Goal: Information Seeking & Learning: Get advice/opinions

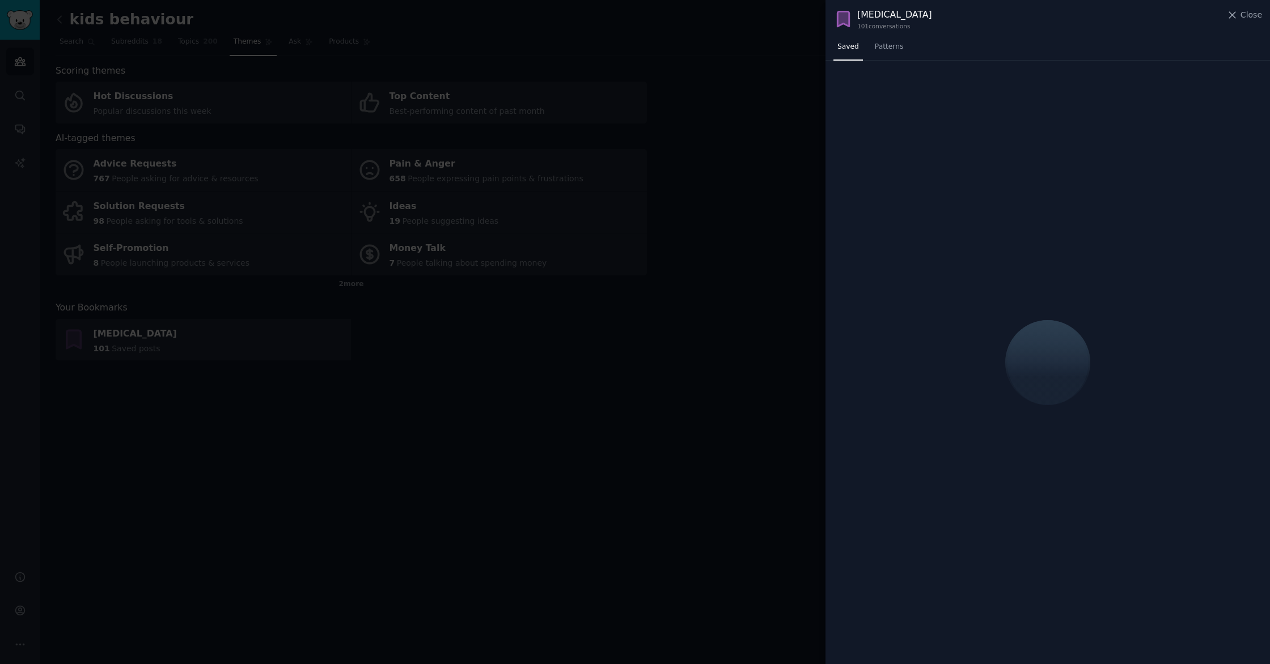
click at [659, 101] on div at bounding box center [635, 332] width 1270 height 664
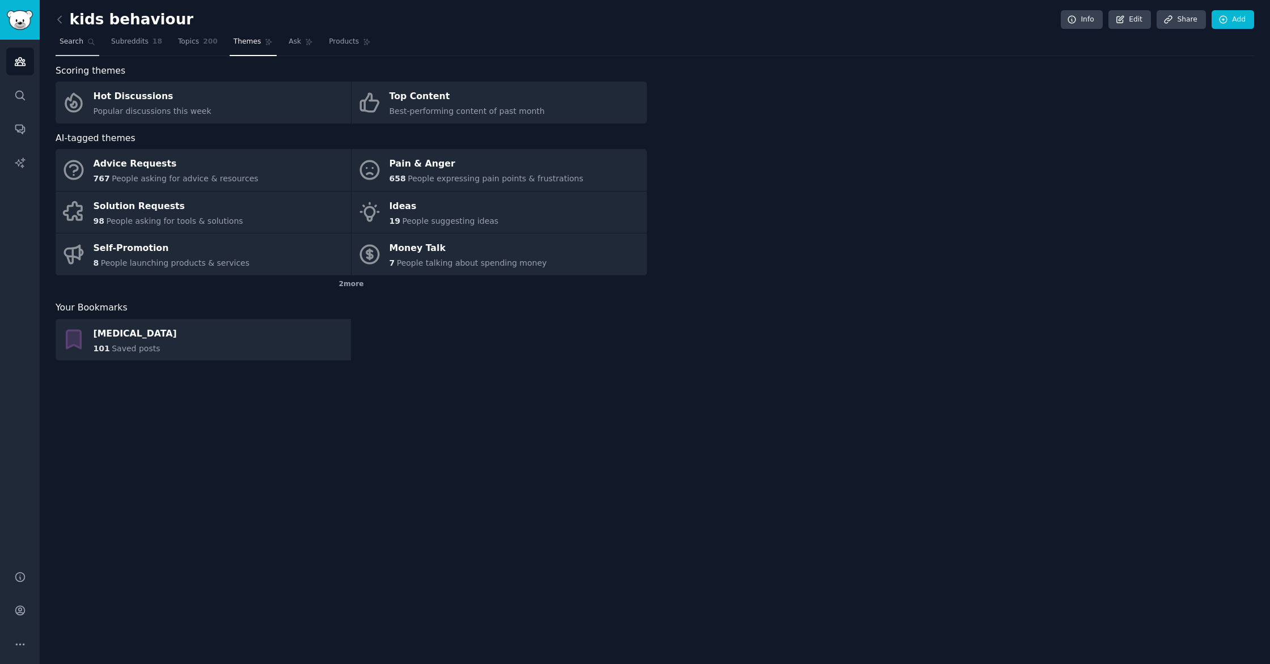
click at [73, 37] on span "Search" at bounding box center [72, 42] width 24 height 10
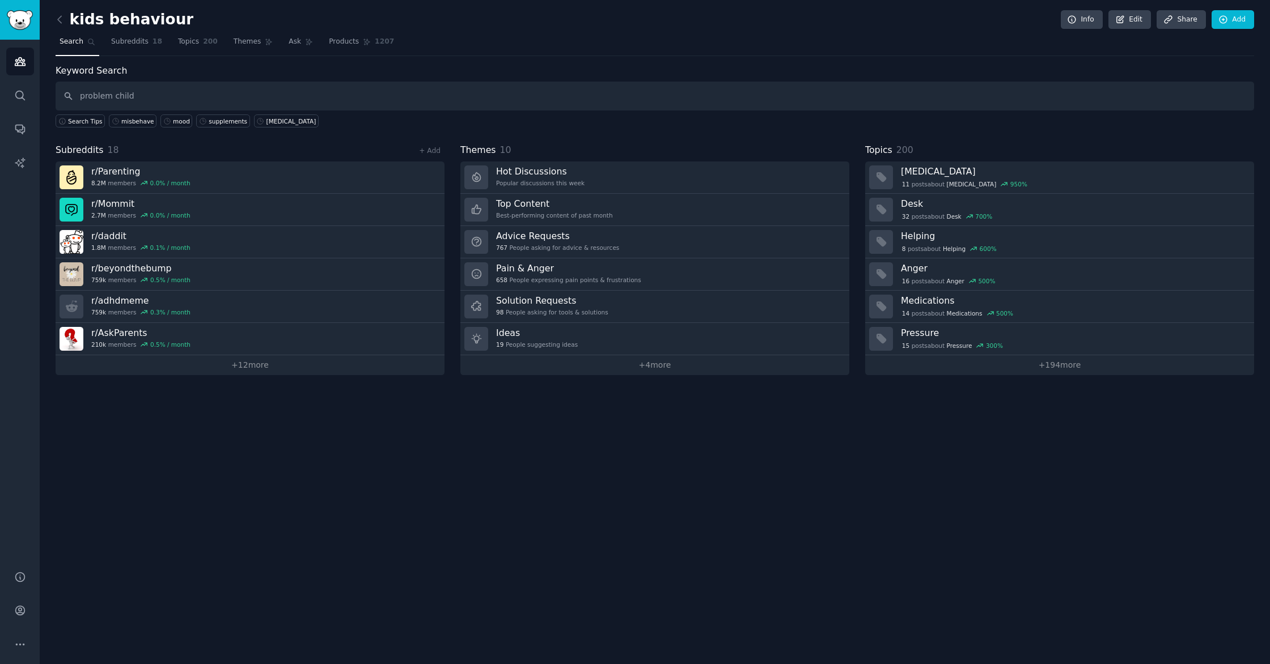
type input "problem child"
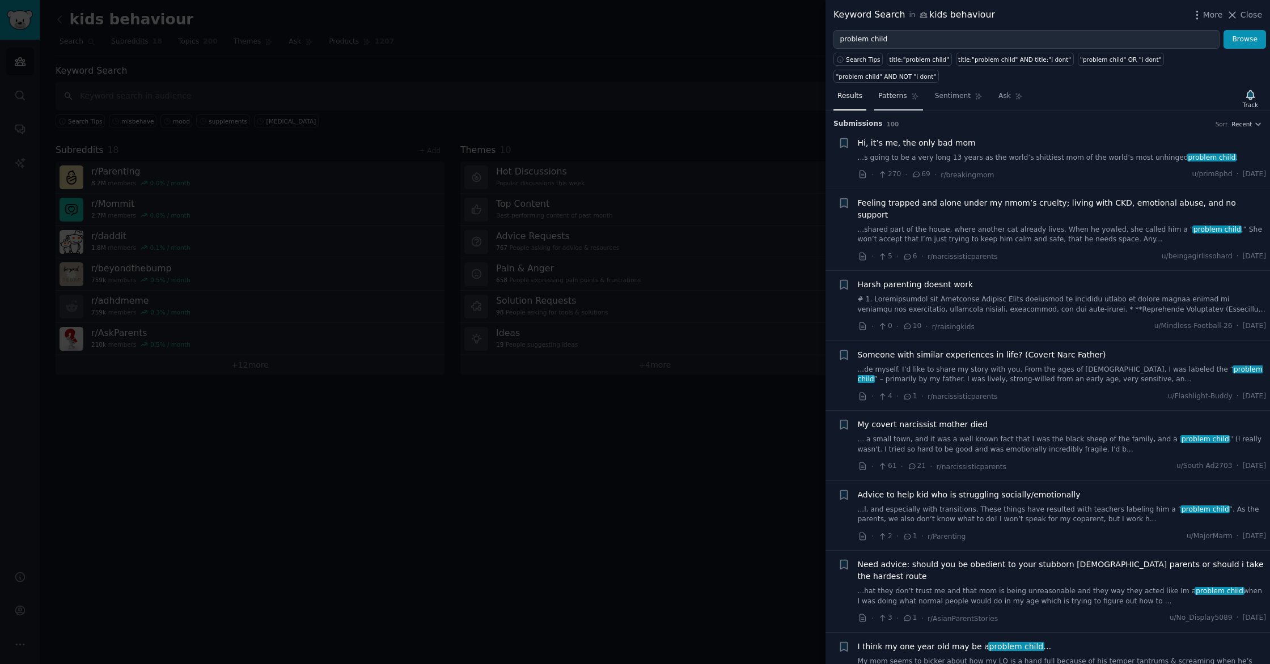
click at [889, 98] on span "Patterns" at bounding box center [892, 96] width 28 height 10
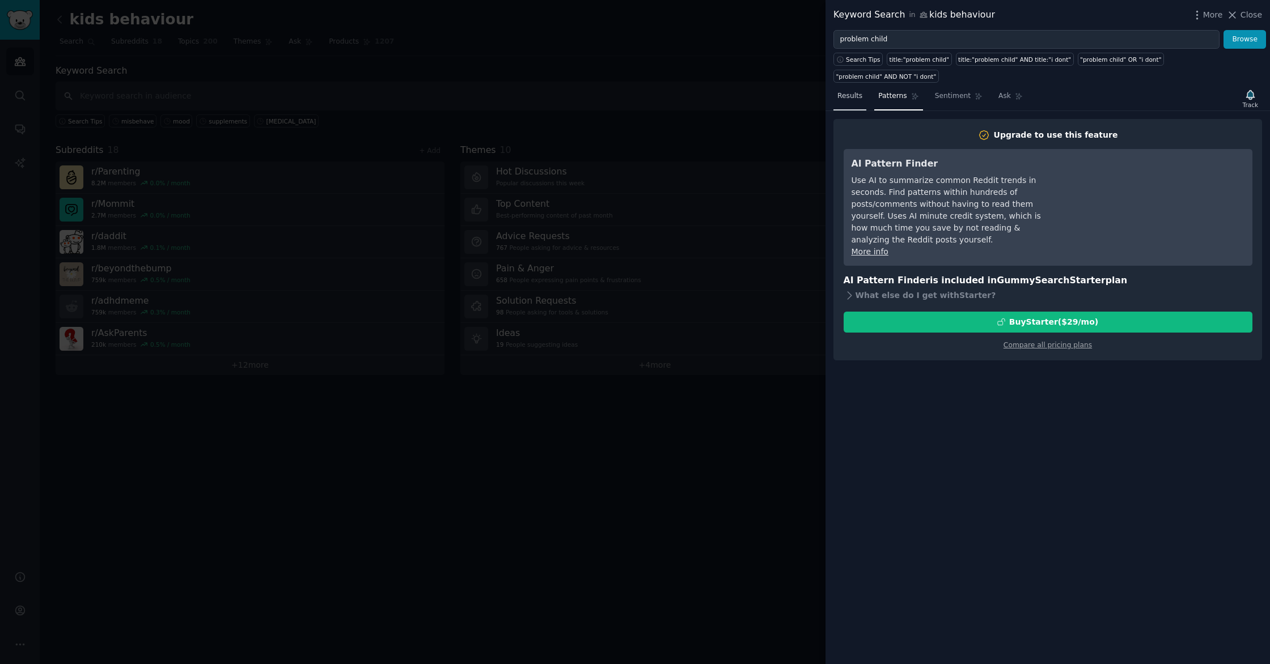
click at [841, 96] on span "Results" at bounding box center [849, 96] width 25 height 10
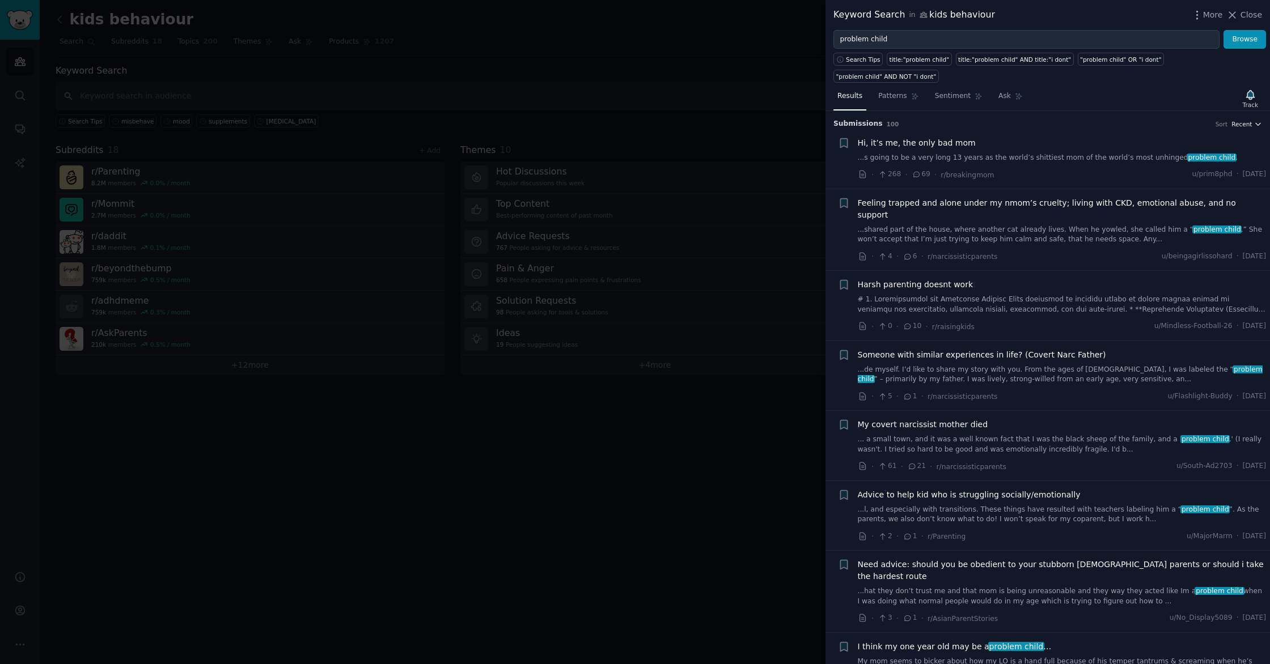
click at [1249, 124] on button "Recent" at bounding box center [1246, 124] width 31 height 8
click at [1202, 168] on div "Upvotes" at bounding box center [1204, 166] width 105 height 20
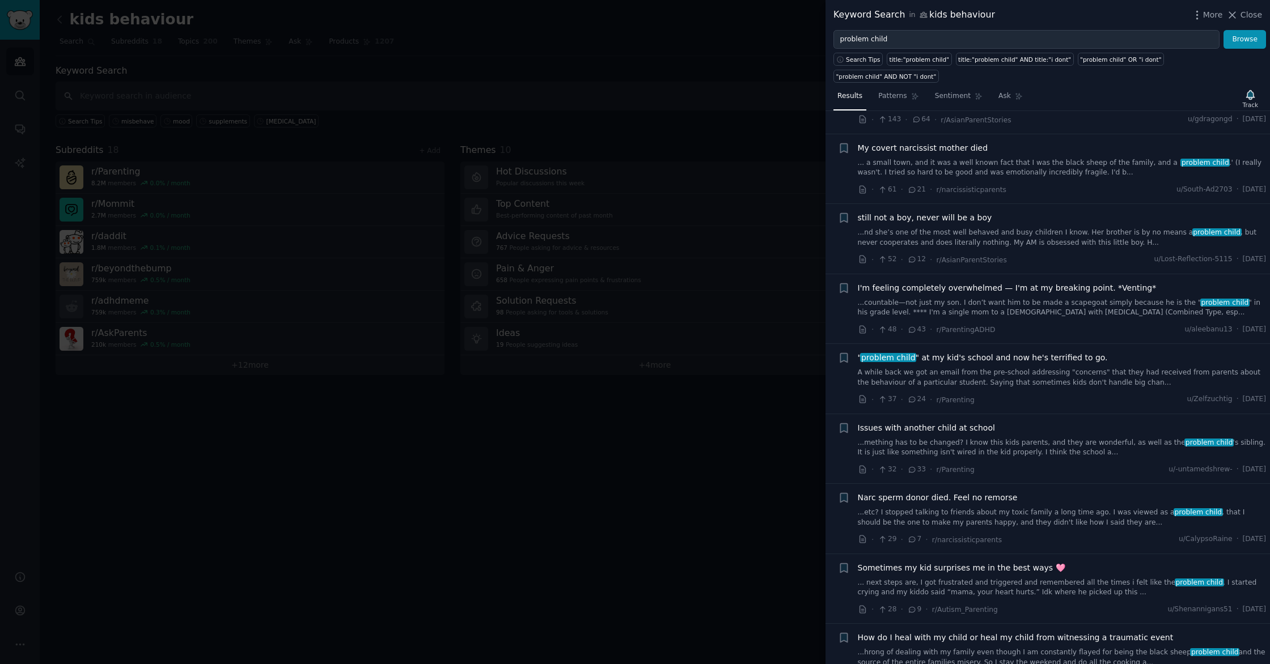
scroll to position [321, 0]
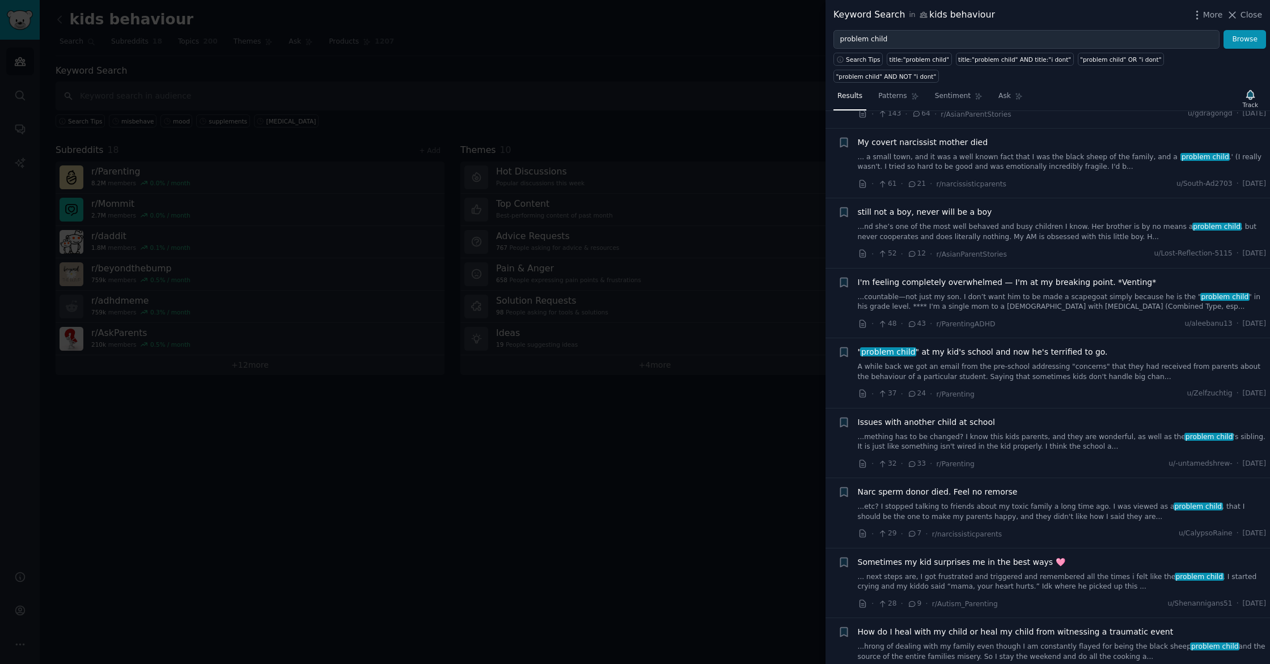
click at [1039, 294] on link "...countable—not just my son. I don’t want him to be made a scapegoat simply be…" at bounding box center [1062, 302] width 409 height 20
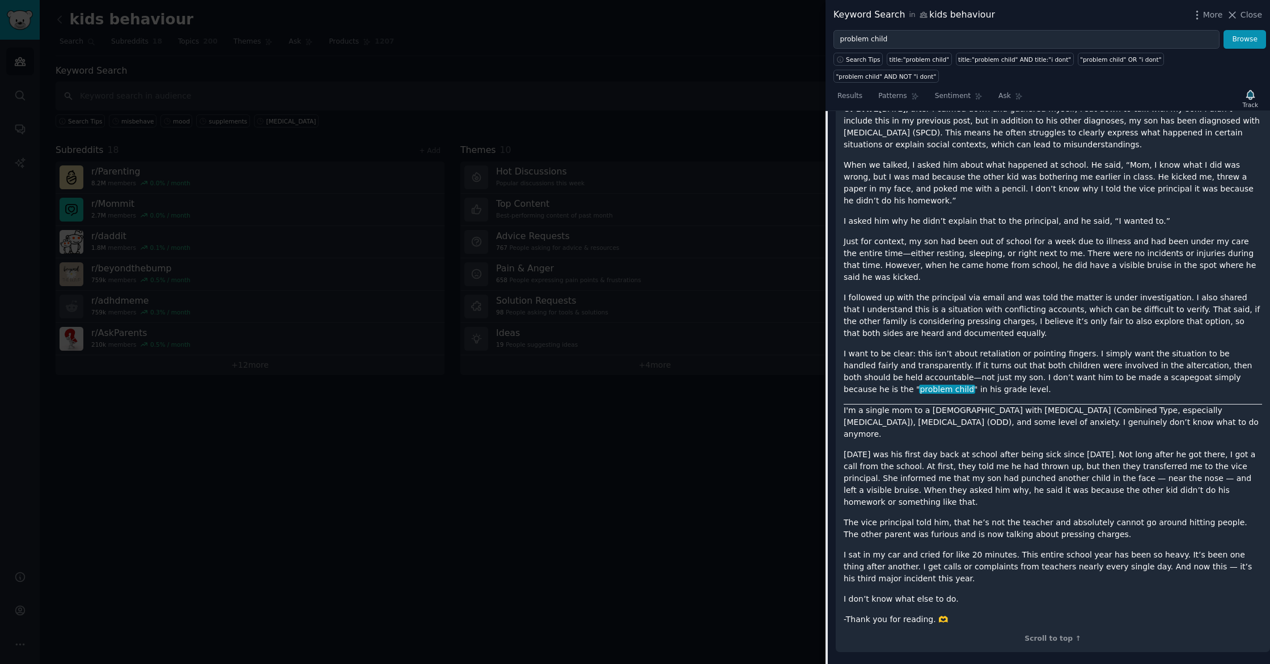
scroll to position [616, 0]
click at [957, 590] on p "I don’t know what else to do." at bounding box center [1052, 596] width 418 height 12
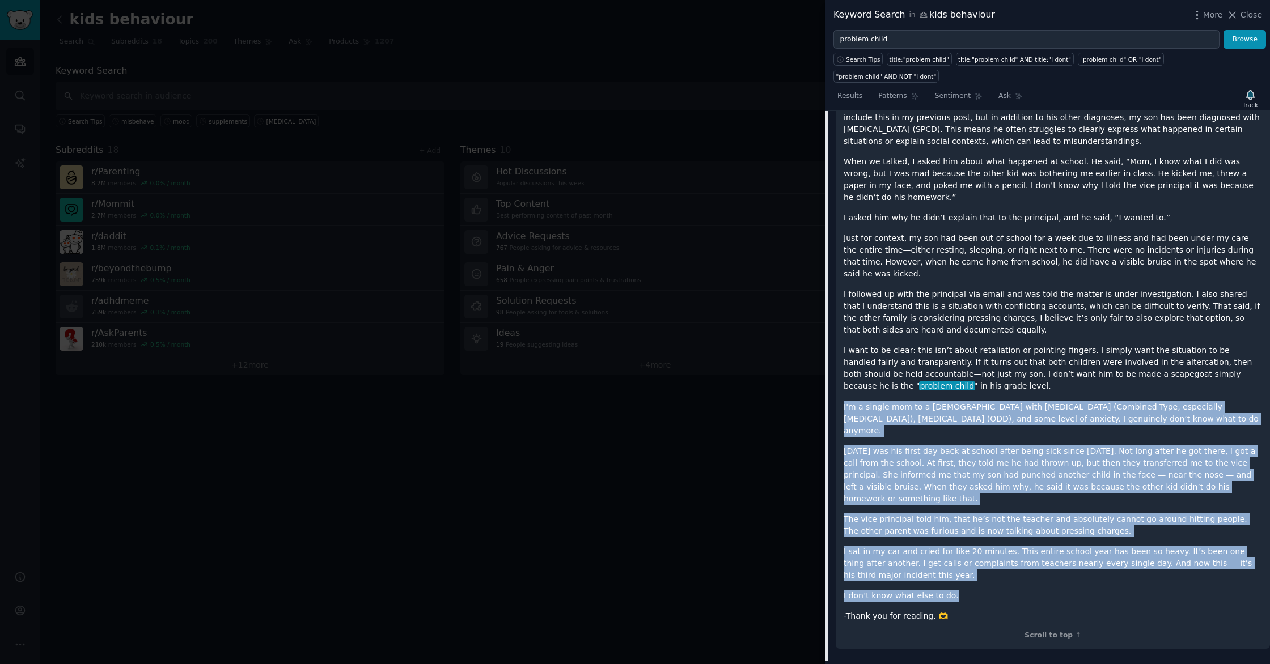
drag, startPoint x: 955, startPoint y: 551, endPoint x: 839, endPoint y: 384, distance: 203.3
click at [839, 384] on div "UPDATE [DATE], after I calmed down and gathered myself, I sat down to talk with…" at bounding box center [1053, 370] width 434 height 557
copy div "L'i d sitame con ad e 7-sedd-eiu temp INCI (Utlabore Etdo, magnaaliqu enimadmin…"
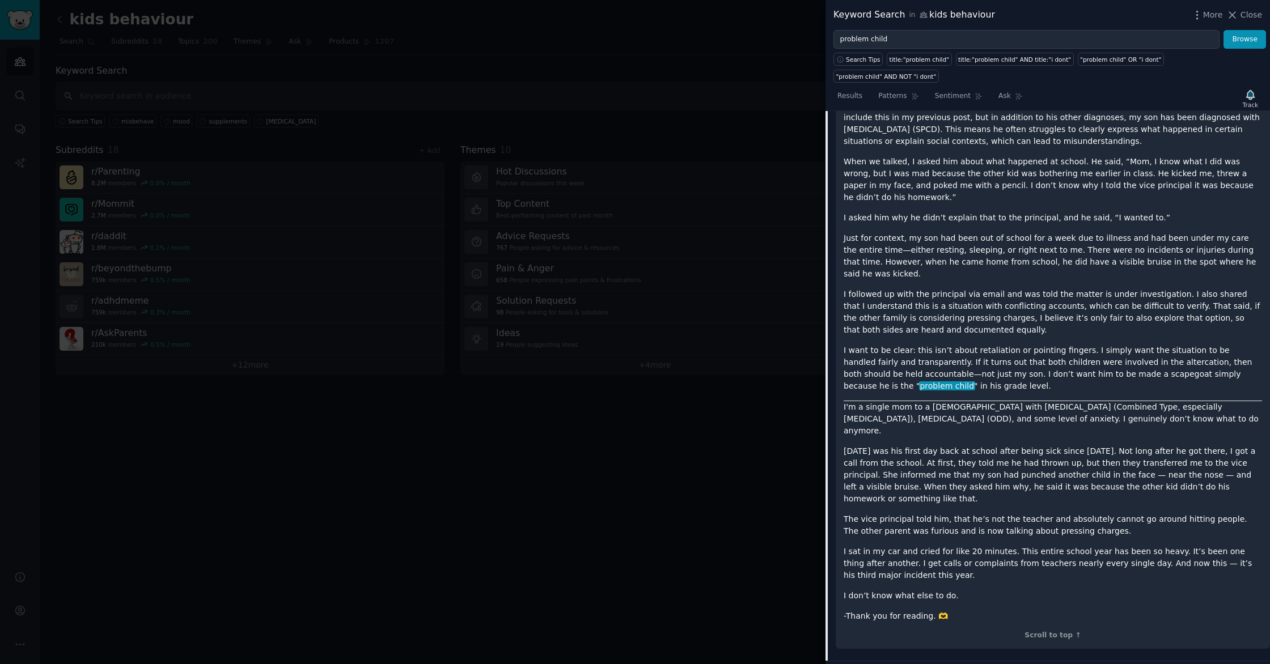
click at [1025, 345] on p "I want to be clear: this isn’t about retaliation or pointing fingers. I simply …" at bounding box center [1052, 369] width 418 height 48
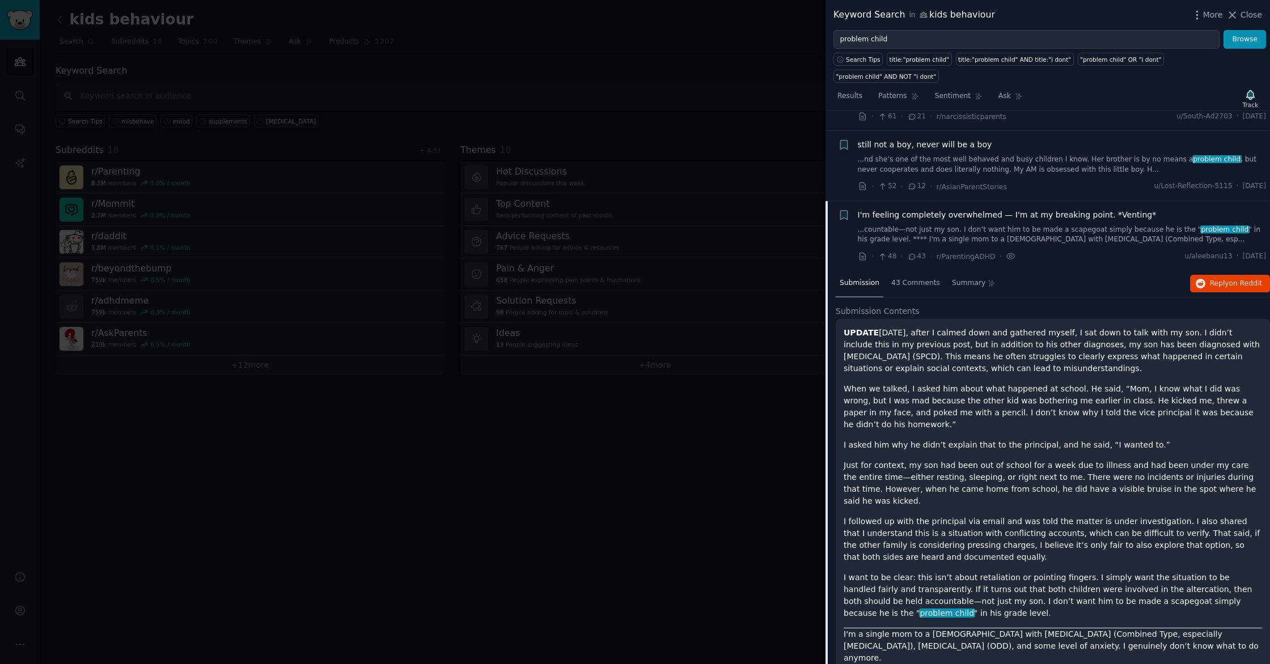
scroll to position [480, 0]
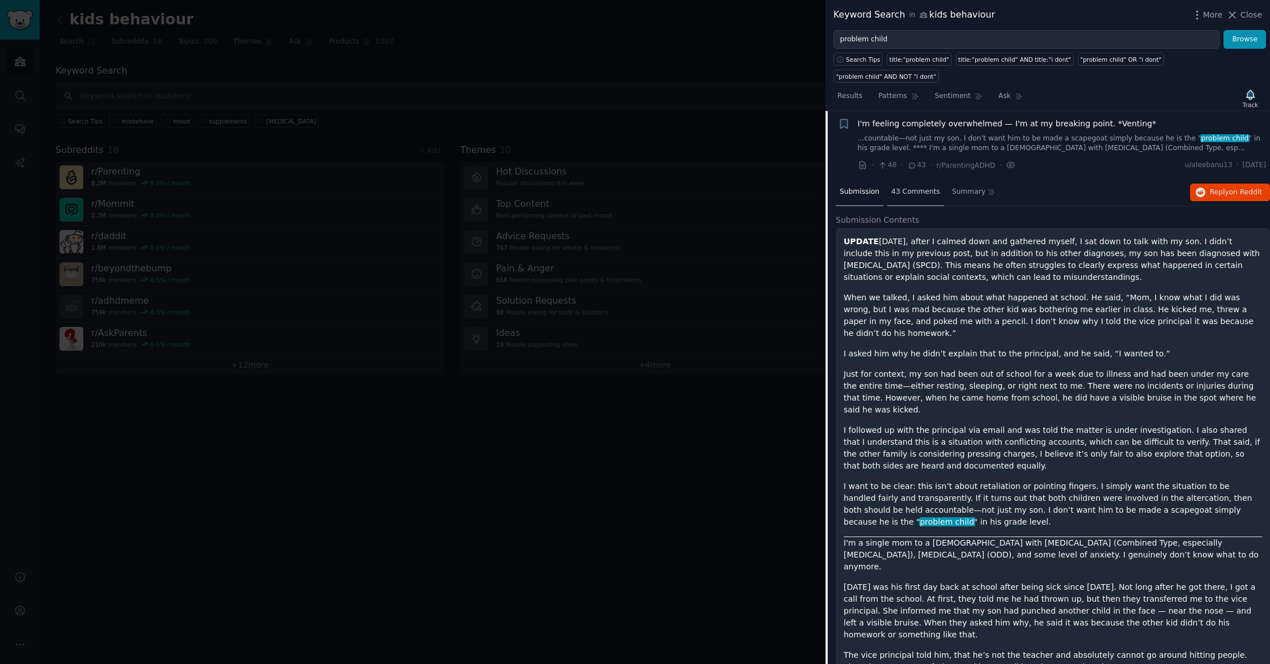
click at [911, 189] on span "43 Comments" at bounding box center [915, 192] width 49 height 10
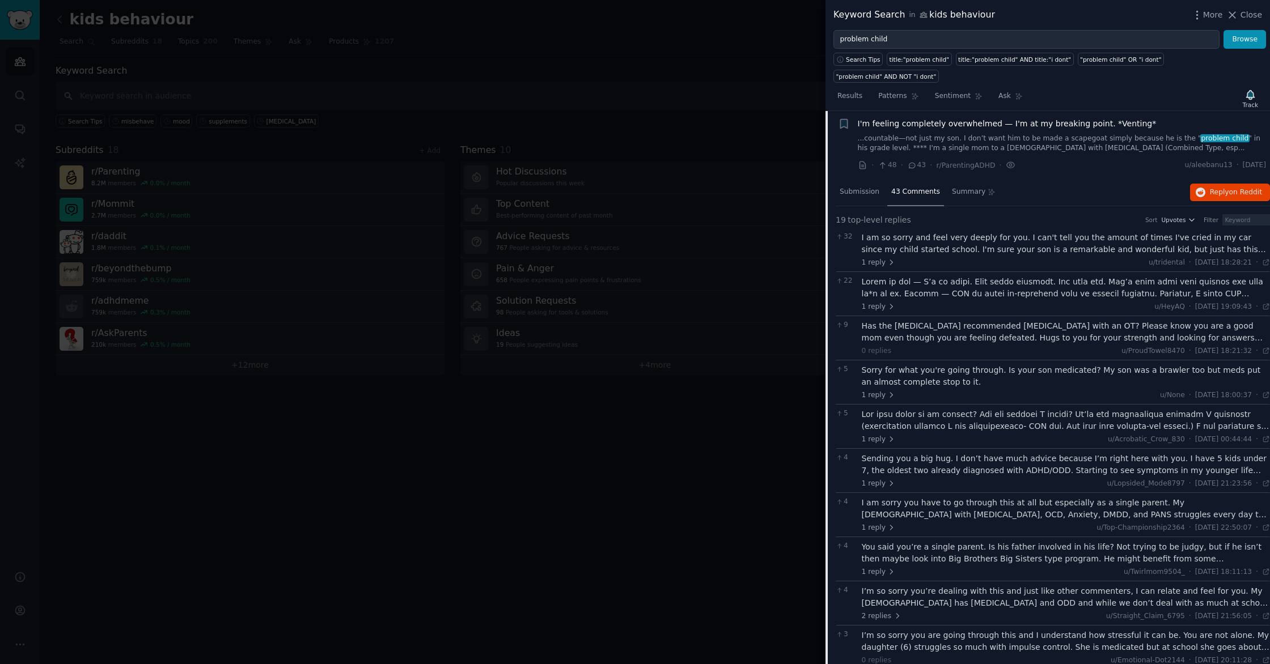
scroll to position [495, 0]
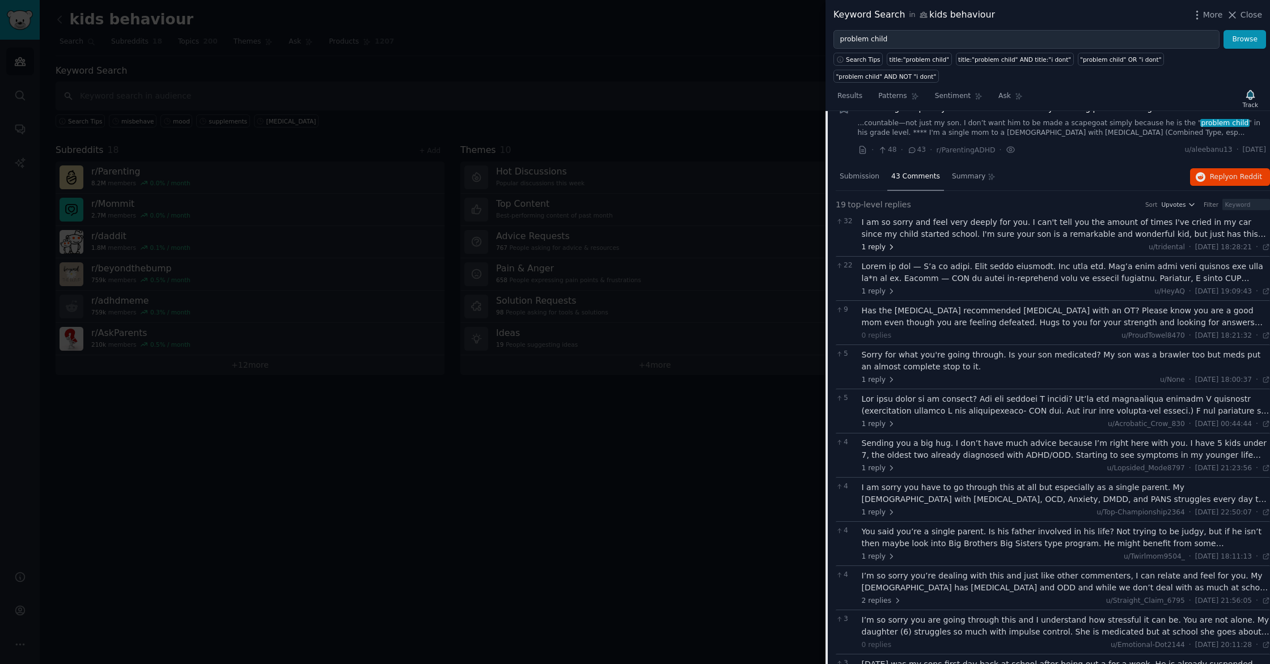
click at [876, 249] on span "1 reply" at bounding box center [879, 248] width 34 height 10
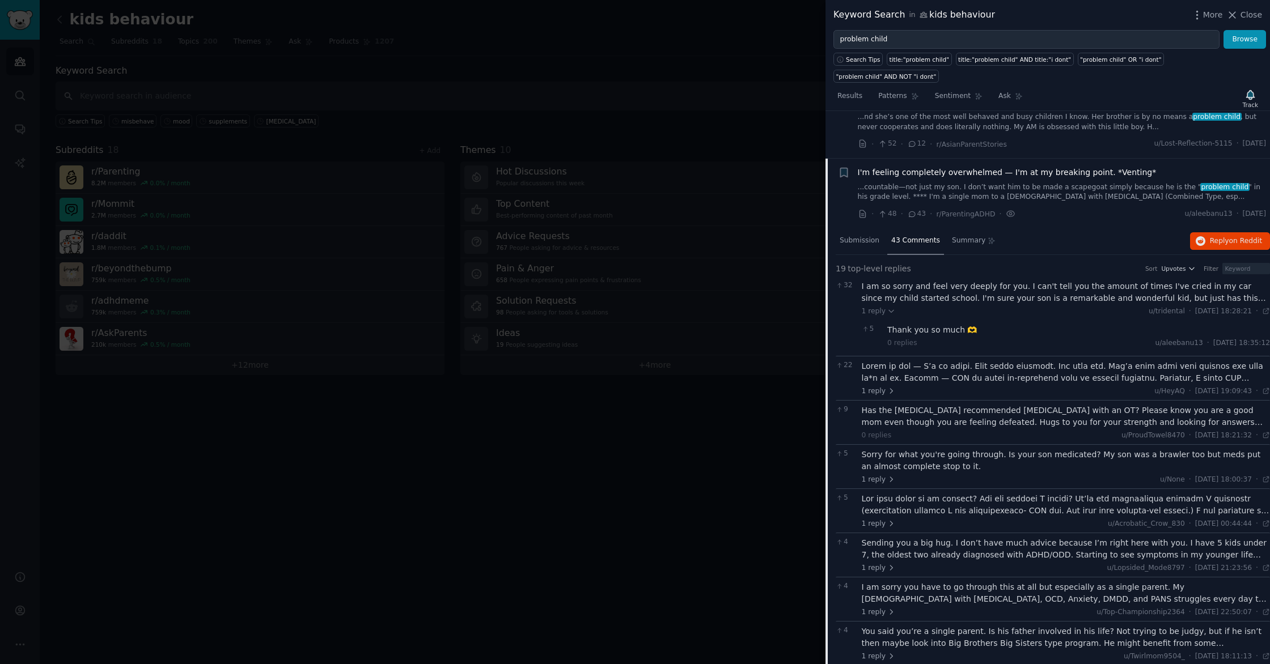
scroll to position [434, 0]
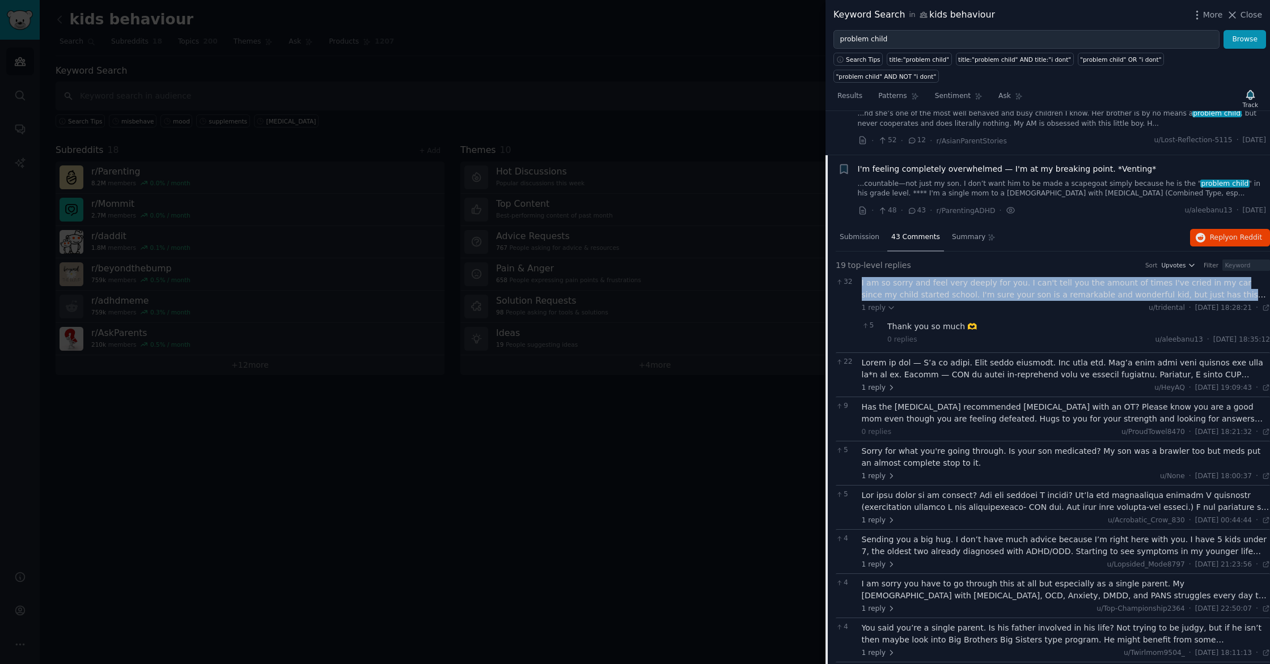
drag, startPoint x: 1262, startPoint y: 295, endPoint x: 858, endPoint y: 286, distance: 404.3
click at [858, 286] on div "32 I am so sorry and feel very deeply for you. I can't tell you the amount of t…" at bounding box center [1053, 312] width 434 height 79
copy div "I am so sorry and feel very deeply for you. I can't tell you the amount of time…"
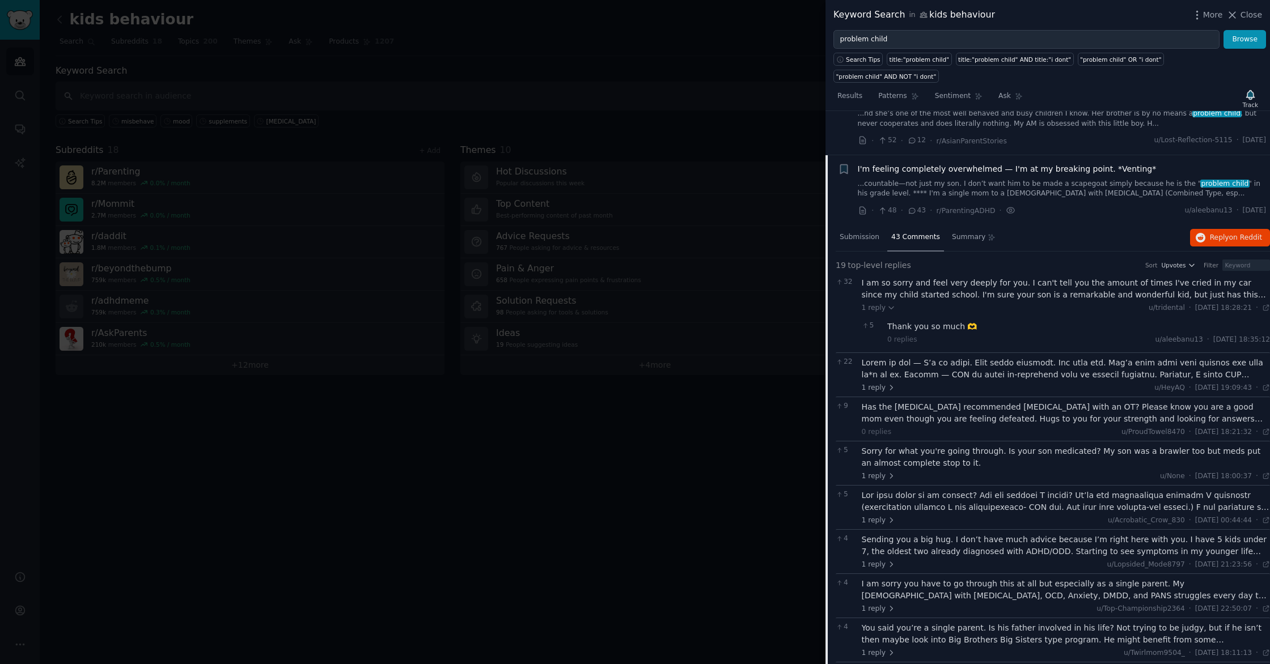
click at [1069, 294] on div "I am so sorry and feel very deeply for you. I can't tell you the amount of time…" at bounding box center [1066, 289] width 409 height 24
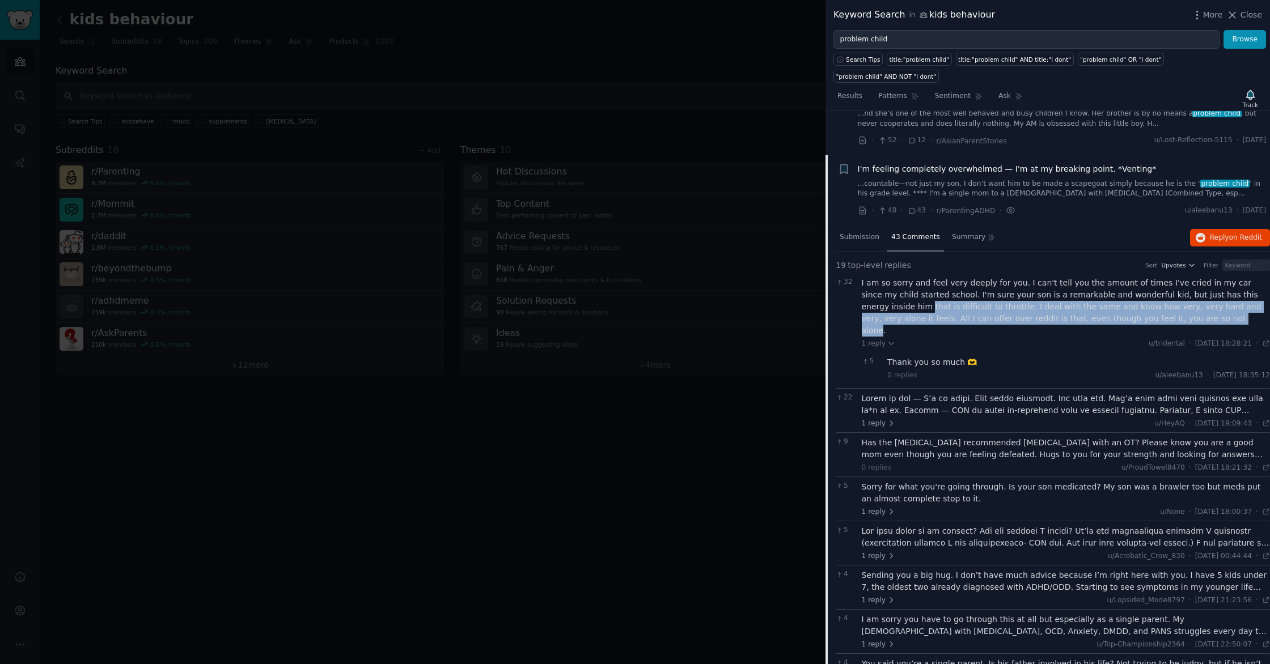
drag, startPoint x: 1127, startPoint y: 322, endPoint x: 861, endPoint y: 308, distance: 266.2
click at [862, 308] on div "I am so sorry and feel very deeply for you. I can't tell you the amount of time…" at bounding box center [1066, 307] width 409 height 60
copy div "that is difficult to throttle. I deal with the same and know how very, very har…"
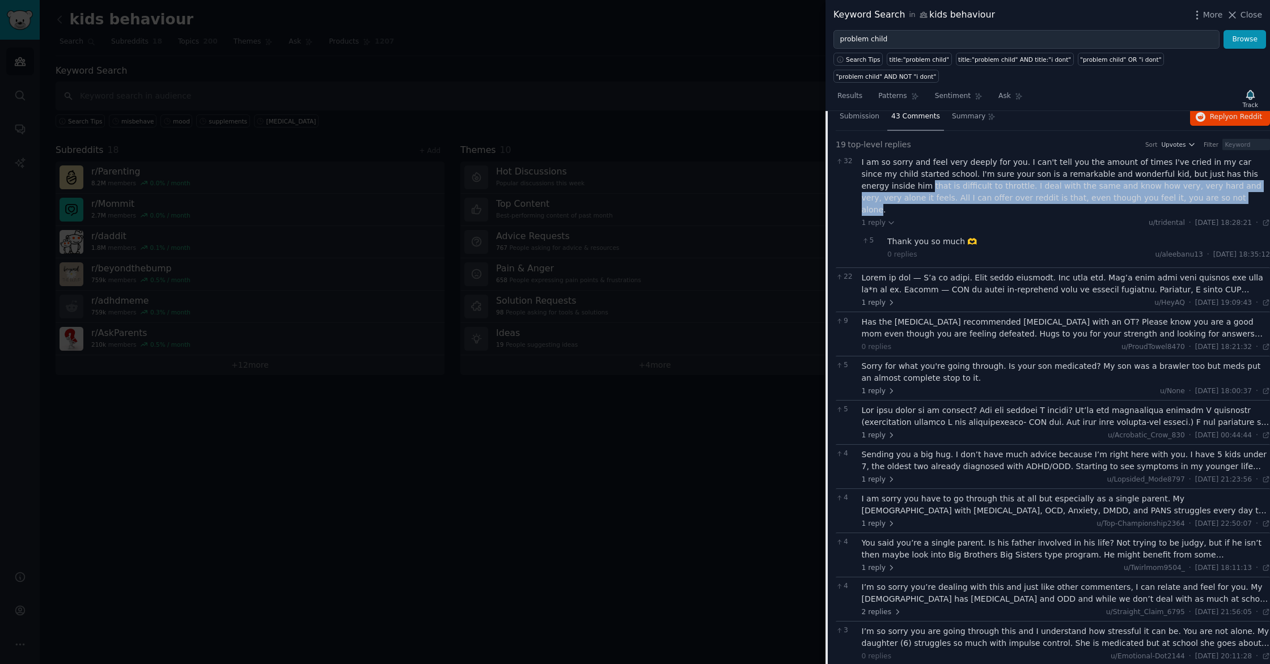
scroll to position [646, 0]
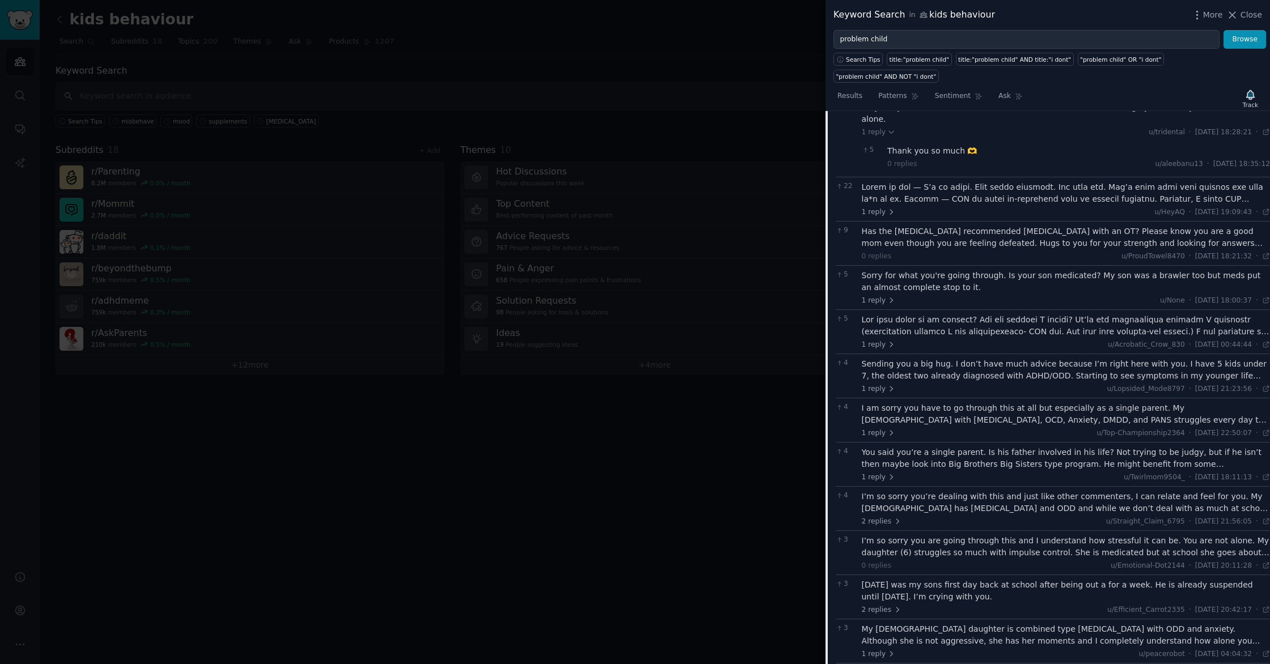
click at [1045, 181] on div at bounding box center [1066, 193] width 409 height 24
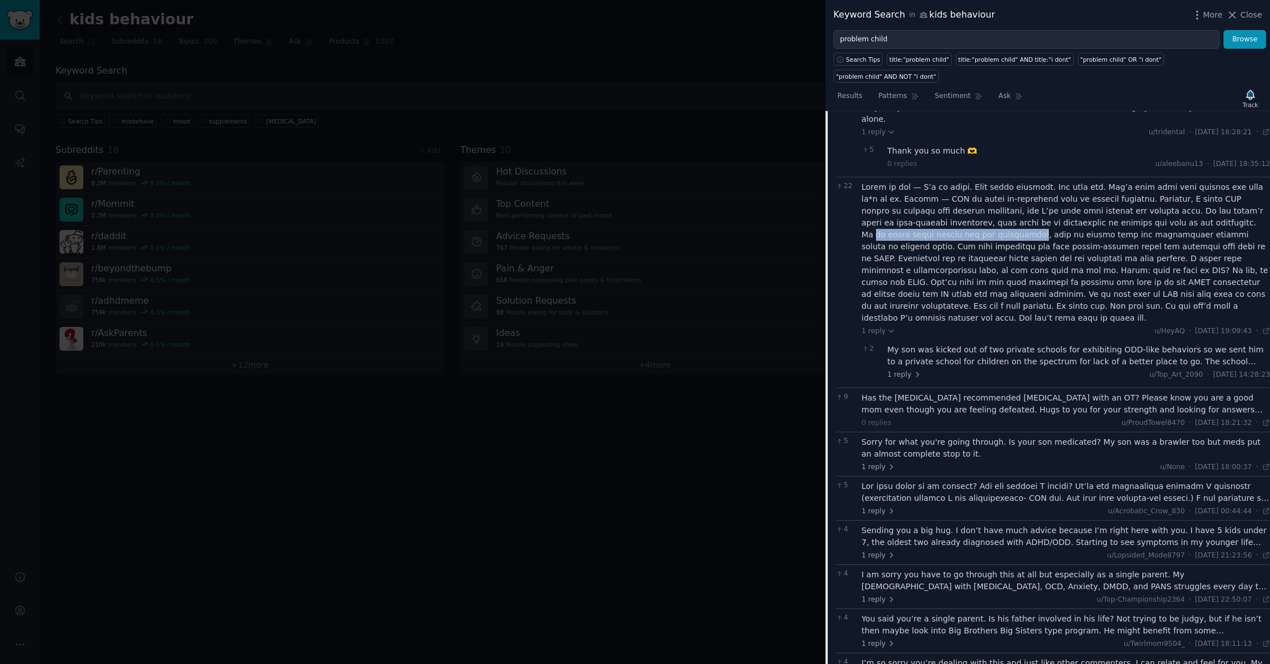
drag, startPoint x: 1110, startPoint y: 209, endPoint x: 1260, endPoint y: 207, distance: 149.7
click at [1260, 207] on div at bounding box center [1066, 252] width 409 height 143
copy div "no other drugs worked for the [MEDICAL_DATA]"
click at [1059, 344] on div "My son was kicked out of two private schools for exhibiting ODD-like behaviors …" at bounding box center [1078, 356] width 383 height 24
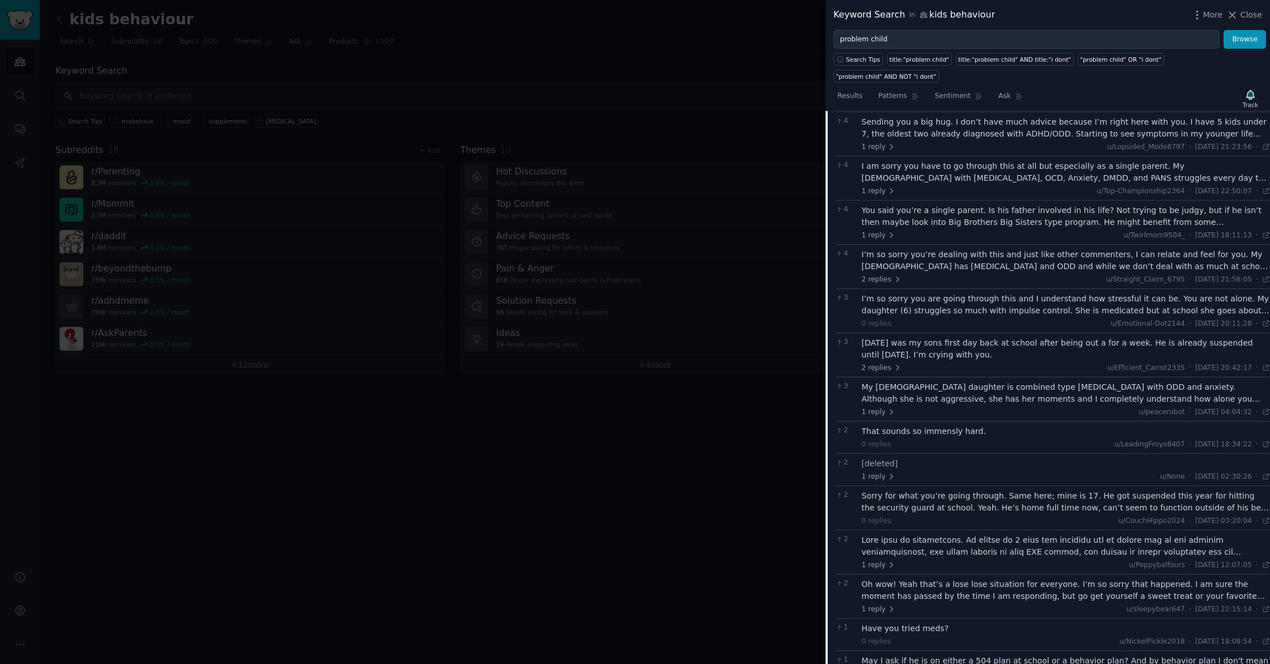
scroll to position [1188, 0]
click at [1007, 379] on div "My [DEMOGRAPHIC_DATA] daughter is combined type [MEDICAL_DATA] with ODD and anx…" at bounding box center [1066, 391] width 409 height 24
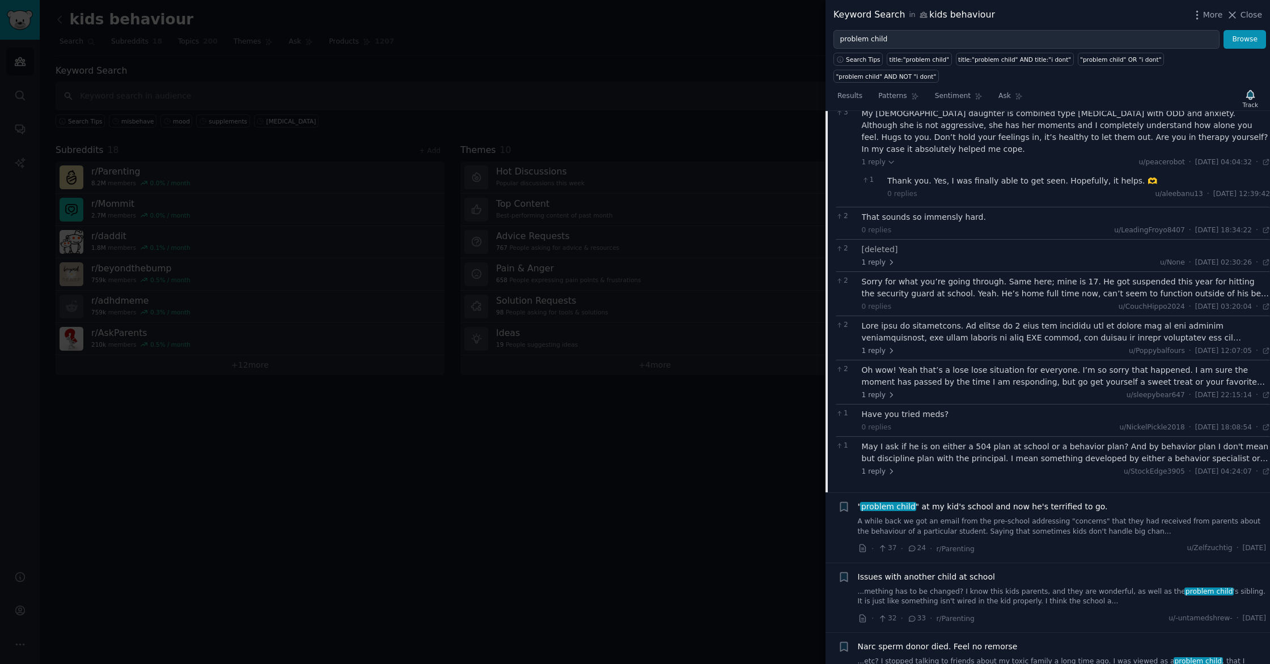
scroll to position [1602, 0]
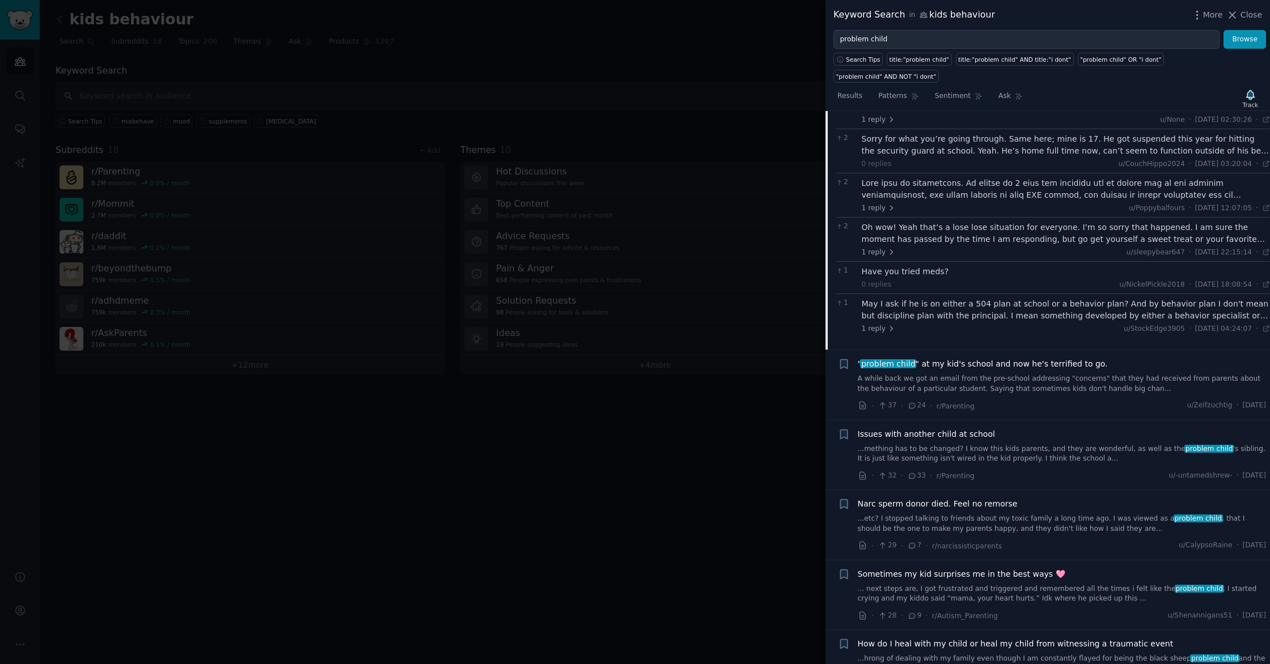
click at [989, 358] on div "" problem child " at my kid's school and now he's terrified to go. A while back…" at bounding box center [1062, 376] width 409 height 36
click at [948, 374] on link "A while back we got an email from the pre-school addressing "concerns" that the…" at bounding box center [1062, 384] width 409 height 20
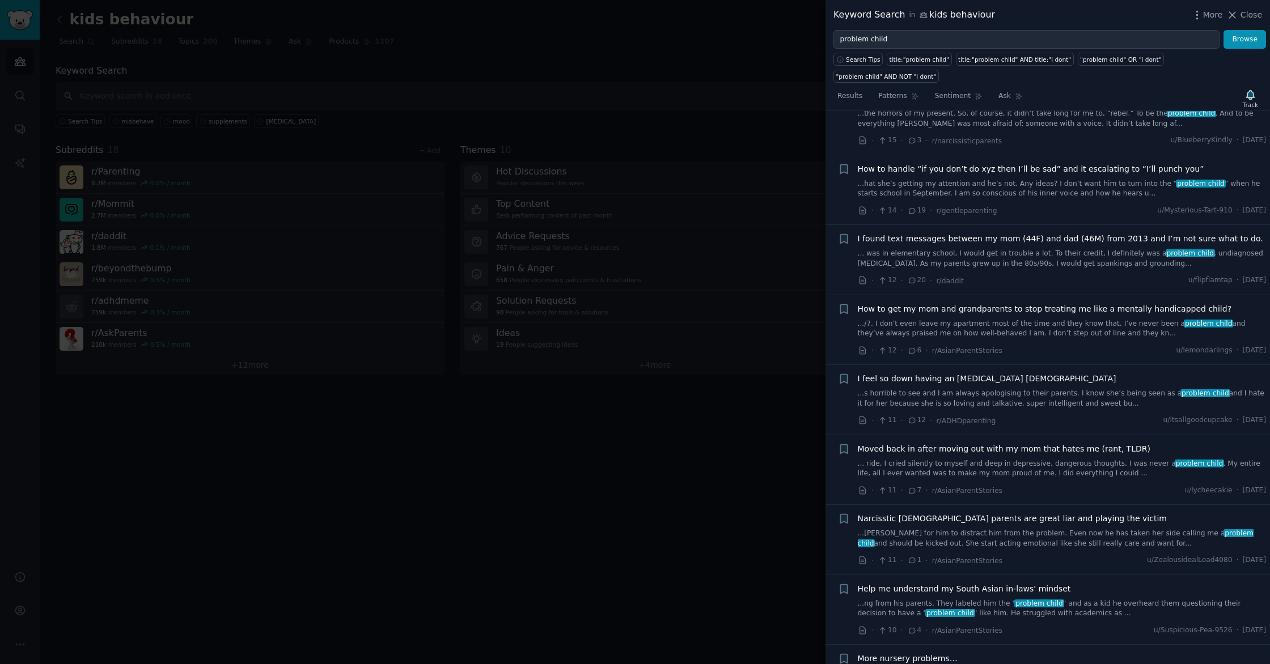
scroll to position [1754, 0]
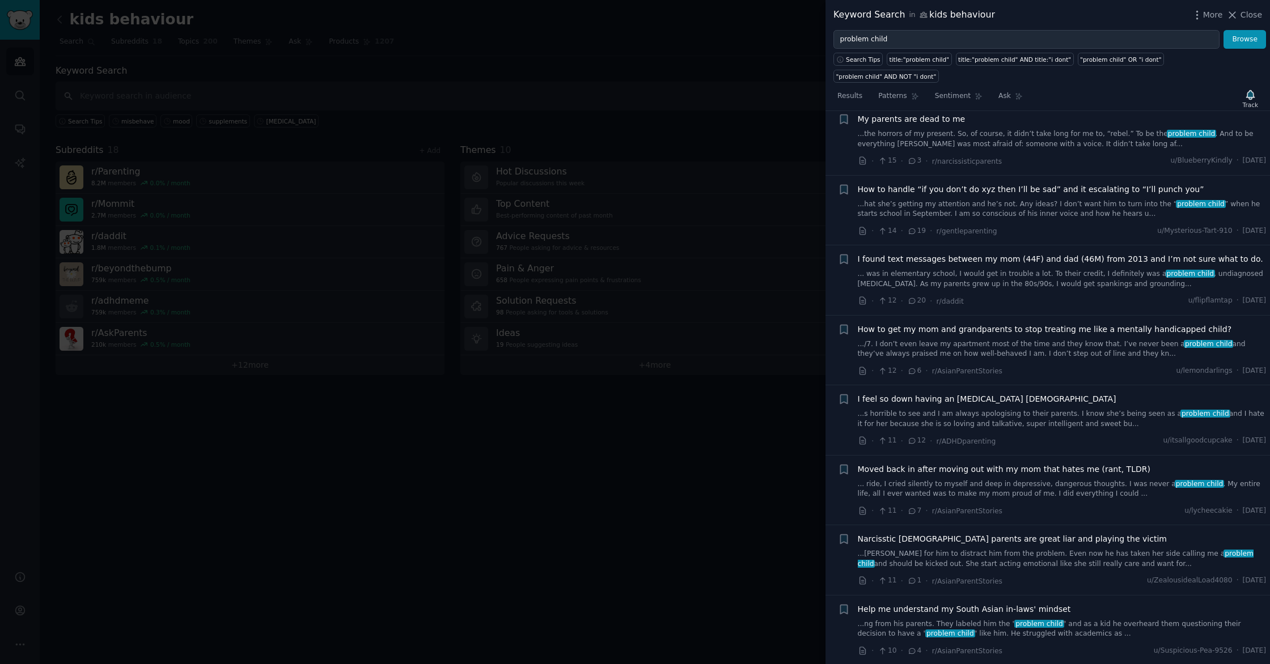
click at [1017, 200] on link "...hat she’s getting my attention and he’s not. Any ideas? I don’t want him to …" at bounding box center [1062, 210] width 409 height 20
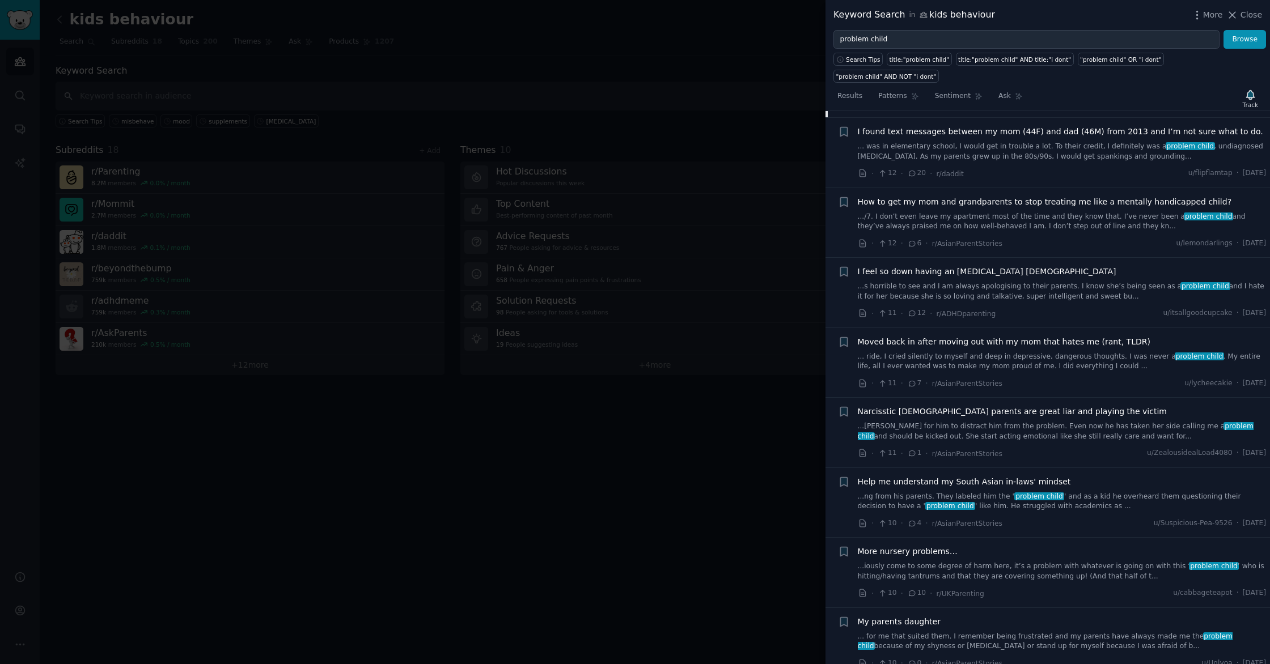
scroll to position [1451, 0]
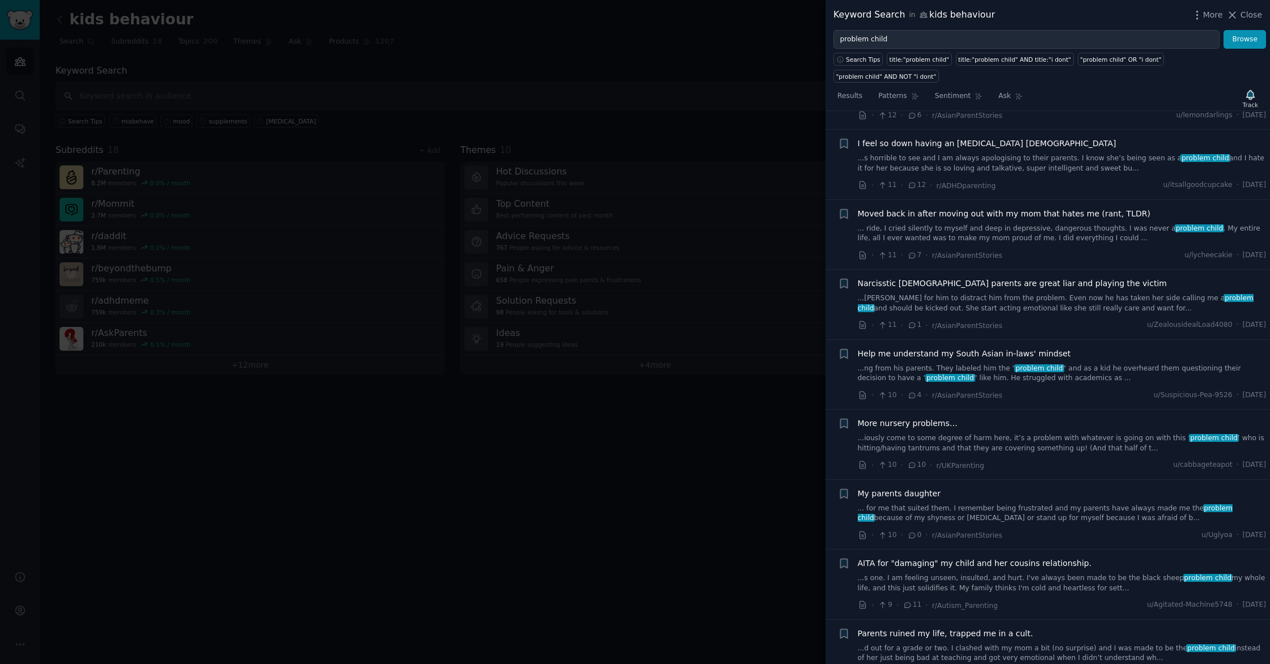
click at [1034, 154] on link "...s horrible to see and I am always apologising to their parents. I know she’s…" at bounding box center [1062, 164] width 409 height 20
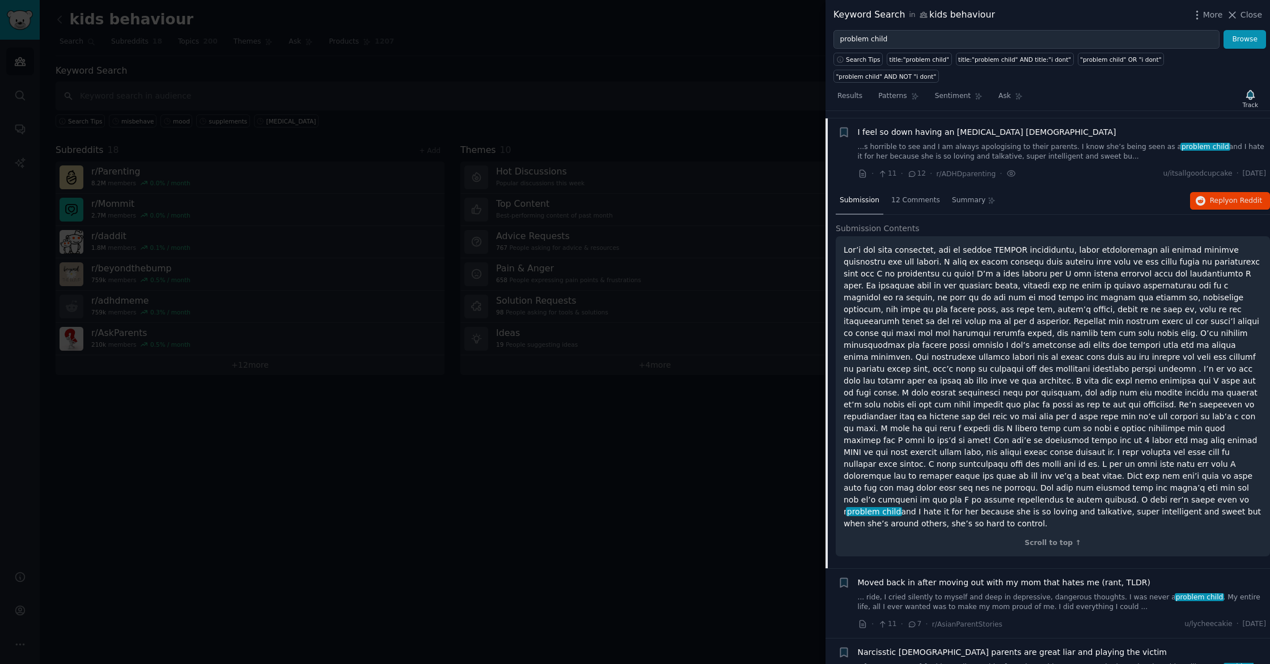
scroll to position [1318, 0]
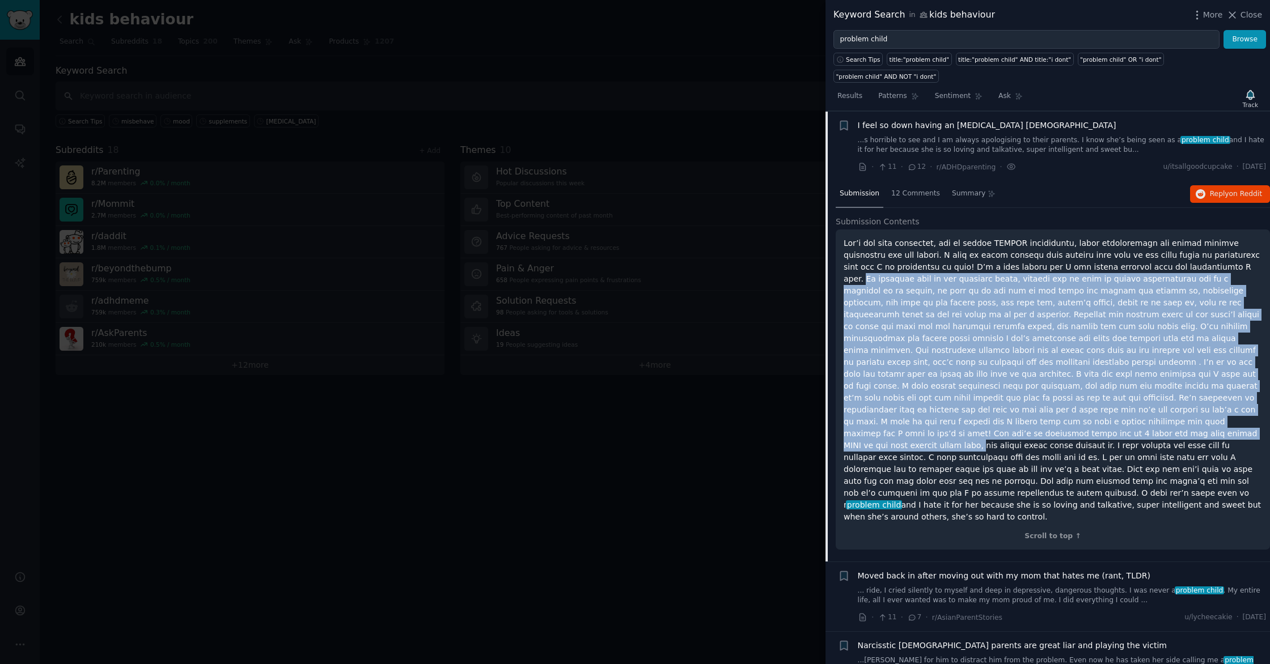
drag, startPoint x: 1233, startPoint y: 264, endPoint x: 1131, endPoint y: 421, distance: 187.7
click at [1131, 421] on p "problem child and I hate it for her because she is so loving and talkative, sup…" at bounding box center [1052, 381] width 418 height 286
click at [1194, 353] on p "problem child and I hate it for her because she is so loving and talkative, sup…" at bounding box center [1052, 381] width 418 height 286
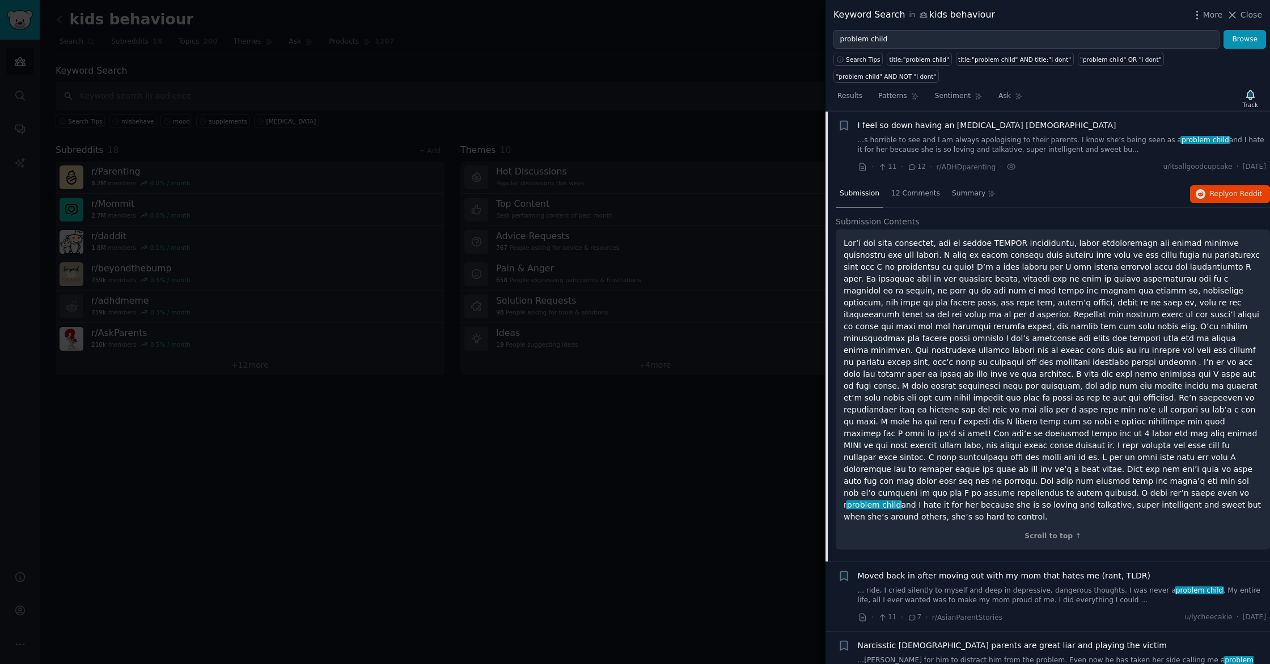
drag, startPoint x: 1199, startPoint y: 353, endPoint x: 911, endPoint y: 362, distance: 288.7
click at [911, 362] on p "problem child and I hate it for her because she is so loving and talkative, sup…" at bounding box center [1052, 381] width 418 height 286
drag, startPoint x: 859, startPoint y: 366, endPoint x: 1203, endPoint y: 350, distance: 344.4
click at [1201, 350] on p "problem child and I hate it for her because she is so loving and talkative, sup…" at bounding box center [1052, 381] width 418 height 286
copy p "I’m at my end here"
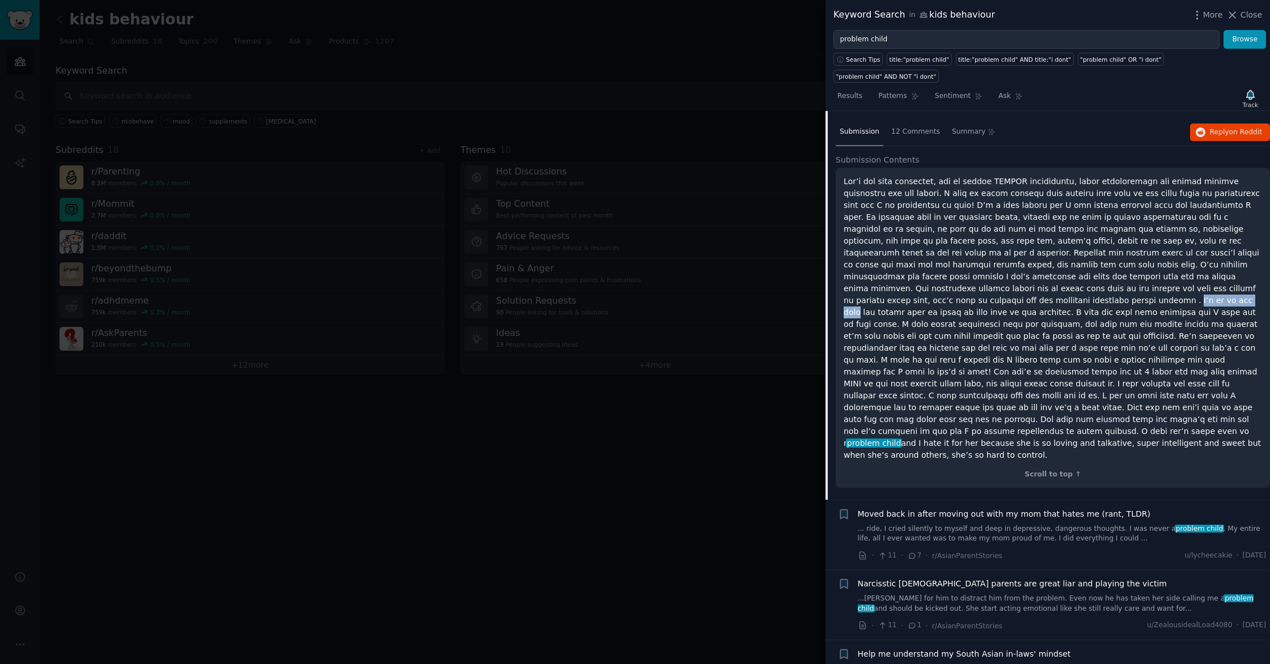
scroll to position [1381, 0]
drag, startPoint x: 1028, startPoint y: 372, endPoint x: 843, endPoint y: 370, distance: 185.4
click at [842, 370] on div "problem child and I hate it for her because she is so loving and talkative, sup…" at bounding box center [1053, 327] width 434 height 320
copy p "I feel drained and feel like an absolute shit mother."
drag, startPoint x: 947, startPoint y: 377, endPoint x: 955, endPoint y: 378, distance: 8.6
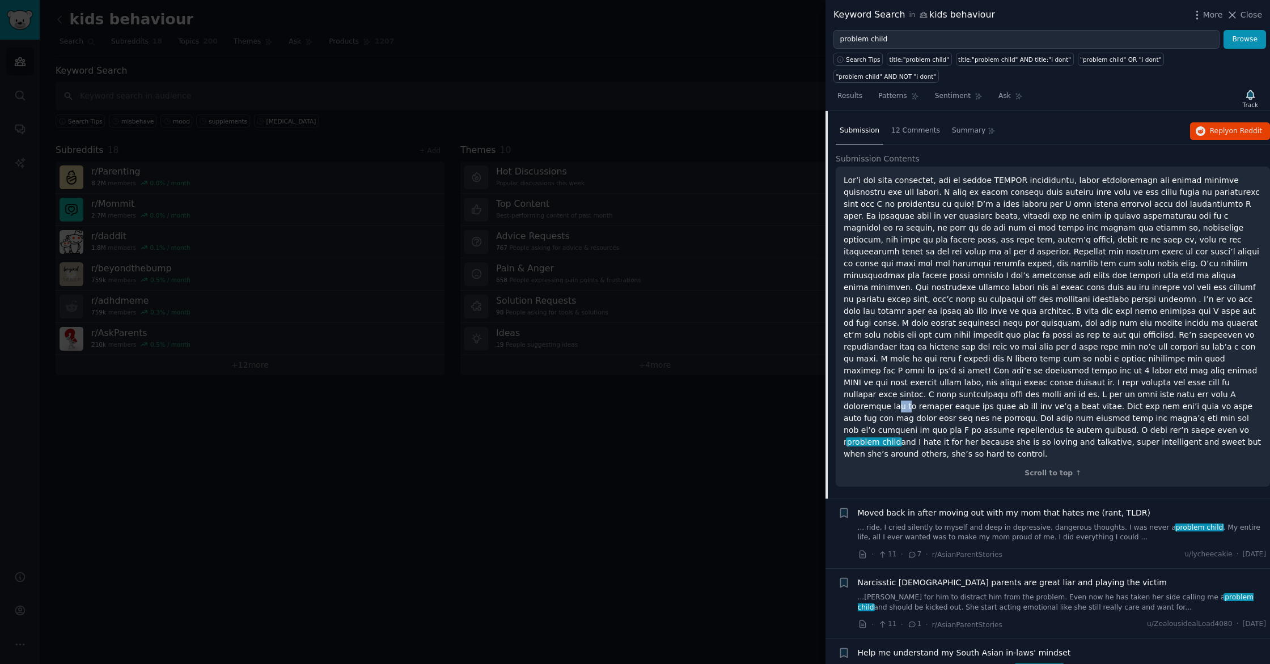
click at [956, 378] on p "problem child and I hate it for her because she is so loving and talkative, sup…" at bounding box center [1052, 318] width 418 height 286
click at [955, 378] on p "problem child and I hate it for her because she is so loving and talkative, sup…" at bounding box center [1052, 318] width 418 height 286
click at [997, 401] on p "problem child and I hate it for her because she is so loving and talkative, sup…" at bounding box center [1052, 318] width 418 height 286
drag, startPoint x: 912, startPoint y: 427, endPoint x: 842, endPoint y: 184, distance: 253.5
click at [842, 184] on div "problem child and I hate it for her because she is so loving and talkative, sup…" at bounding box center [1053, 327] width 434 height 320
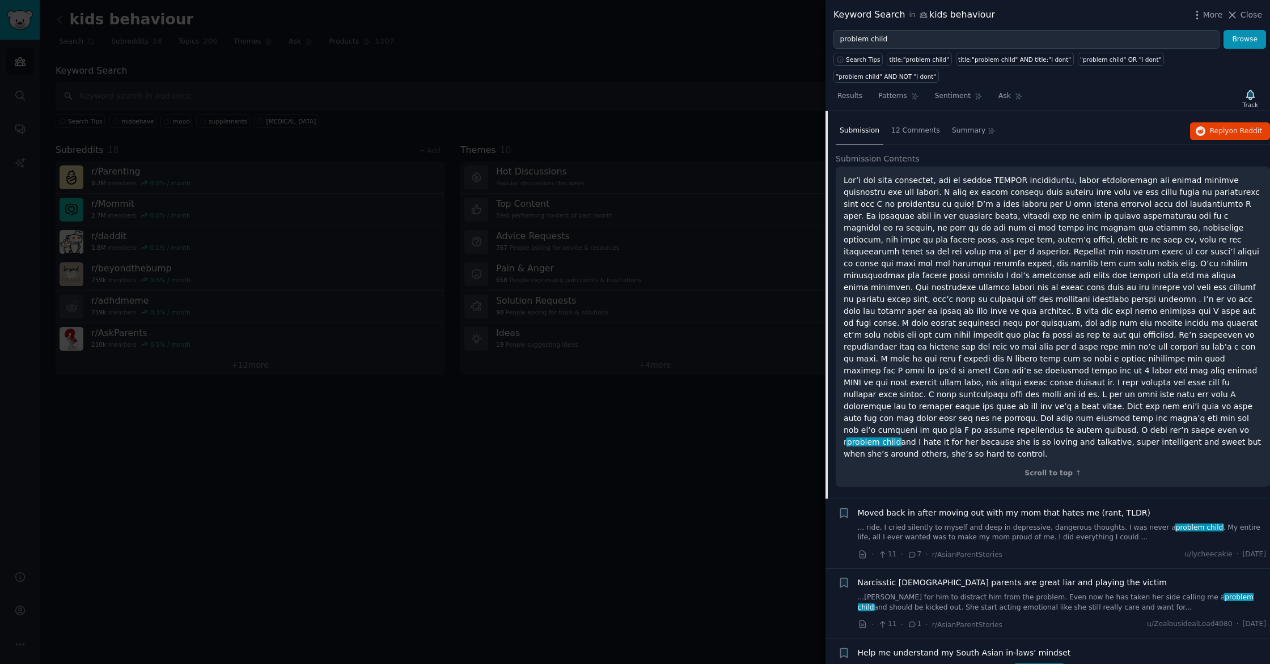
copy p "Lor’i dol sita consectet, adi el seddoe TEMPOR incididuntu, labor etdoloremagn …"
click at [905, 131] on span "12 Comments" at bounding box center [915, 131] width 49 height 10
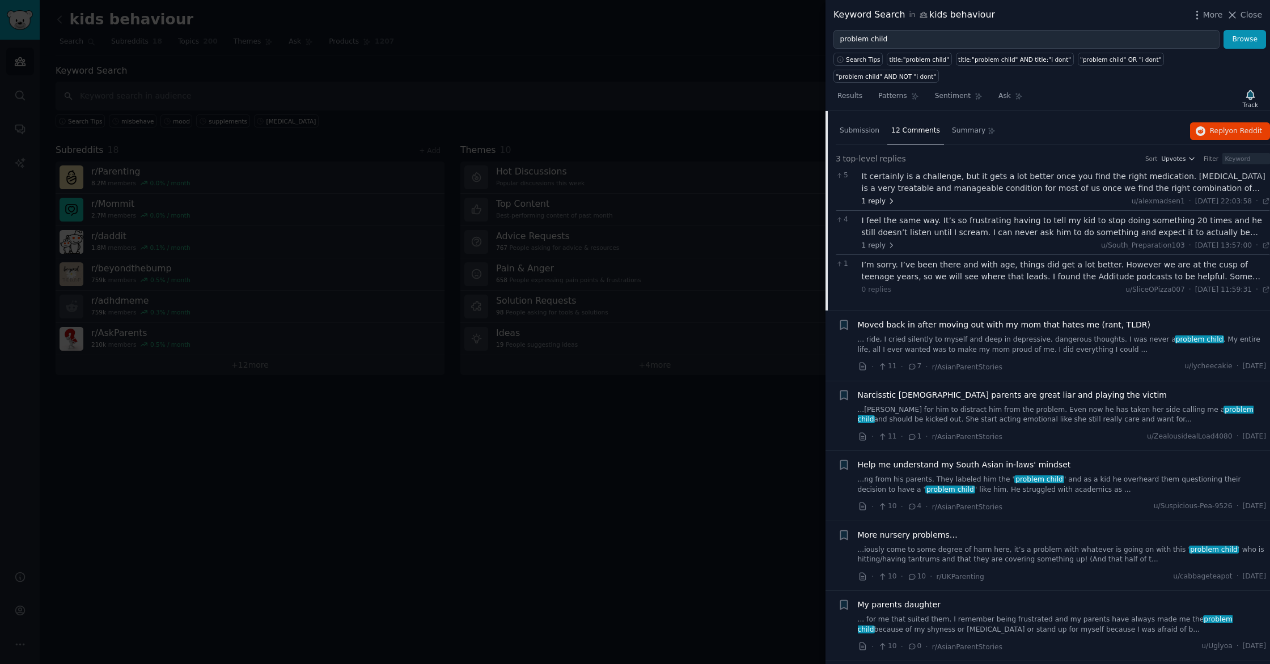
click at [867, 201] on span "1 reply" at bounding box center [879, 202] width 34 height 10
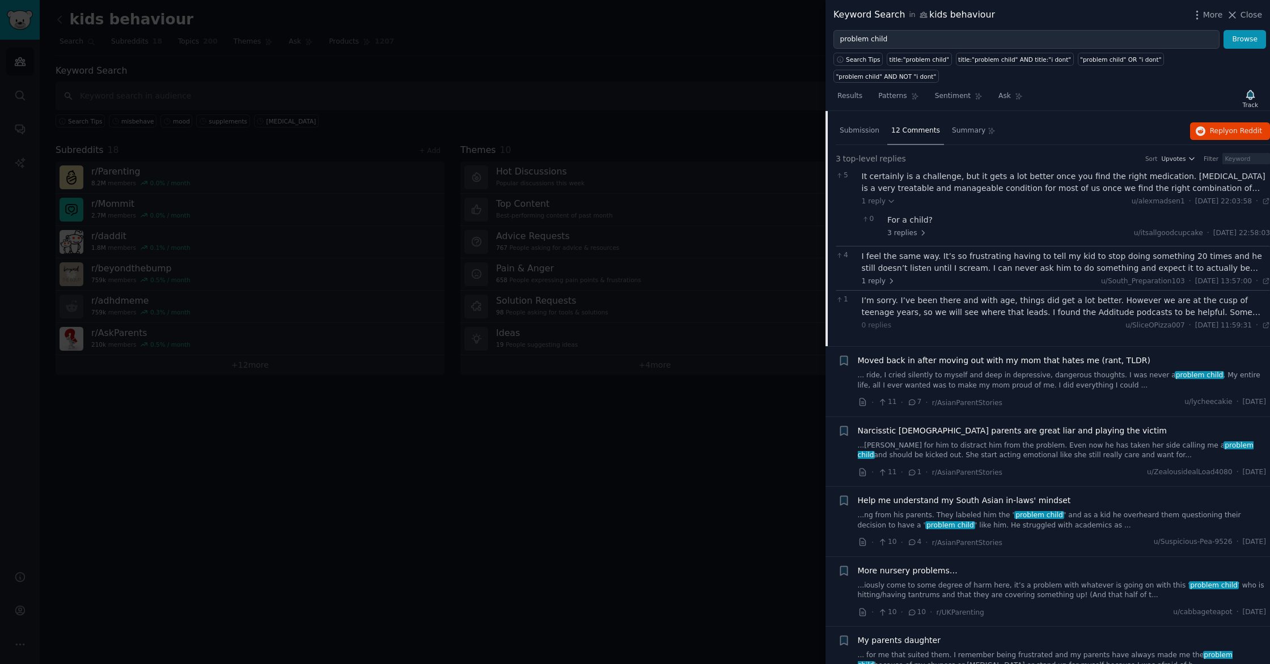
click at [1006, 178] on div "It certainly is a challenge, but it gets a lot better once you find the right m…" at bounding box center [1066, 183] width 409 height 24
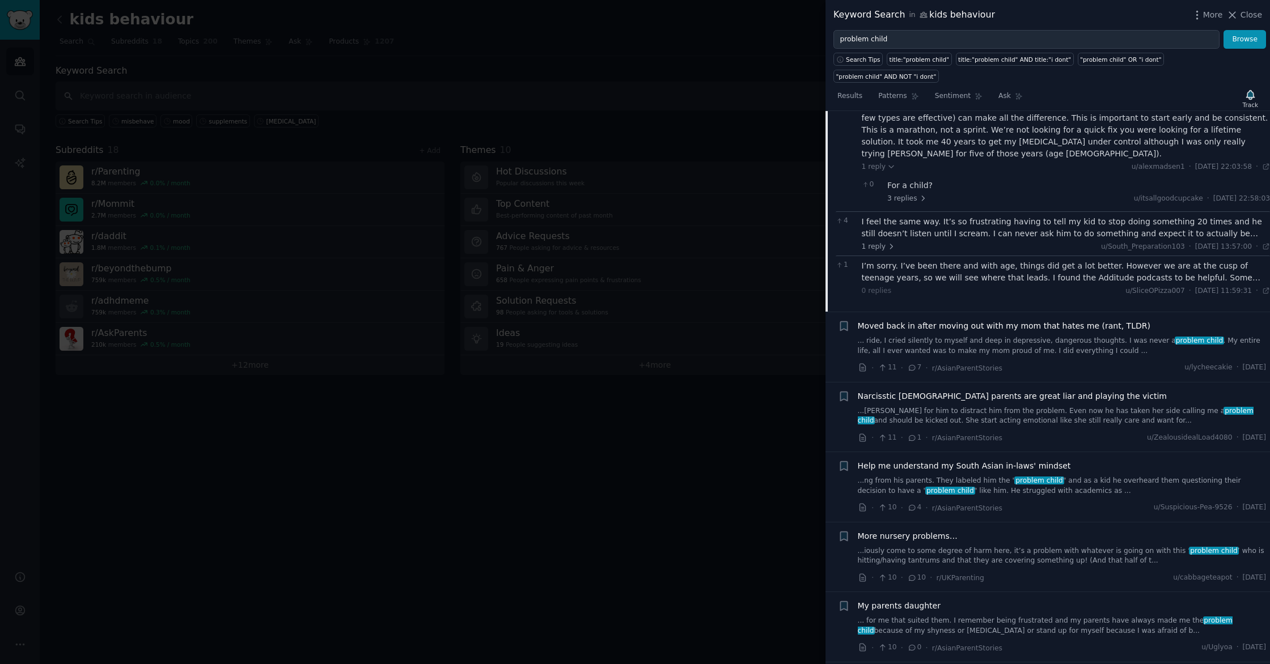
scroll to position [1515, 0]
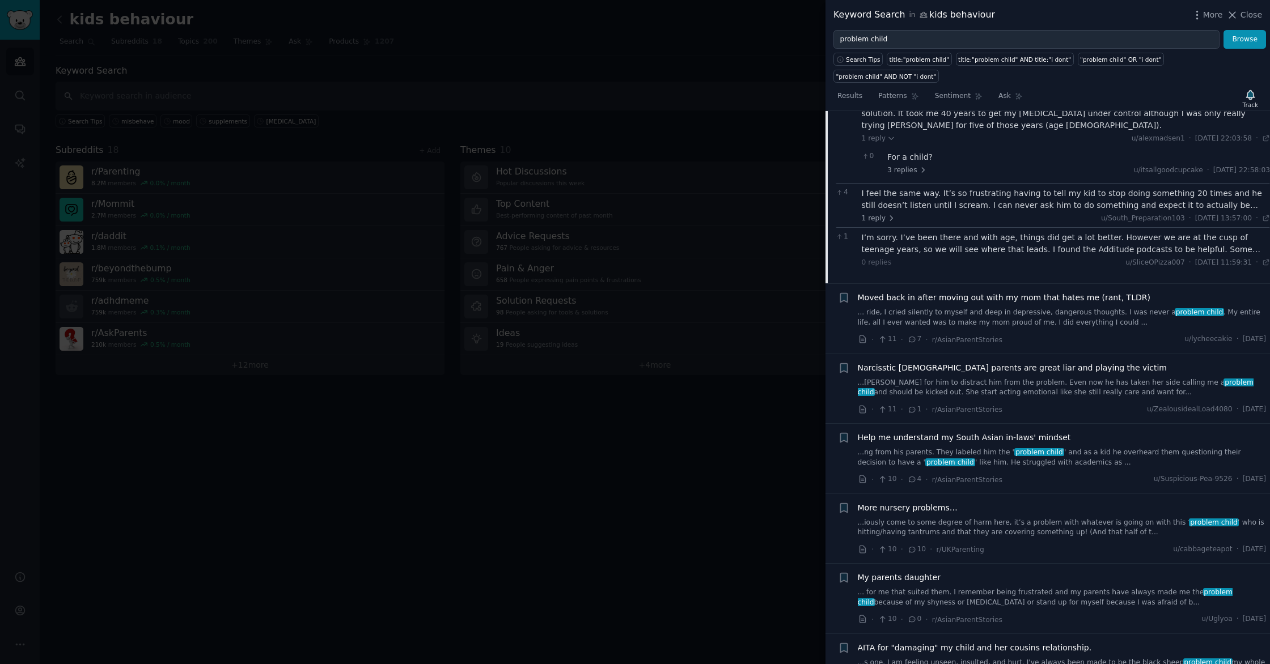
click at [955, 194] on div "I feel the same way. It’s so frustrating having to tell my kid to stop doing so…" at bounding box center [1066, 200] width 409 height 24
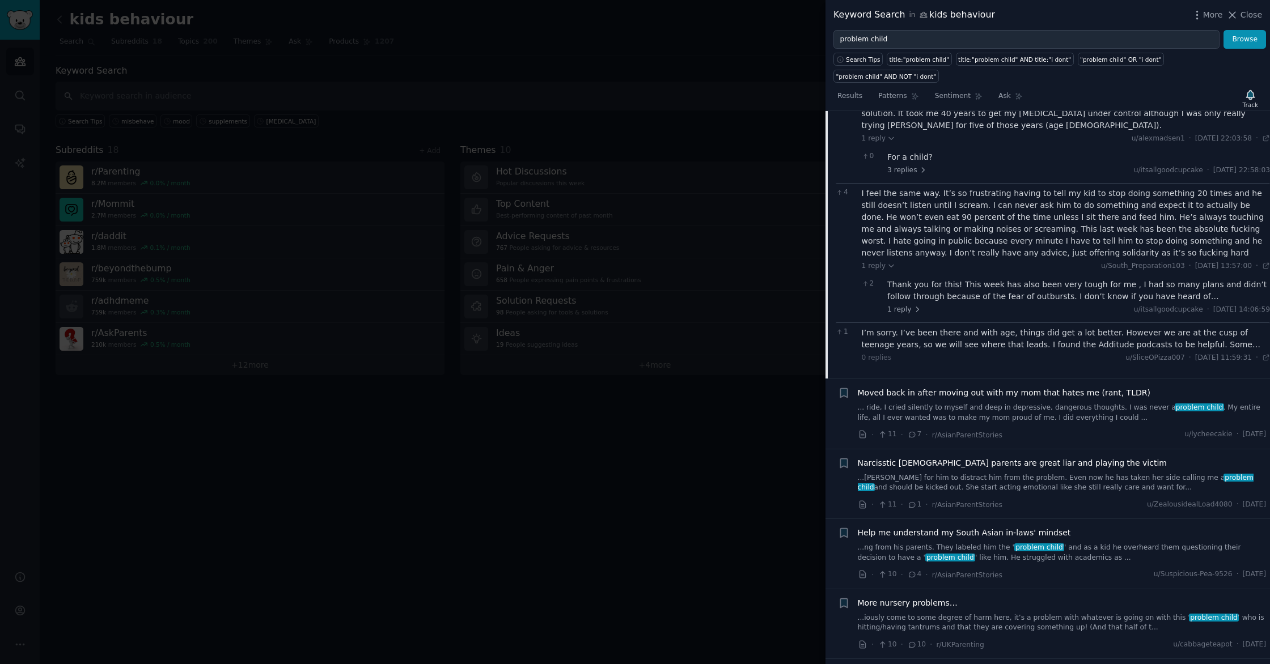
click at [1070, 281] on div "Thank you for this! This week has also been very tough for me , I had so many p…" at bounding box center [1078, 291] width 383 height 24
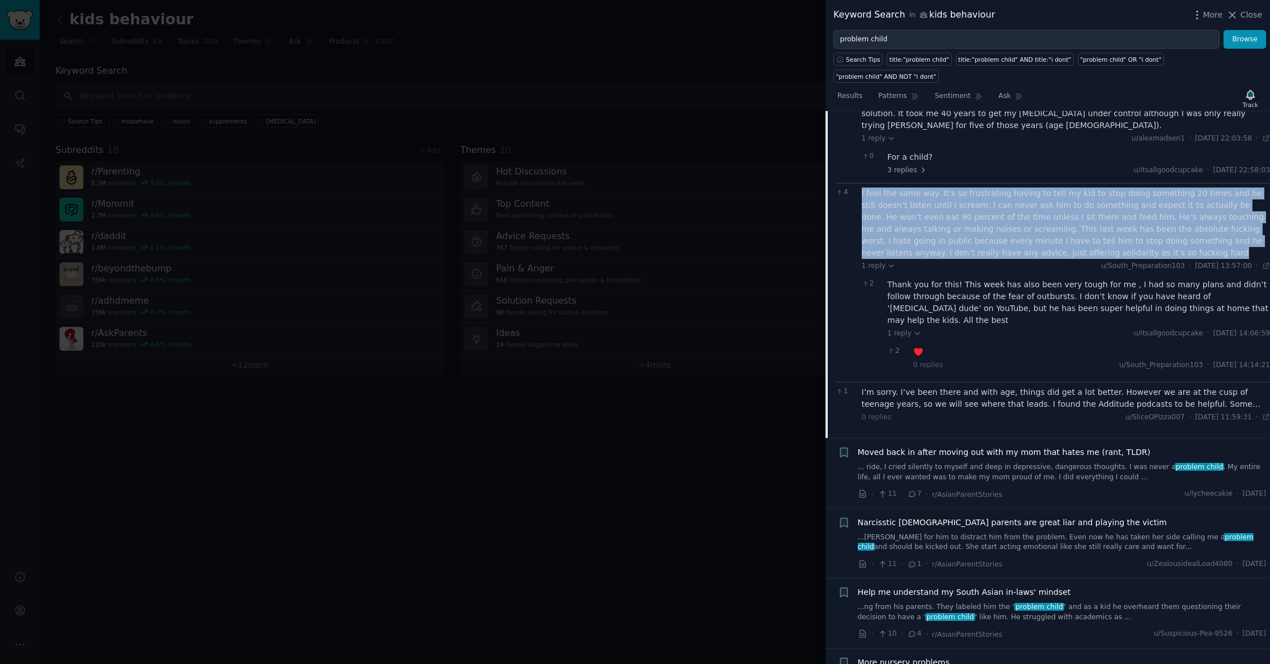
drag, startPoint x: 1089, startPoint y: 239, endPoint x: 858, endPoint y: 185, distance: 237.5
click at [859, 184] on div "4 I feel the same way. It’s so frustrating having to tell my kid to stop doing …" at bounding box center [1053, 282] width 434 height 199
copy div "I feel the same way. It’s so frustrating having to tell my kid to stop doing so…"
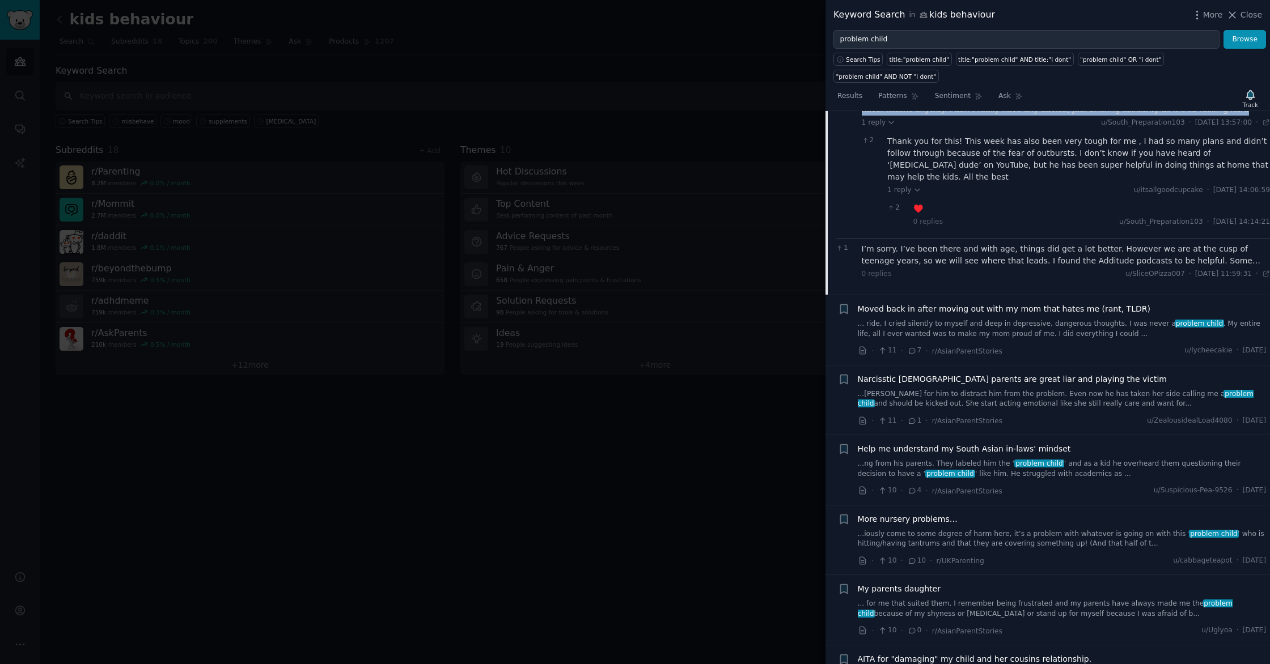
scroll to position [1658, 0]
click at [976, 244] on div "I’m sorry. I’ve been there and with age, things did get a lot better. However w…" at bounding box center [1066, 256] width 409 height 24
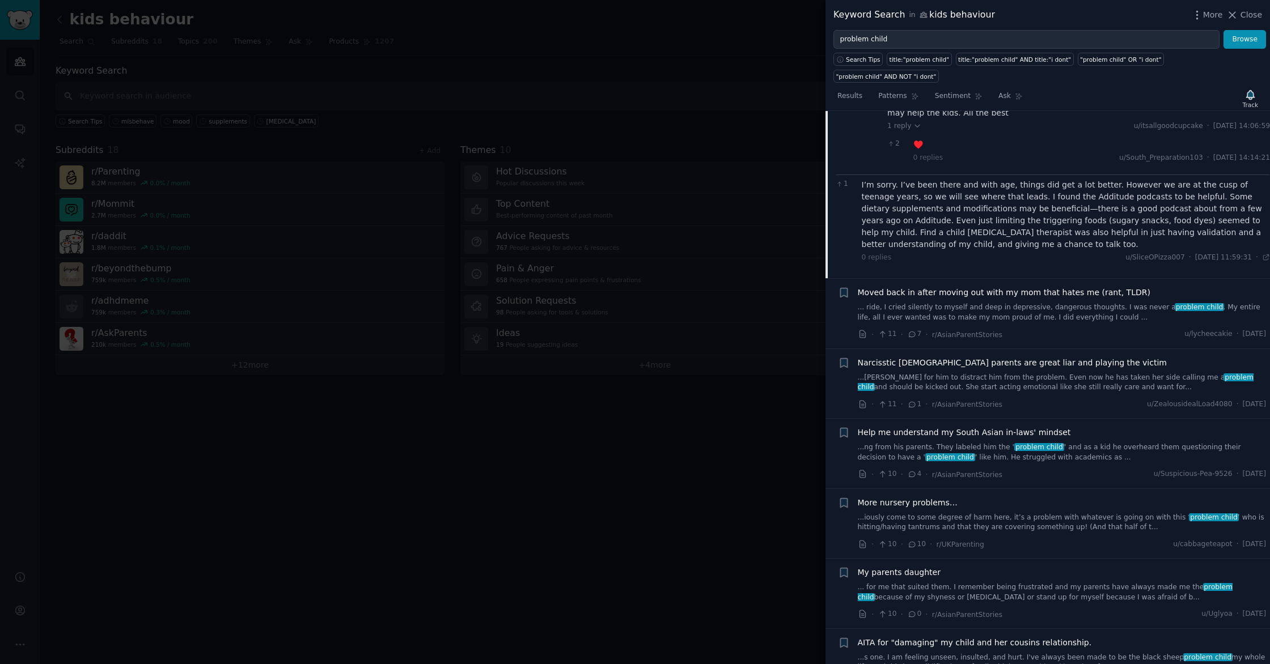
scroll to position [1728, 0]
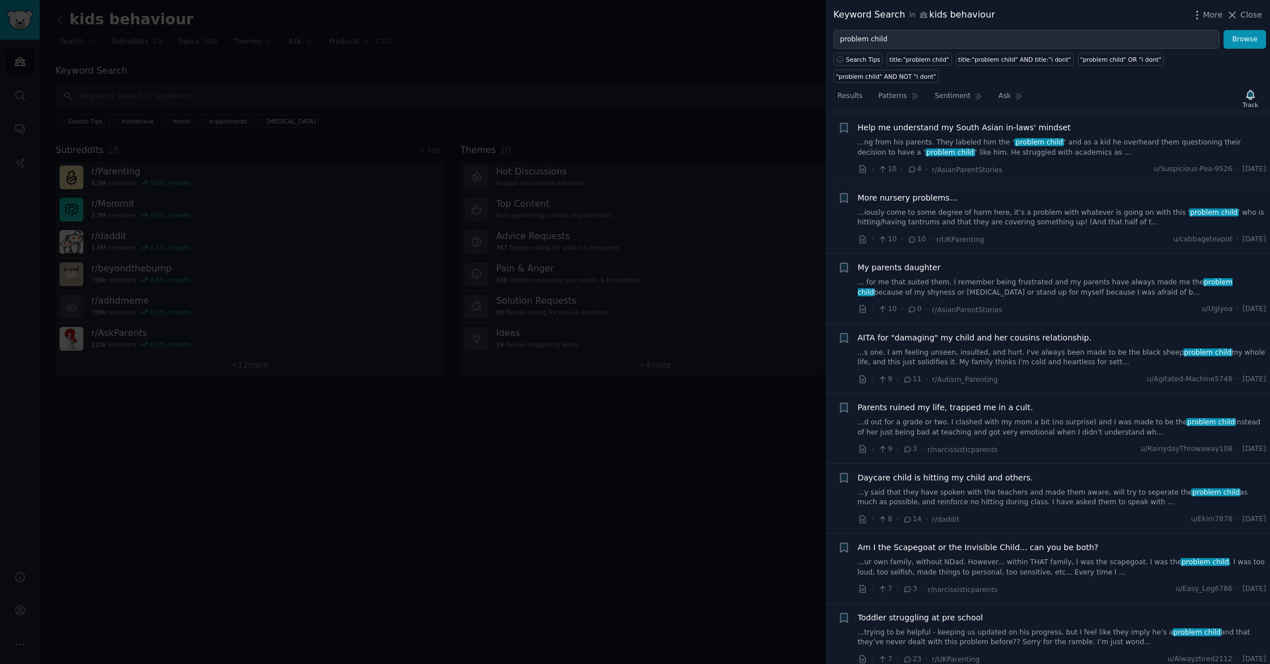
click at [1010, 208] on link "...iously come to some degree of harm here, it’s a problem with whatever is goi…" at bounding box center [1062, 218] width 409 height 20
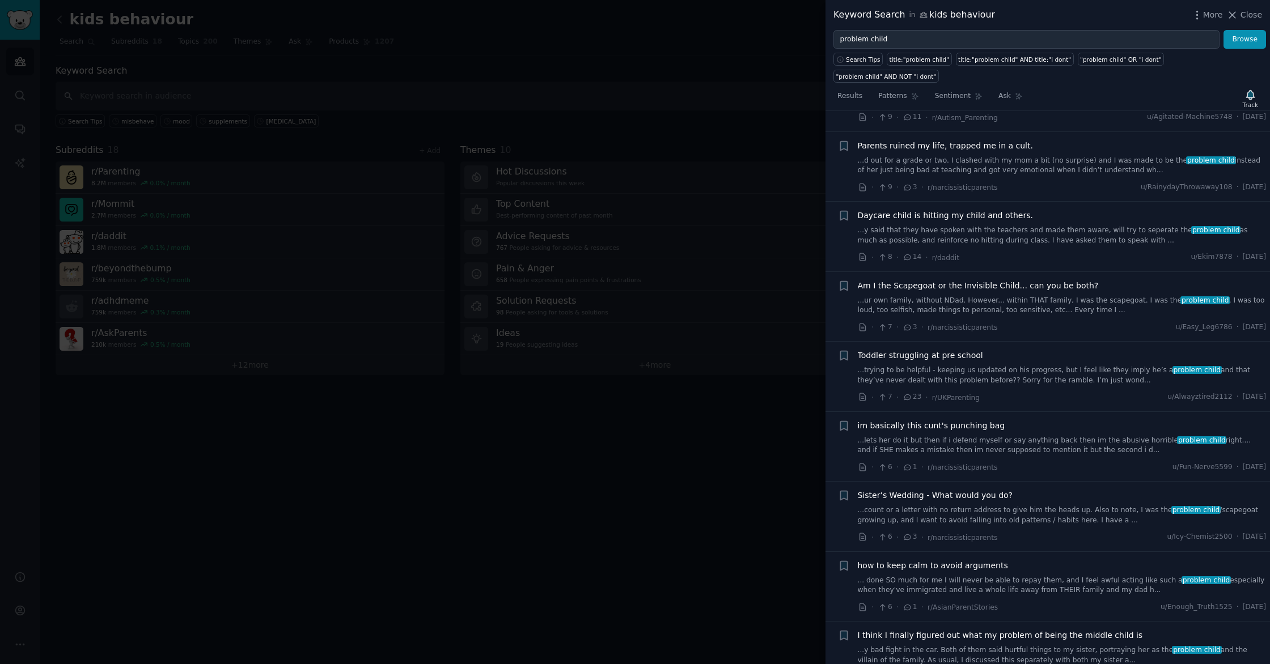
scroll to position [2303, 0]
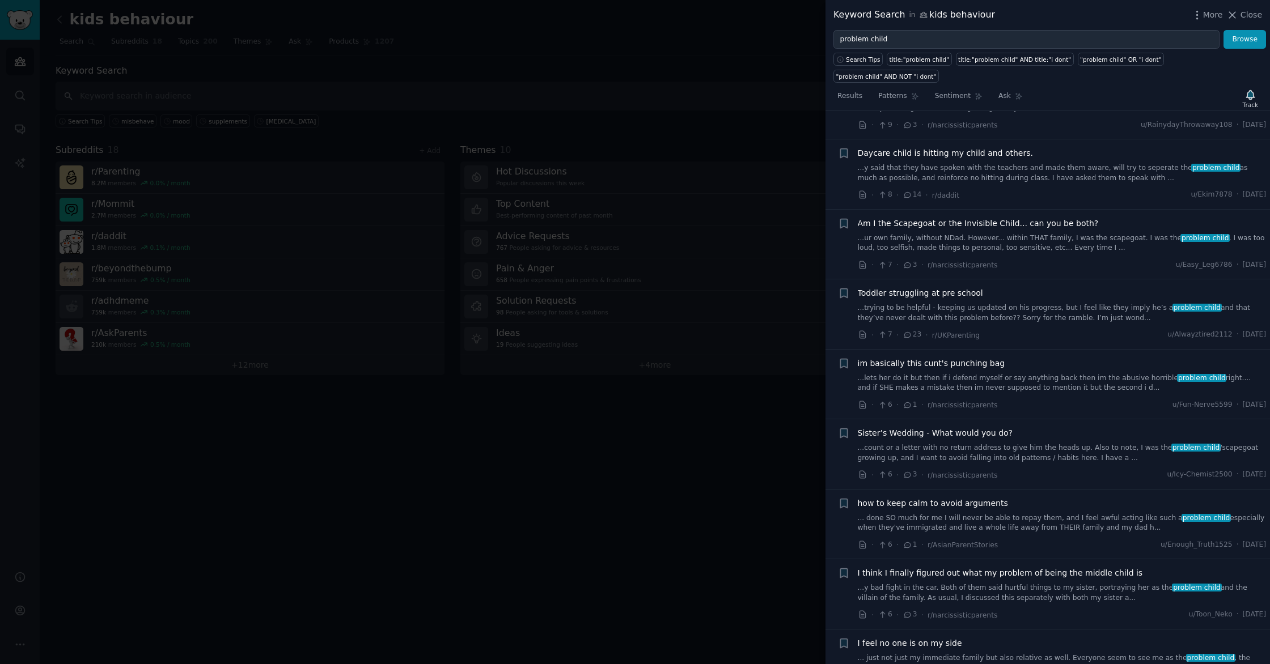
click at [1027, 163] on link "...y said that they have spoken with the teachers and made them aware, will try…" at bounding box center [1062, 173] width 409 height 20
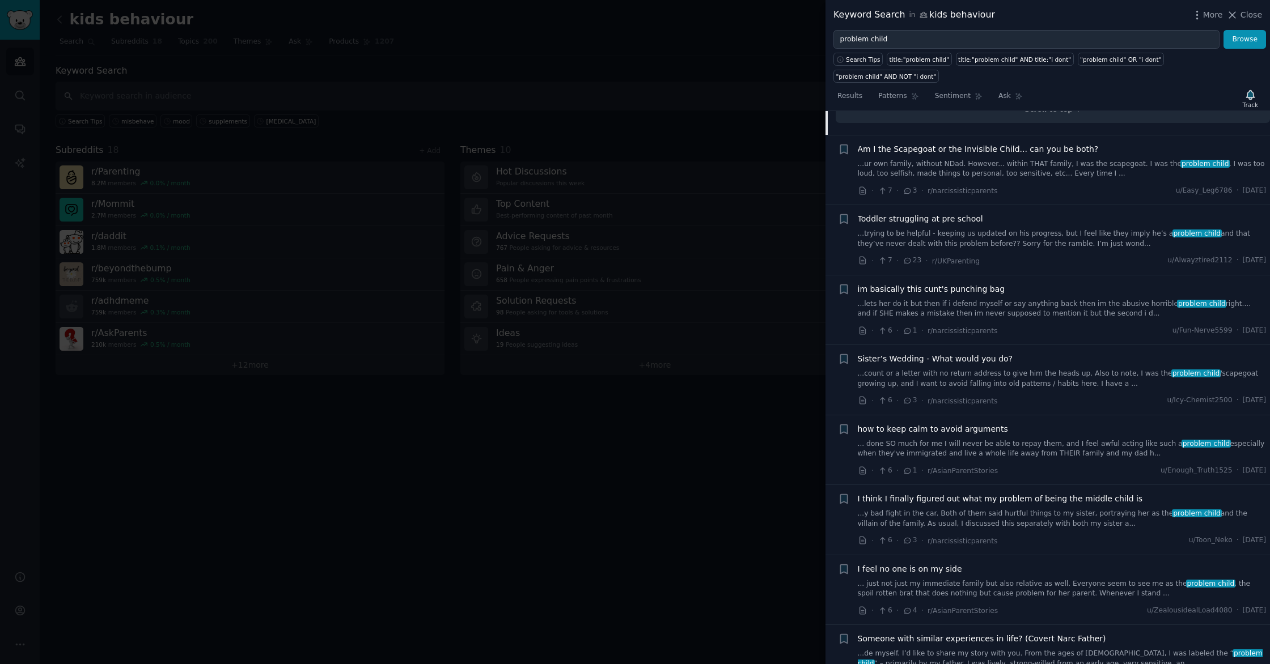
scroll to position [2212, 0]
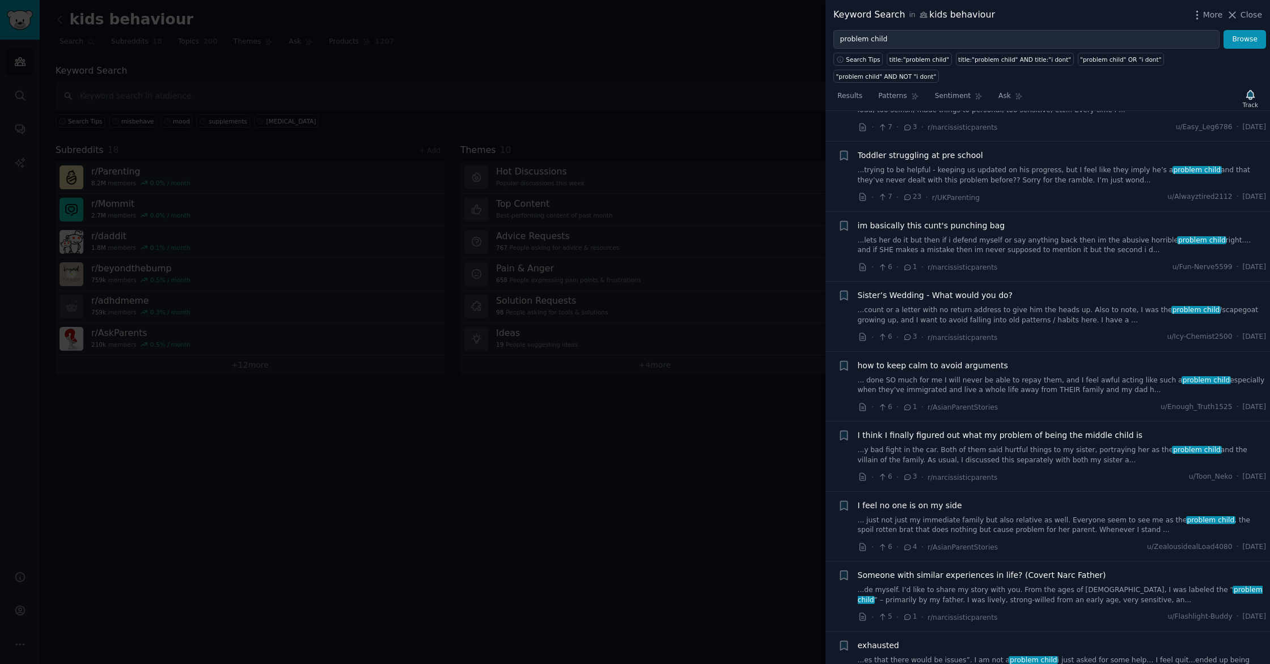
click at [1028, 166] on link "...trying to be helpful - keeping us updated on his progress, but I feel like t…" at bounding box center [1062, 176] width 409 height 20
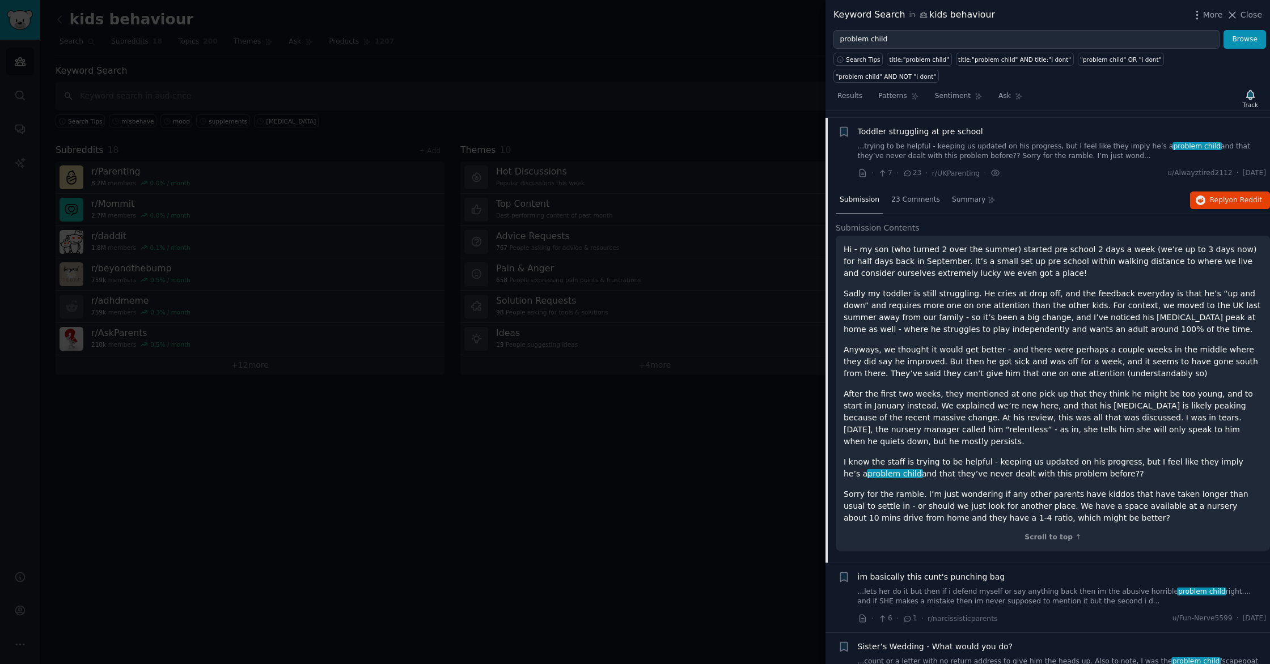
scroll to position [2018, 0]
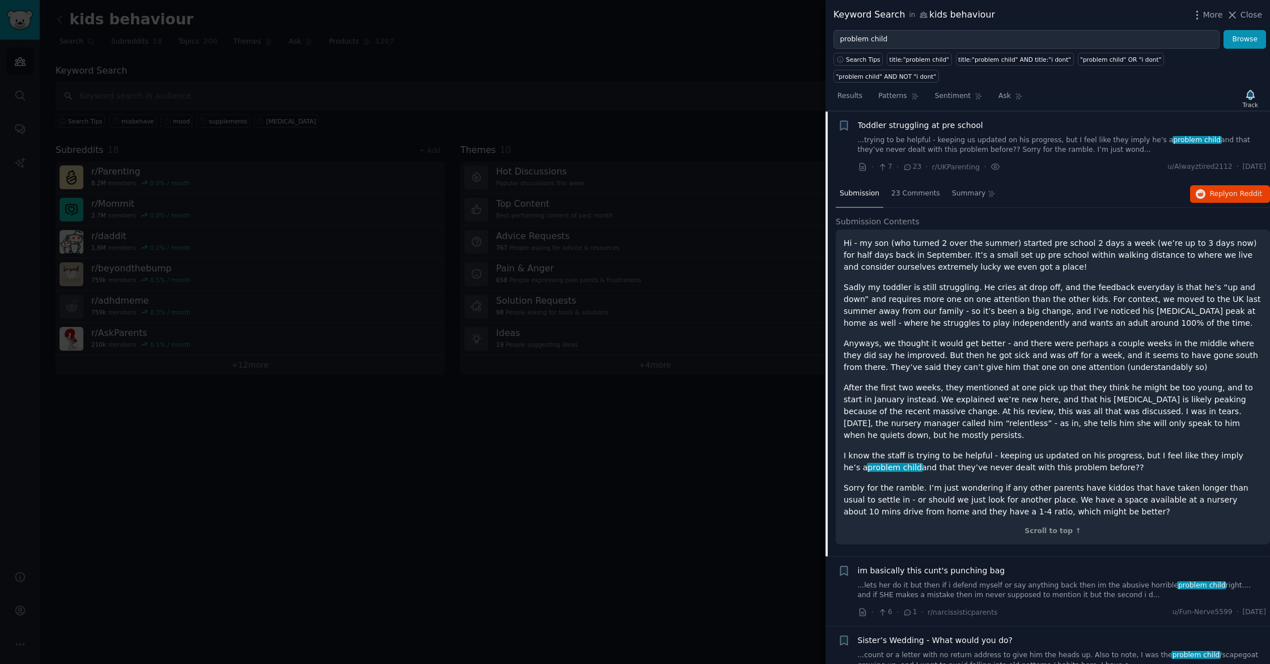
click at [1028, 147] on link "...trying to be helpful - keeping us updated on his progress, but I feel like t…" at bounding box center [1062, 145] width 409 height 20
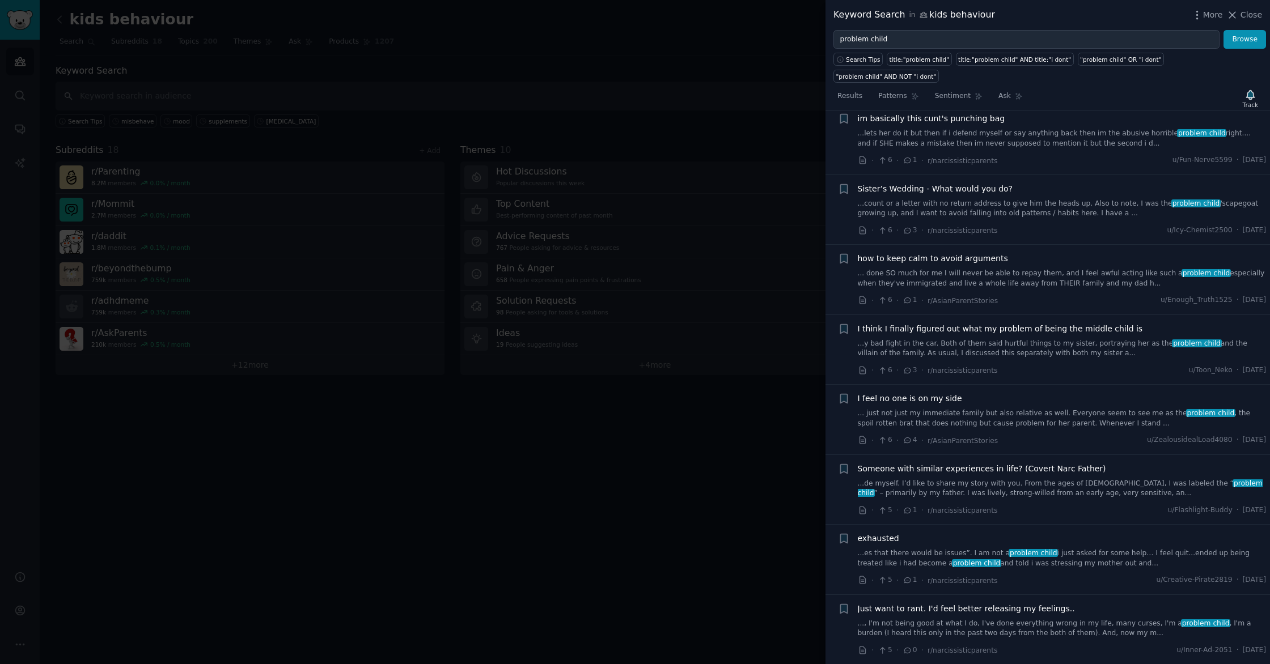
scroll to position [2092, 0]
click at [1021, 140] on link "...lets her do it but then if i defend myself or say anything back then im the …" at bounding box center [1062, 141] width 409 height 20
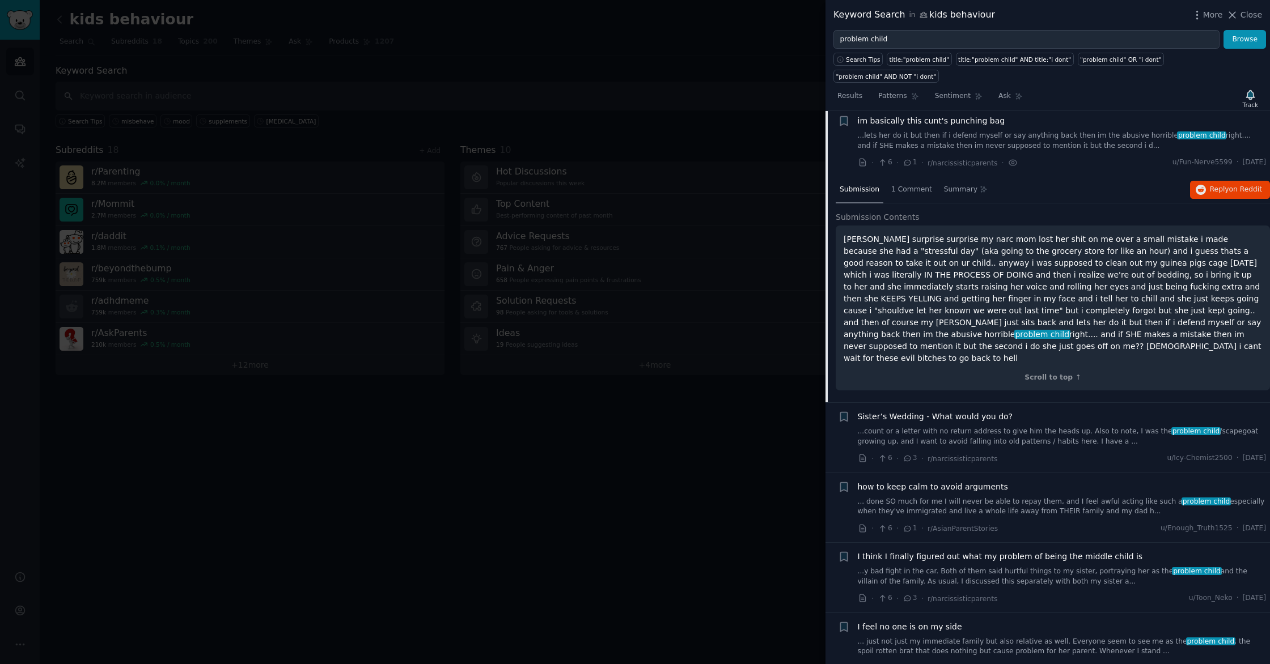
scroll to position [2088, 0]
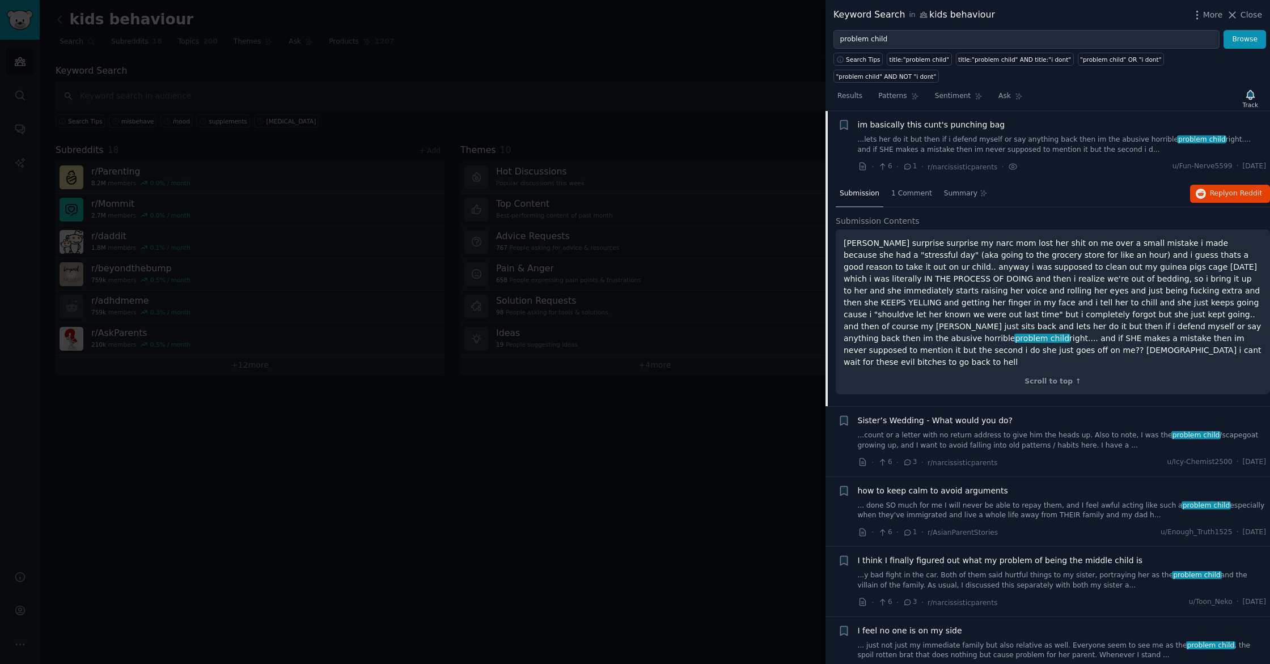
click at [1021, 140] on link "...lets her do it but then if i defend myself or say anything back then im the …" at bounding box center [1062, 145] width 409 height 20
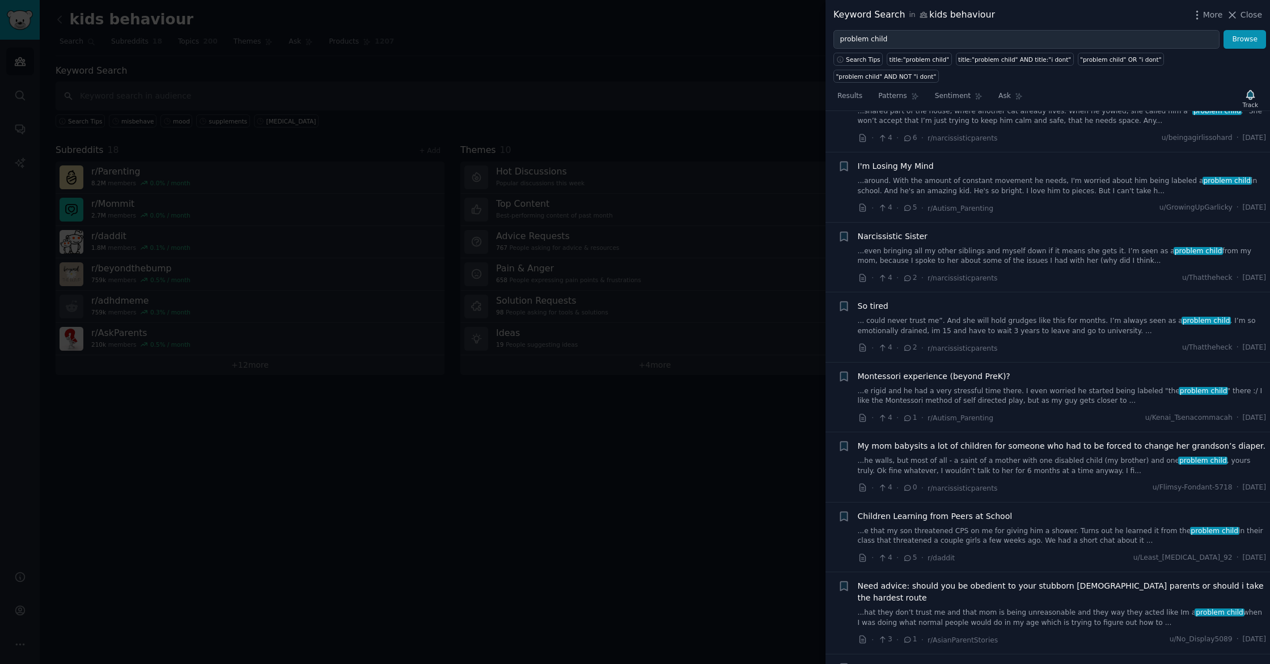
scroll to position [2900, 0]
click at [1044, 175] on link "...around. With the amount of constant movement he needs, I'm worried about him…" at bounding box center [1062, 185] width 409 height 20
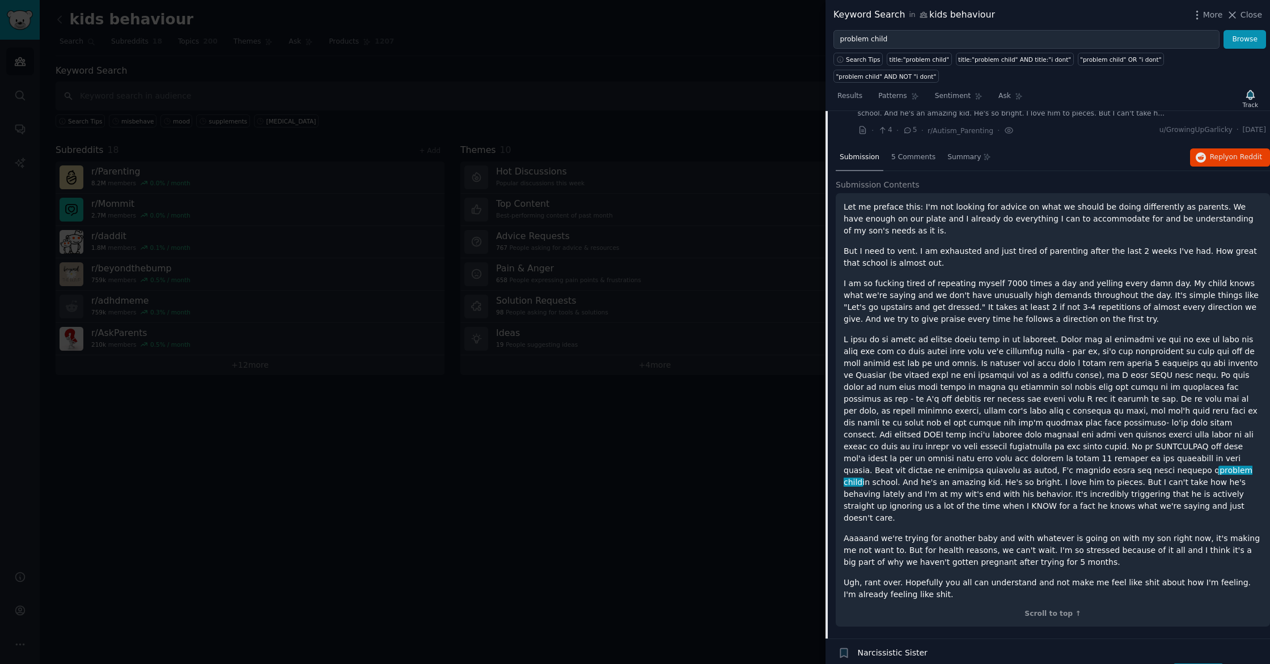
scroll to position [2978, 0]
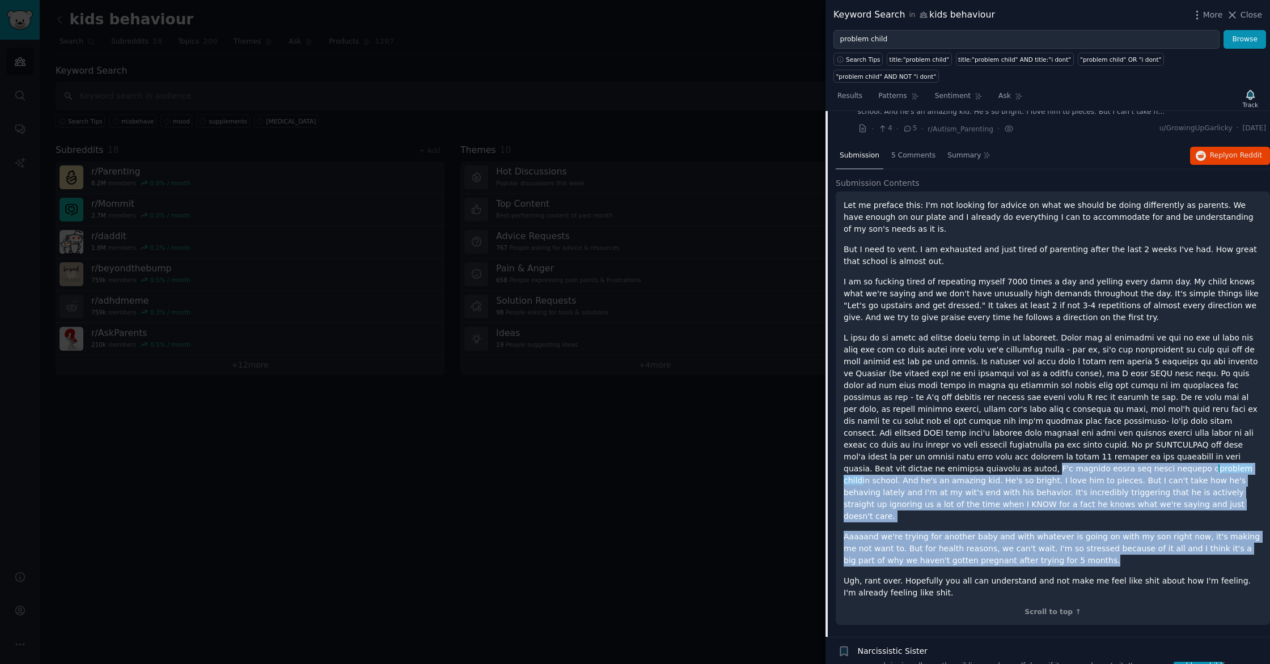
drag, startPoint x: 1088, startPoint y: 446, endPoint x: 1178, endPoint y: 527, distance: 120.4
click at [1178, 527] on div "Let me preface this: I'm not looking for advice on what we should be doing diff…" at bounding box center [1052, 400] width 418 height 400
copy div "I'm worried about him being labeled a problem child in school. And he's an amaz…"
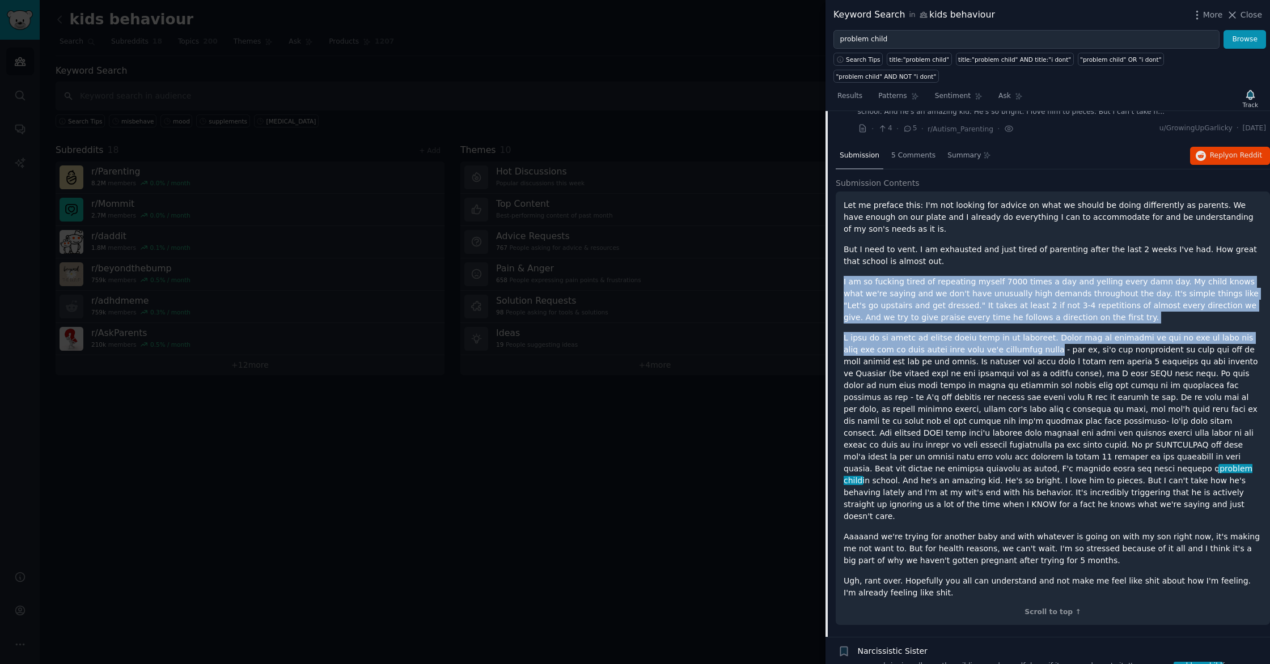
drag, startPoint x: 1020, startPoint y: 338, endPoint x: 838, endPoint y: 264, distance: 196.8
click at [838, 264] on div "Let me preface this: I'm not looking for advice on what we should be doing diff…" at bounding box center [1053, 409] width 434 height 434
copy div "I am so fucking tired of repeating myself 7000 times a day and yelling every da…"
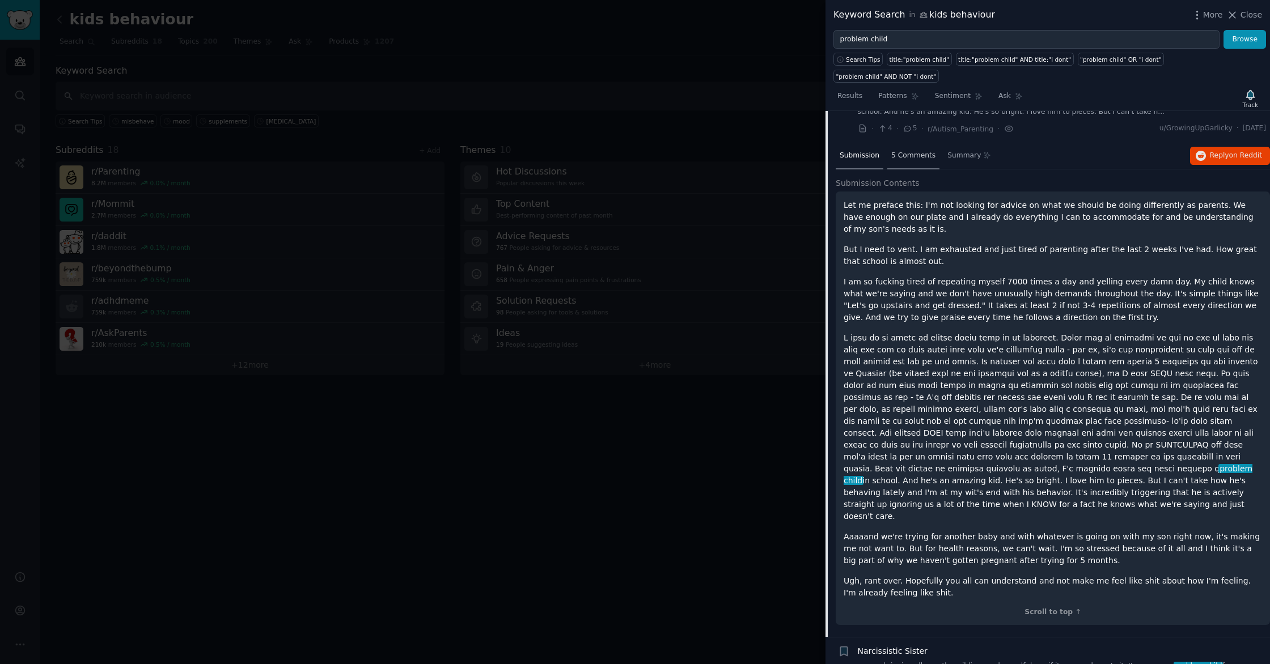
click at [903, 151] on span "5 Comments" at bounding box center [913, 156] width 44 height 10
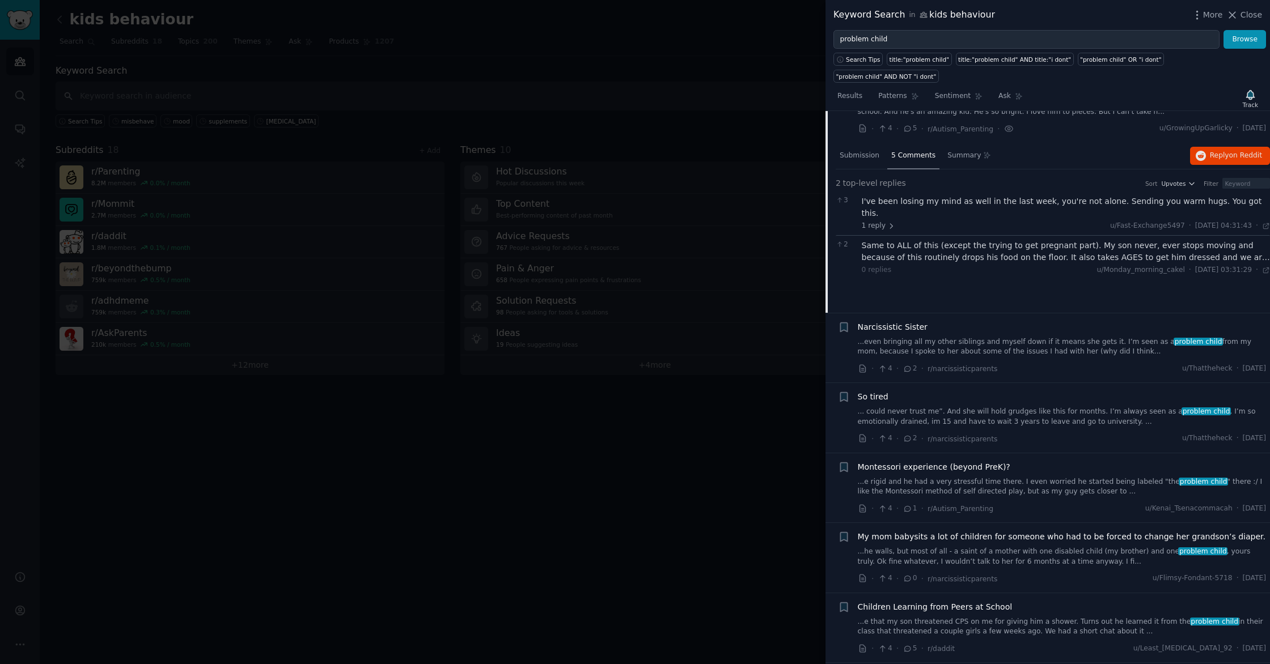
click at [1048, 240] on div "Same to ALL of this (except the trying to get pregnant part). My son never, eve…" at bounding box center [1066, 252] width 409 height 24
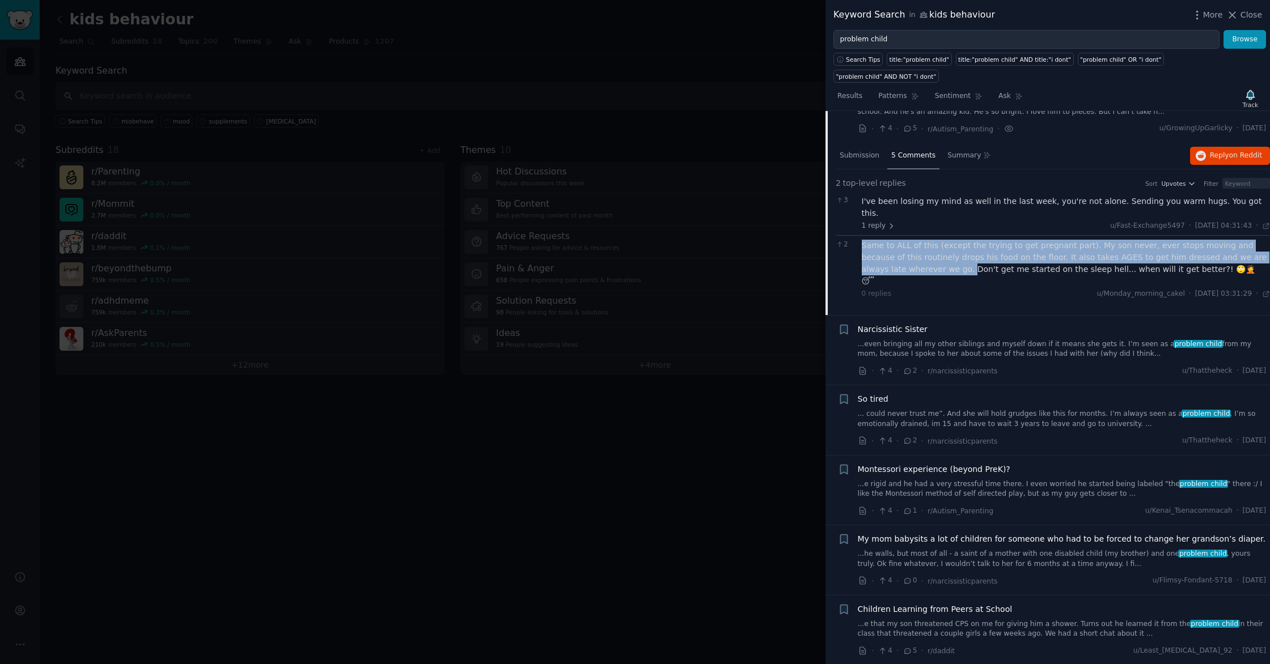
drag, startPoint x: 925, startPoint y: 244, endPoint x: 860, endPoint y: 221, distance: 68.7
click at [860, 235] on div "2 Same to ALL of this (except the trying to get pregnant part). My son never, e…" at bounding box center [1053, 269] width 434 height 68
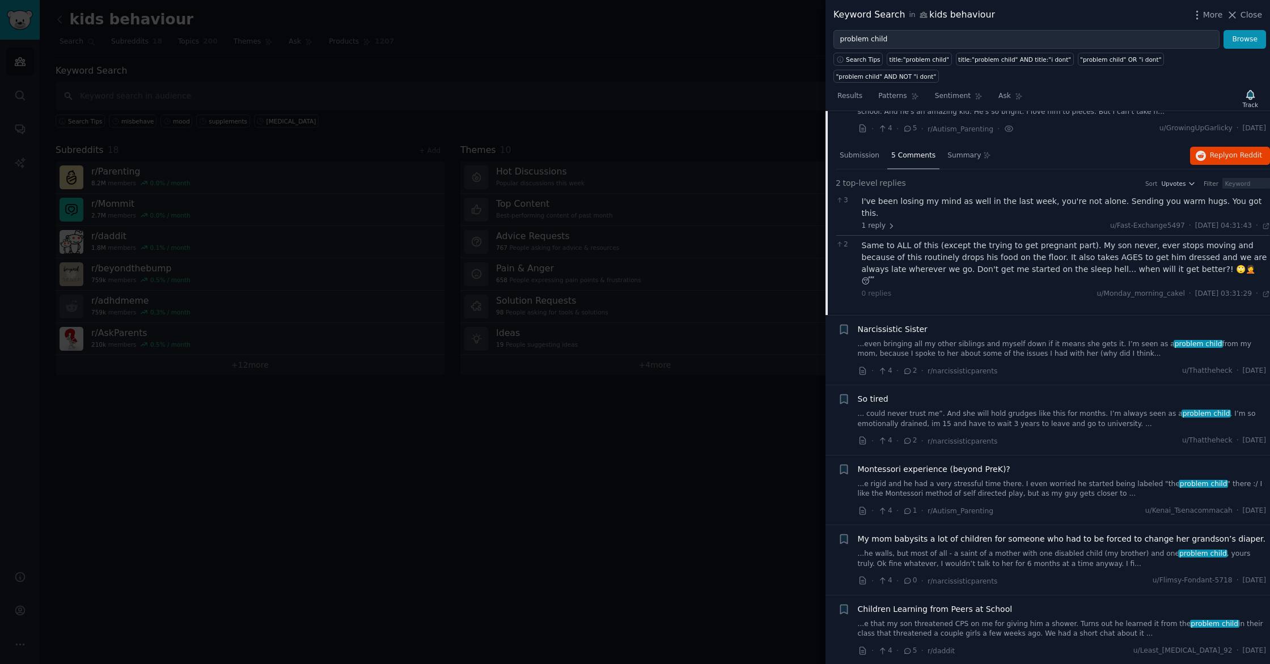
click at [953, 245] on div "Same to ALL of this (except the trying to get pregnant part). My son never, eve…" at bounding box center [1066, 264] width 409 height 48
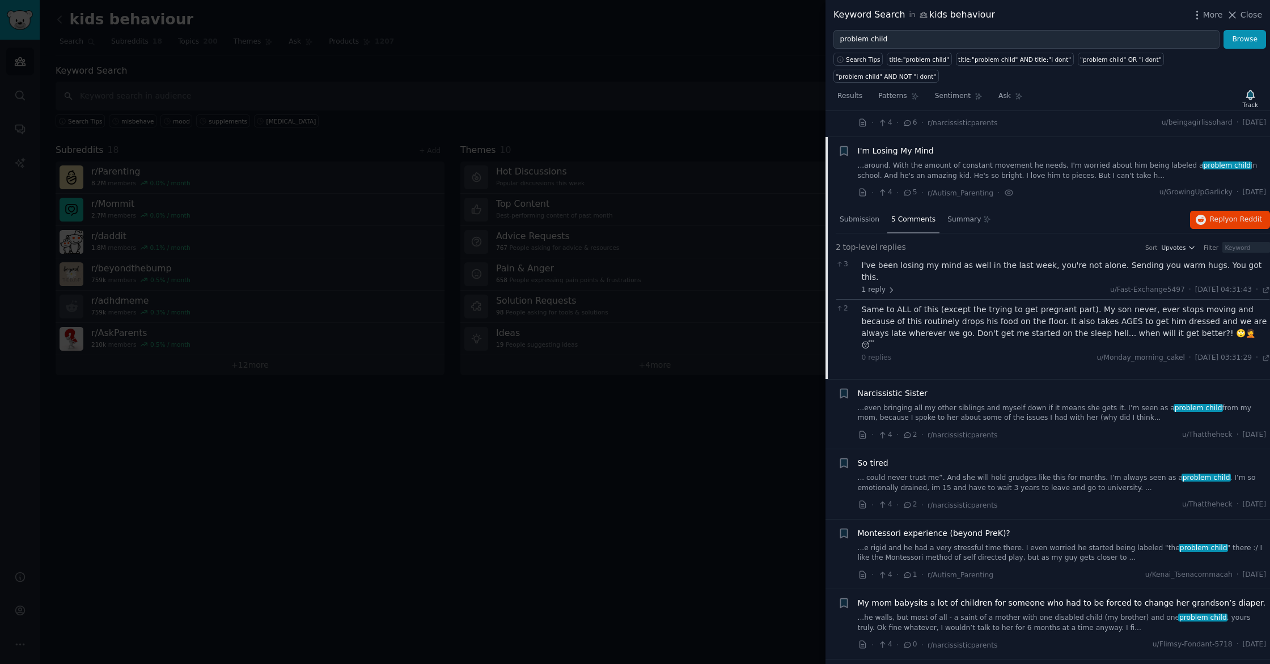
scroll to position [2913, 0]
click at [841, 148] on icon "button" at bounding box center [843, 152] width 7 height 9
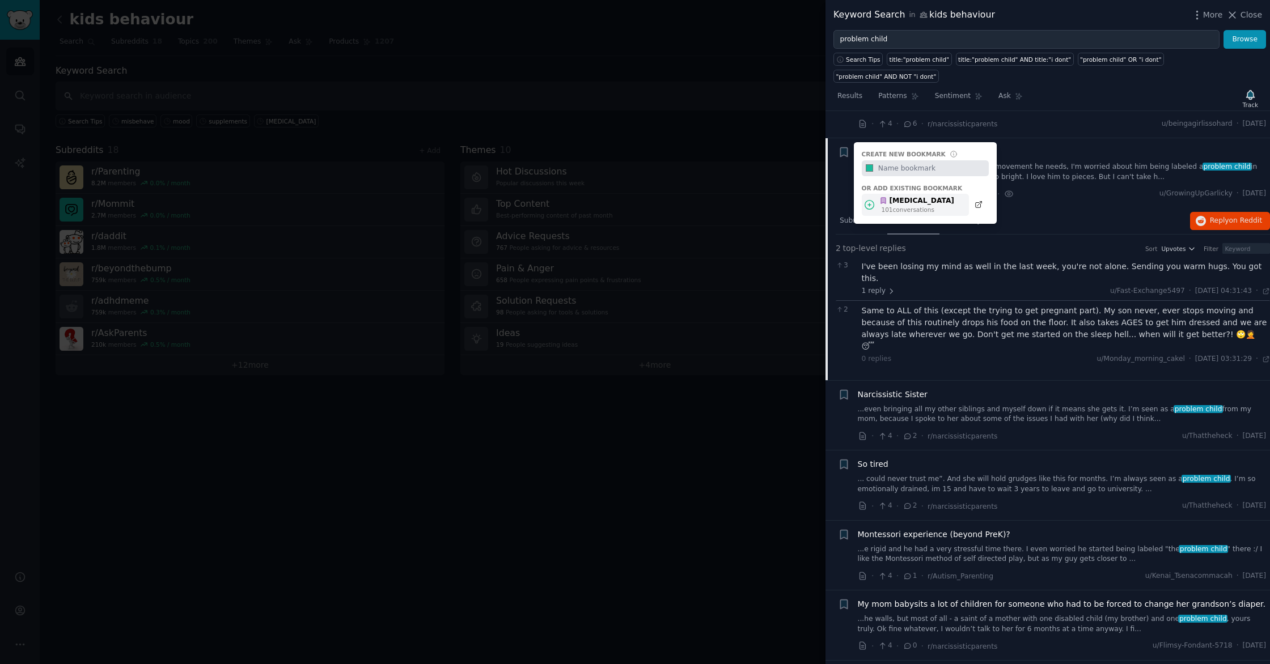
click at [877, 194] on div "[MEDICAL_DATA] 101 conversation s" at bounding box center [915, 205] width 107 height 22
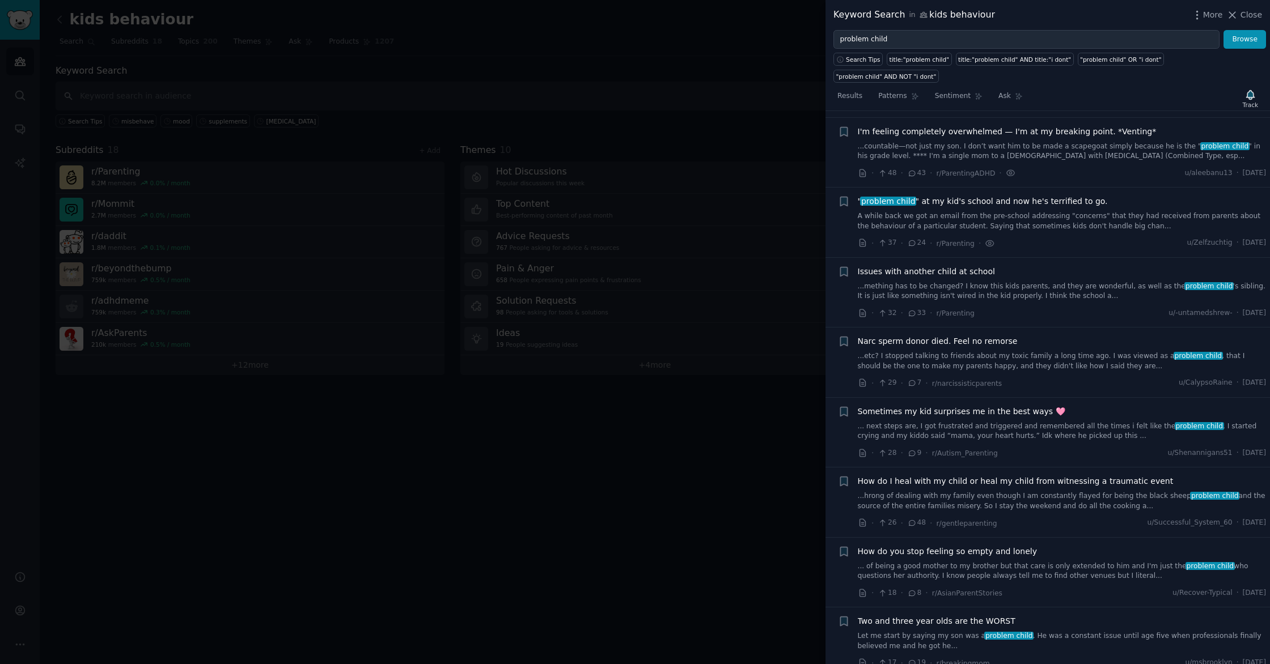
scroll to position [471, 0]
click at [1002, 153] on link "...countable—not just my son. I don’t want him to be made a scapegoat simply be…" at bounding box center [1062, 152] width 409 height 20
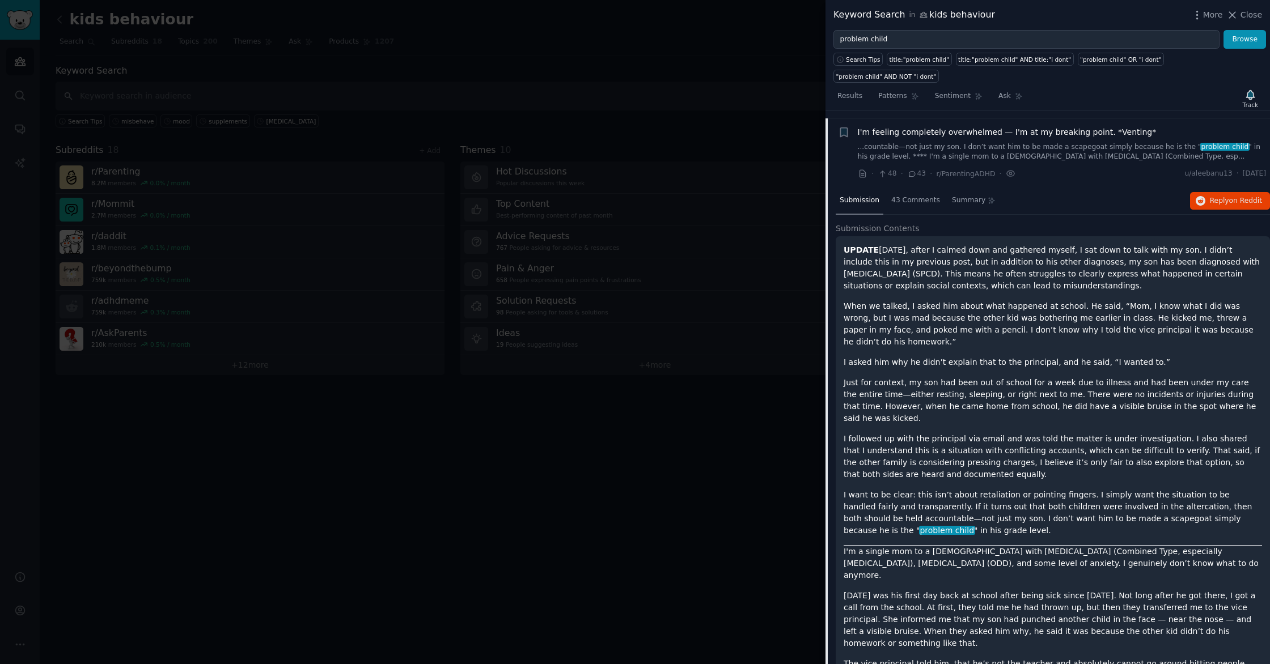
scroll to position [478, 0]
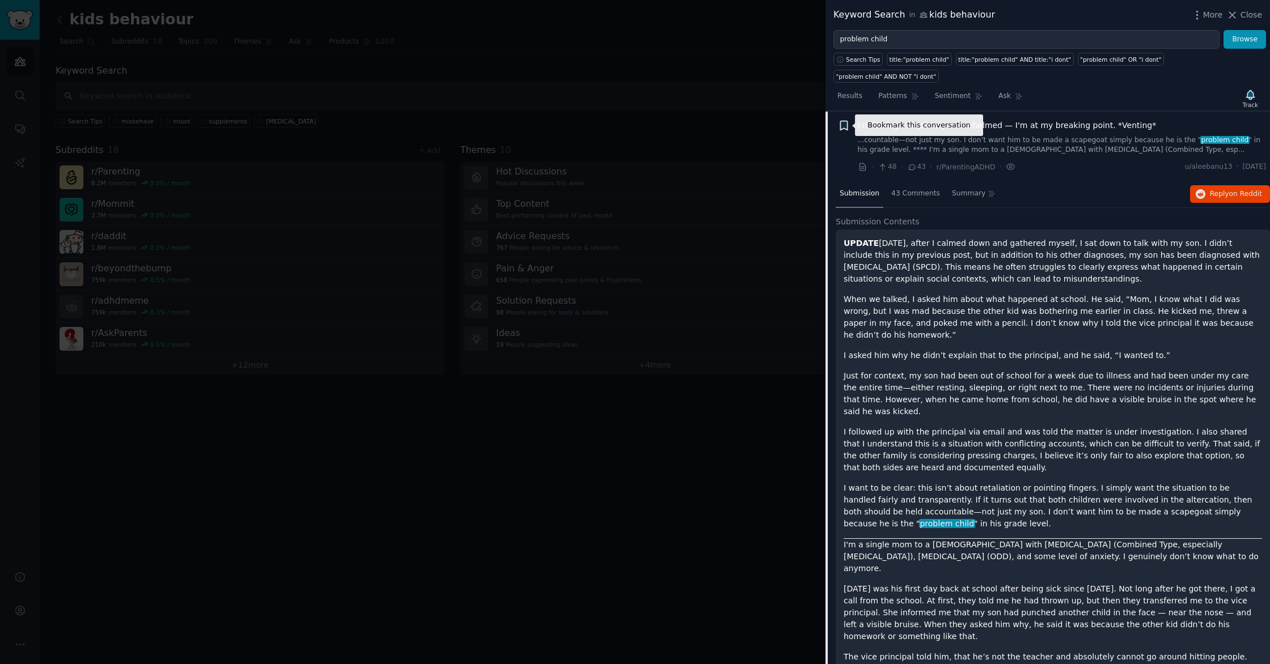
click at [842, 127] on icon "button" at bounding box center [843, 125] width 7 height 9
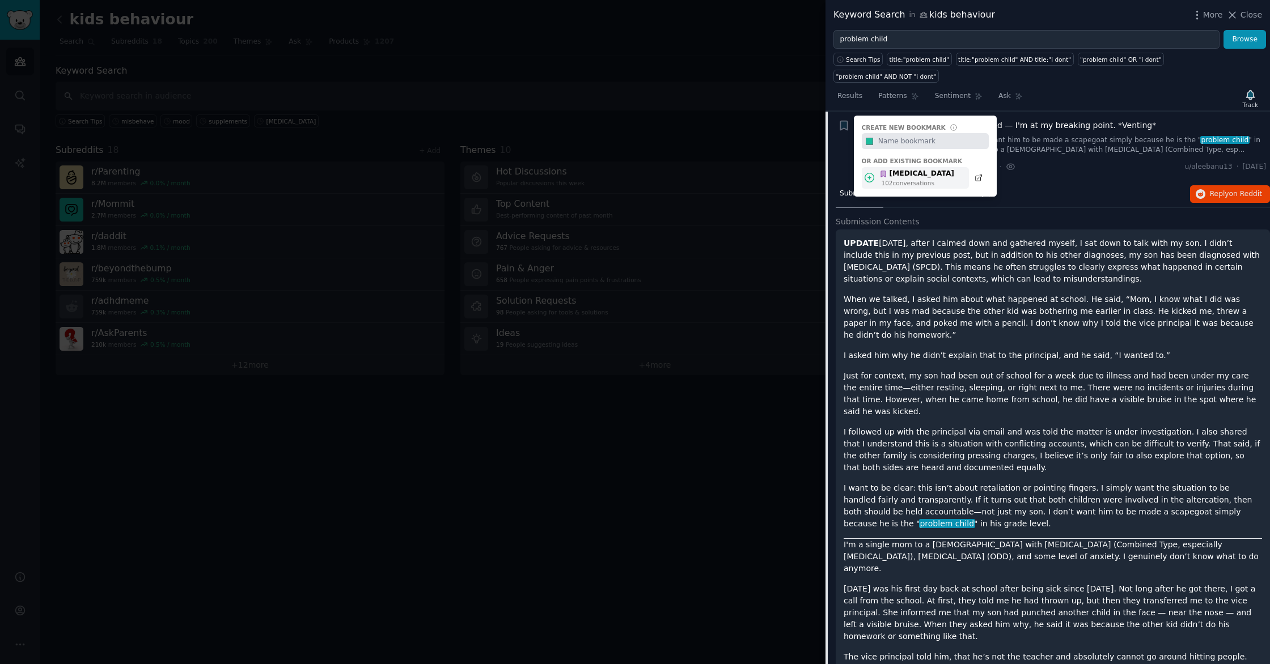
click at [894, 177] on div "[MEDICAL_DATA]" at bounding box center [916, 174] width 75 height 10
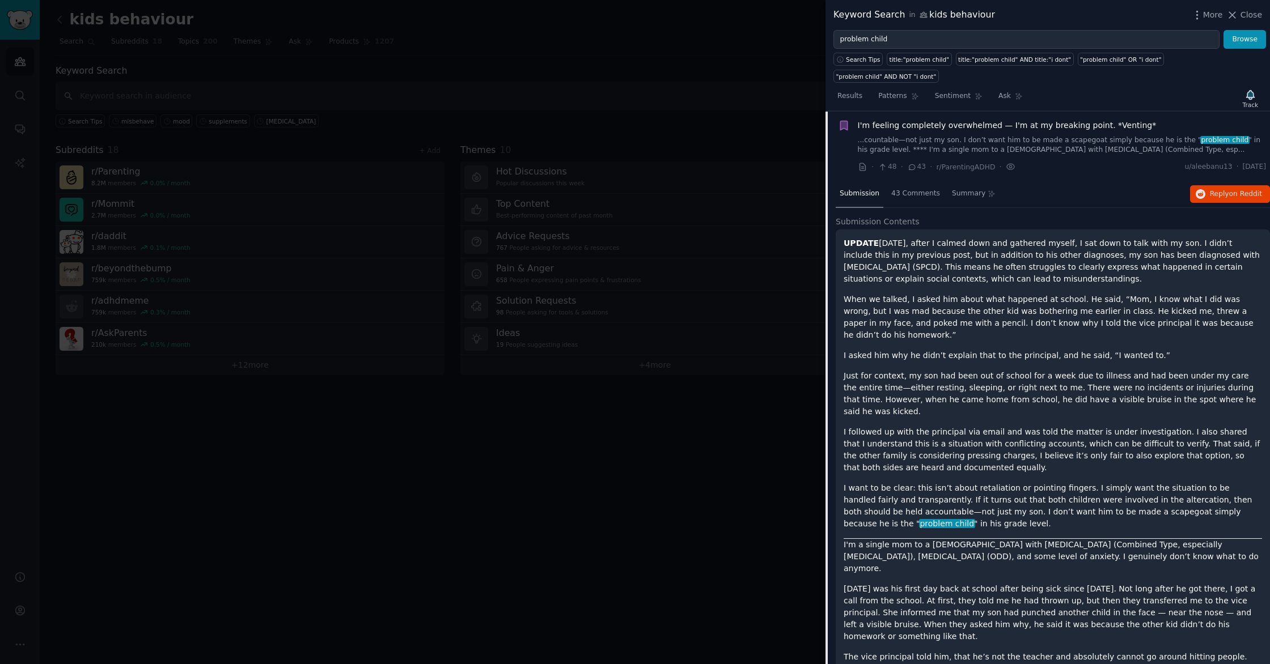
click at [947, 131] on div "I'm feeling completely overwhelmed — I'm at my breaking point. *Venting* ...cou…" at bounding box center [1062, 138] width 409 height 36
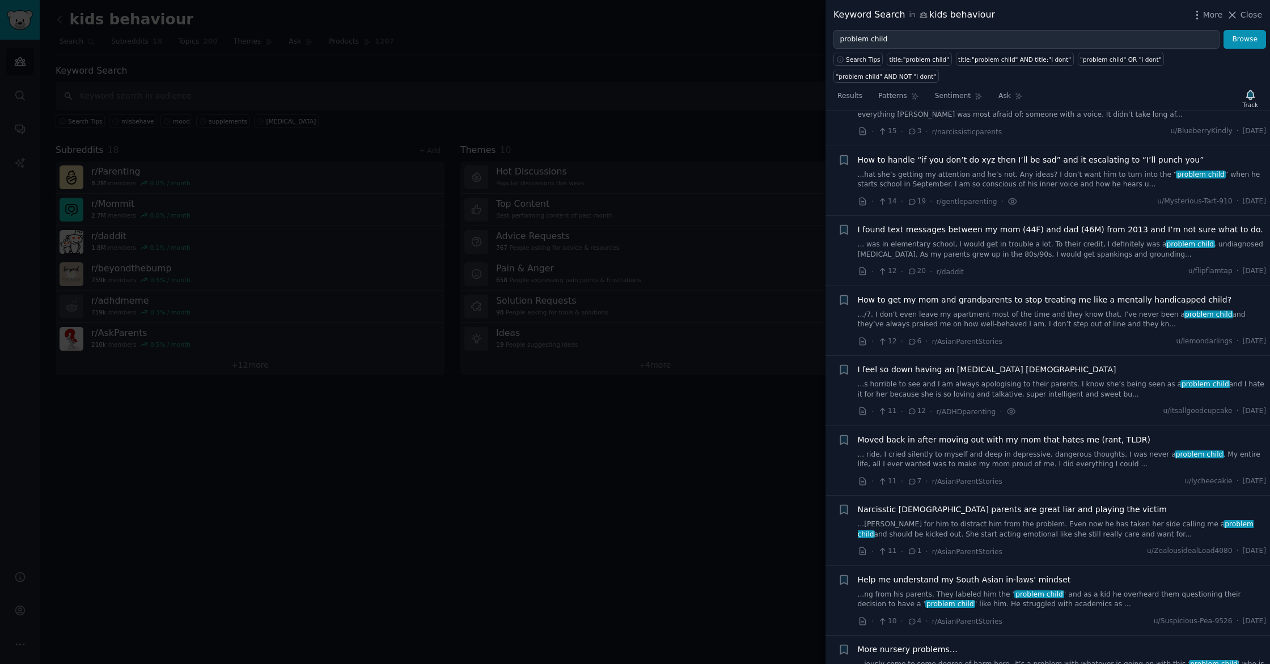
scroll to position [1680, 0]
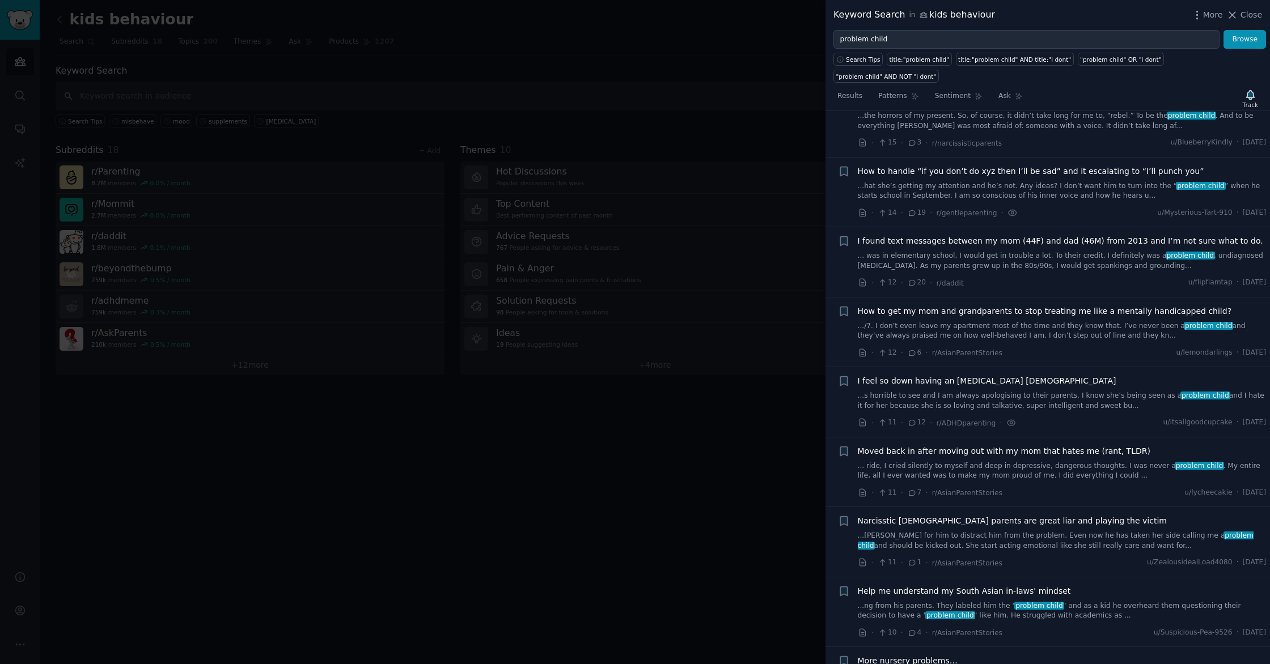
click at [925, 181] on link "...hat she’s getting my attention and he’s not. Any ideas? I don’t want him to …" at bounding box center [1062, 191] width 409 height 20
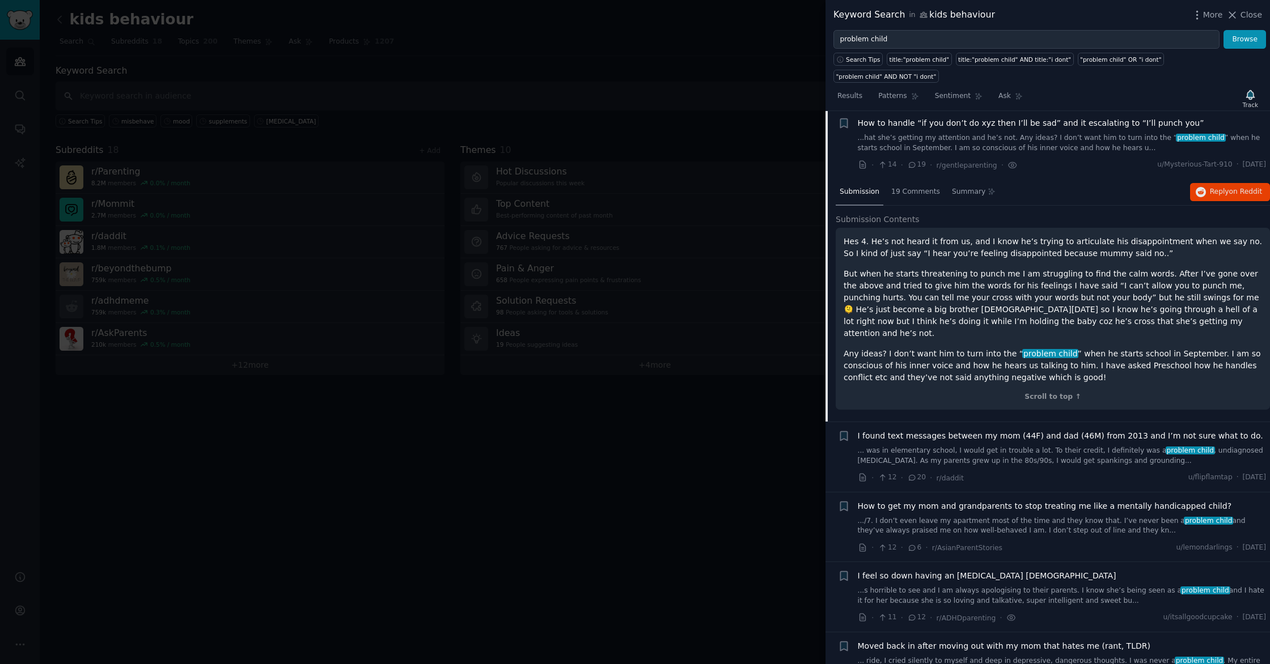
scroll to position [1108, 0]
click at [925, 145] on link "...hat she’s getting my attention and he’s not. Any ideas? I don’t want him to …" at bounding box center [1062, 145] width 409 height 20
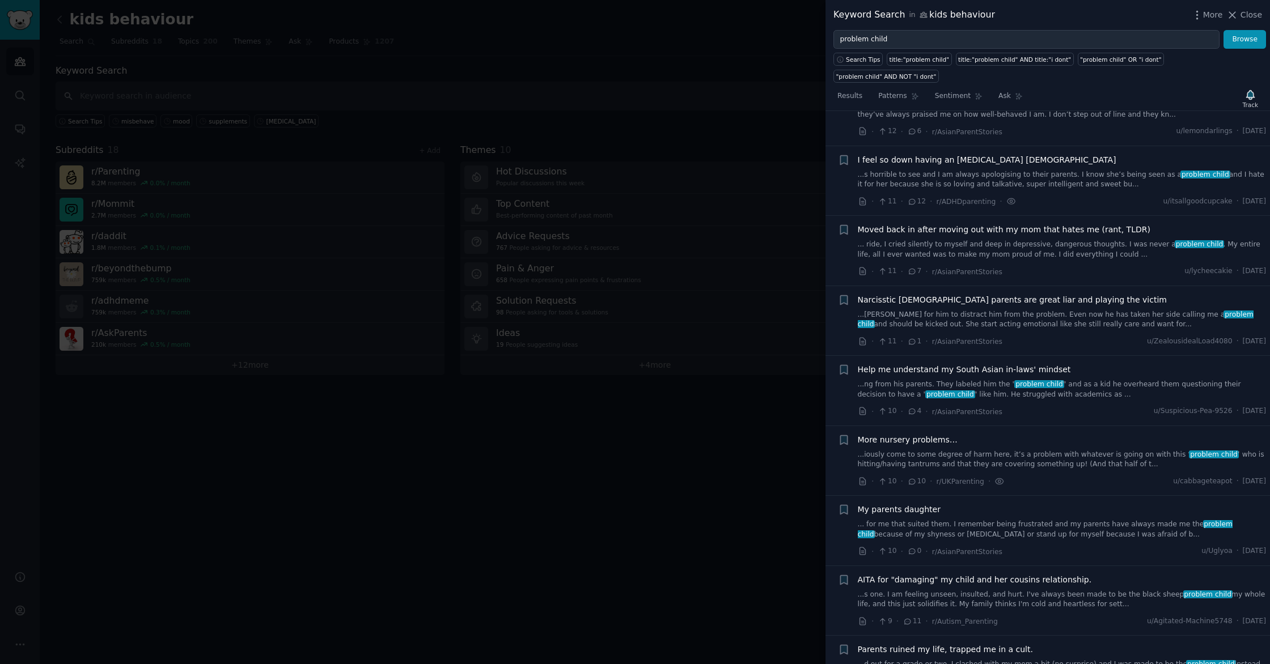
scroll to position [1284, 0]
click at [923, 185] on link "...s horrible to see and I am always apologising to their parents. I know she’s…" at bounding box center [1062, 179] width 409 height 20
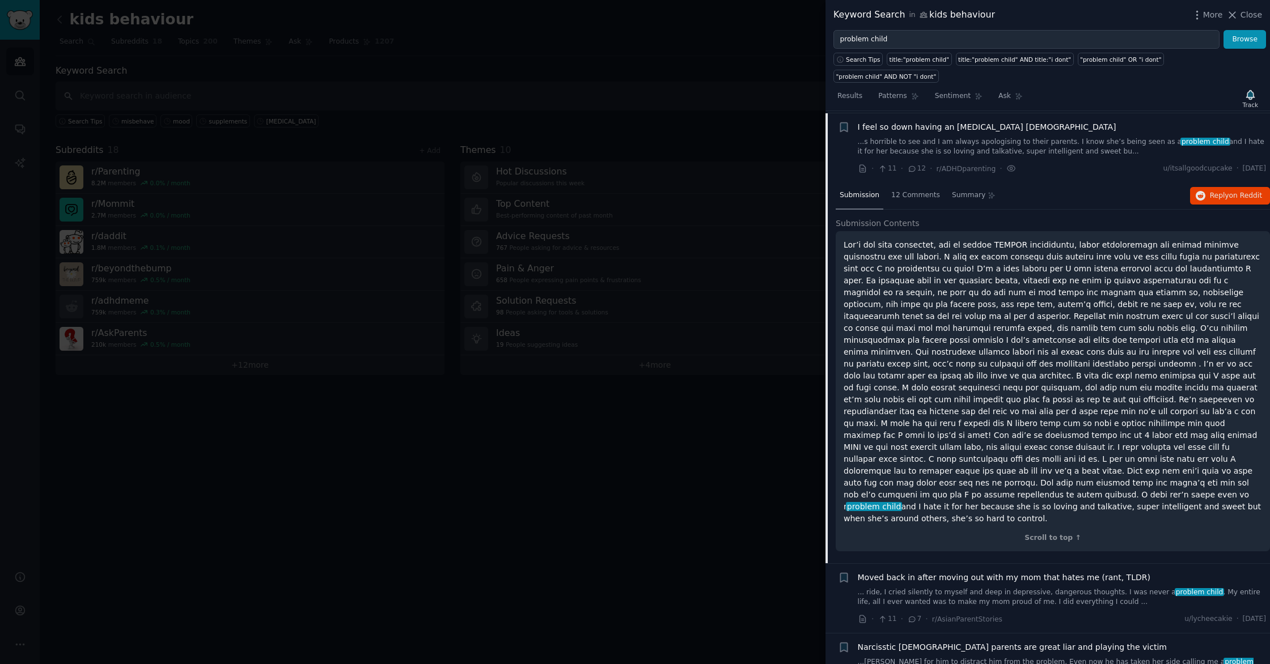
scroll to position [1318, 0]
click at [842, 122] on icon "button" at bounding box center [843, 125] width 7 height 9
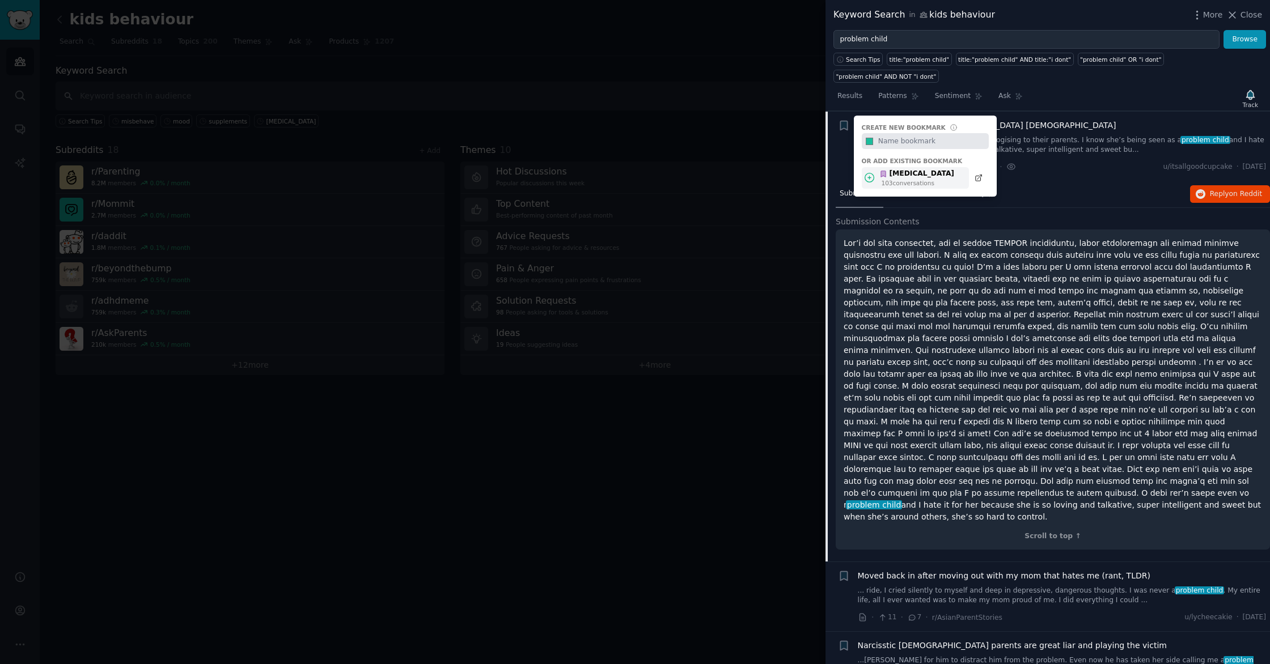
click at [908, 171] on div "[MEDICAL_DATA]" at bounding box center [916, 174] width 75 height 10
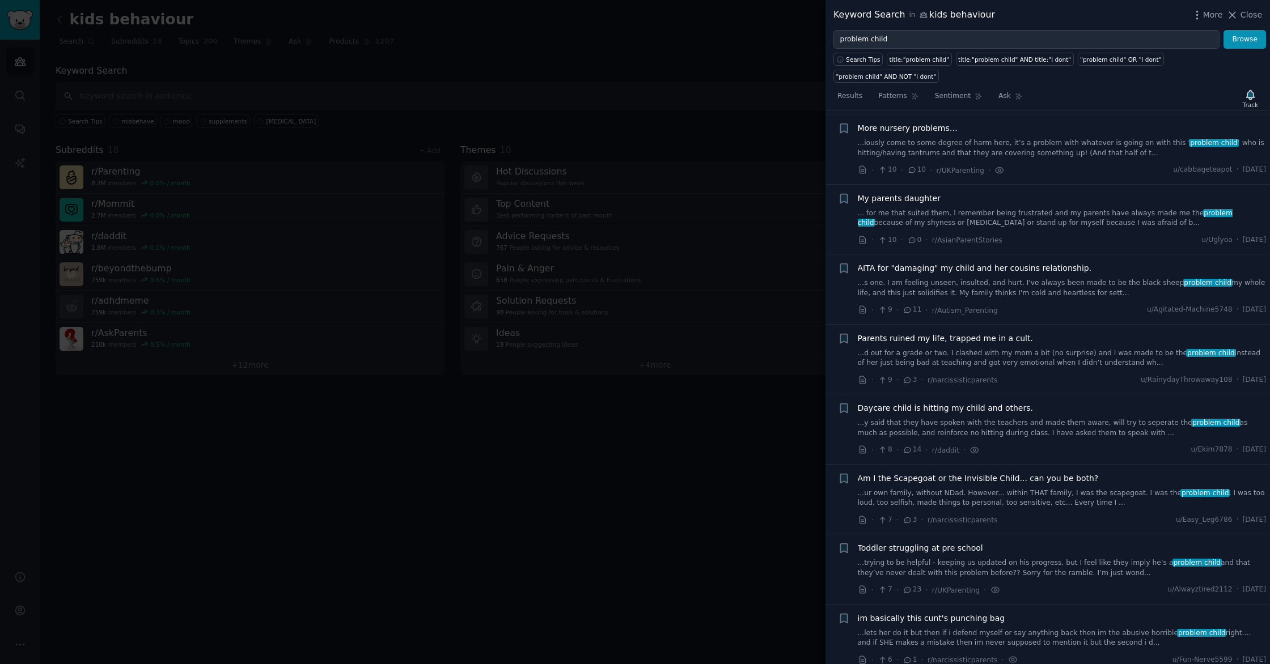
scroll to position [1979, 0]
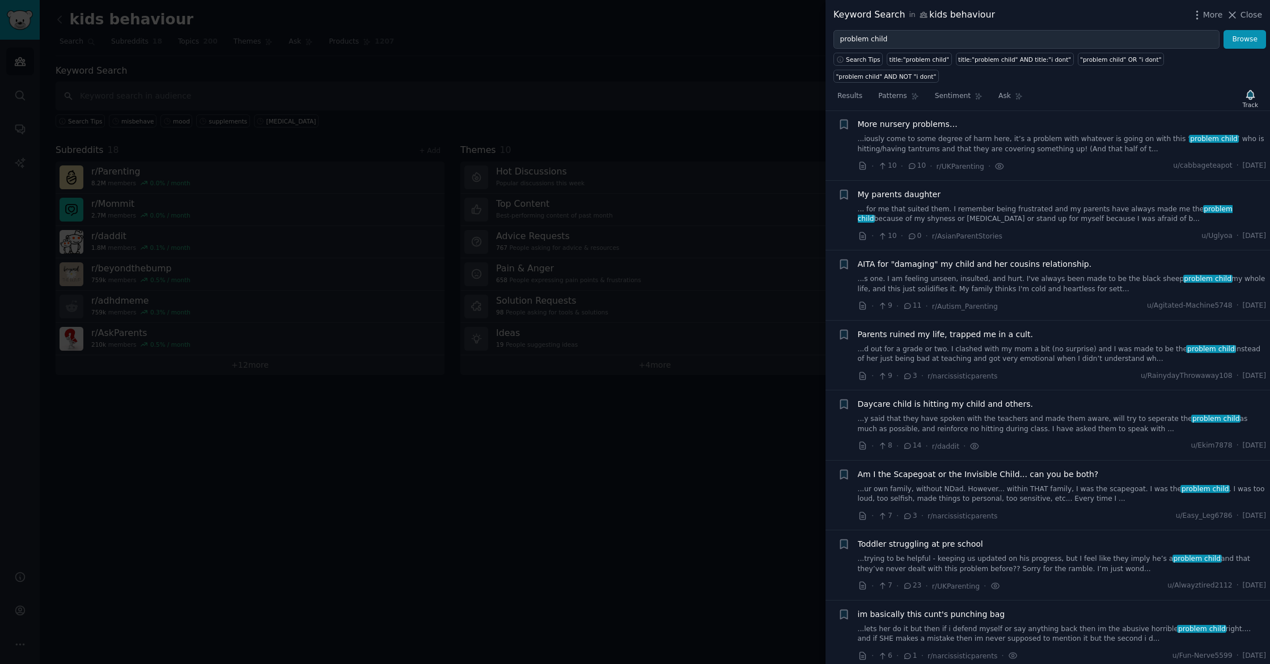
click at [1044, 134] on link "...iously come to some degree of harm here, it’s a problem with whatever is goi…" at bounding box center [1062, 144] width 409 height 20
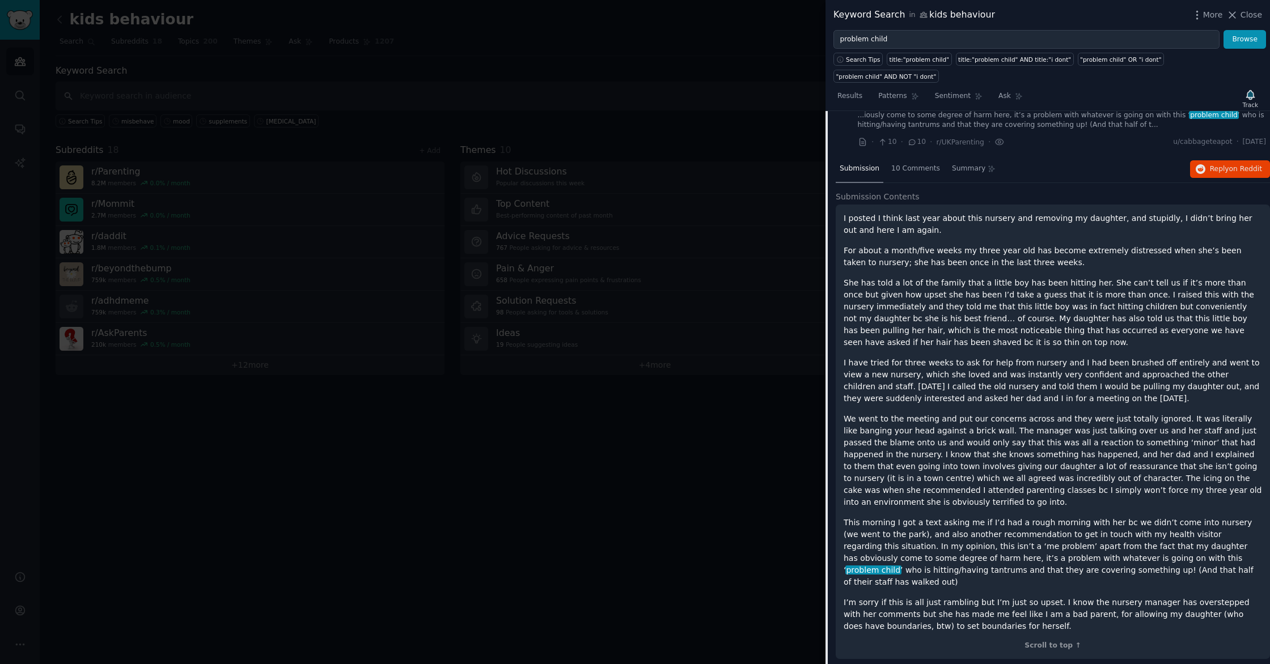
scroll to position [1598, 0]
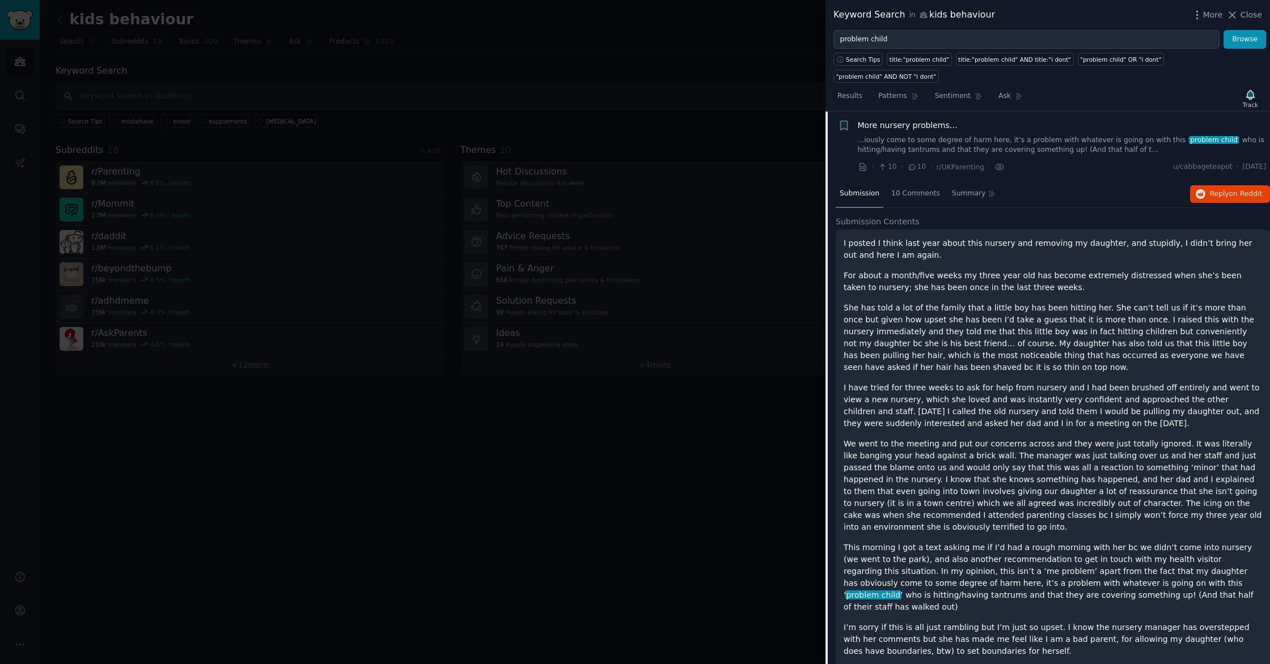
click at [1042, 149] on link "...iously come to some degree of harm here, it’s a problem with whatever is goi…" at bounding box center [1062, 145] width 409 height 20
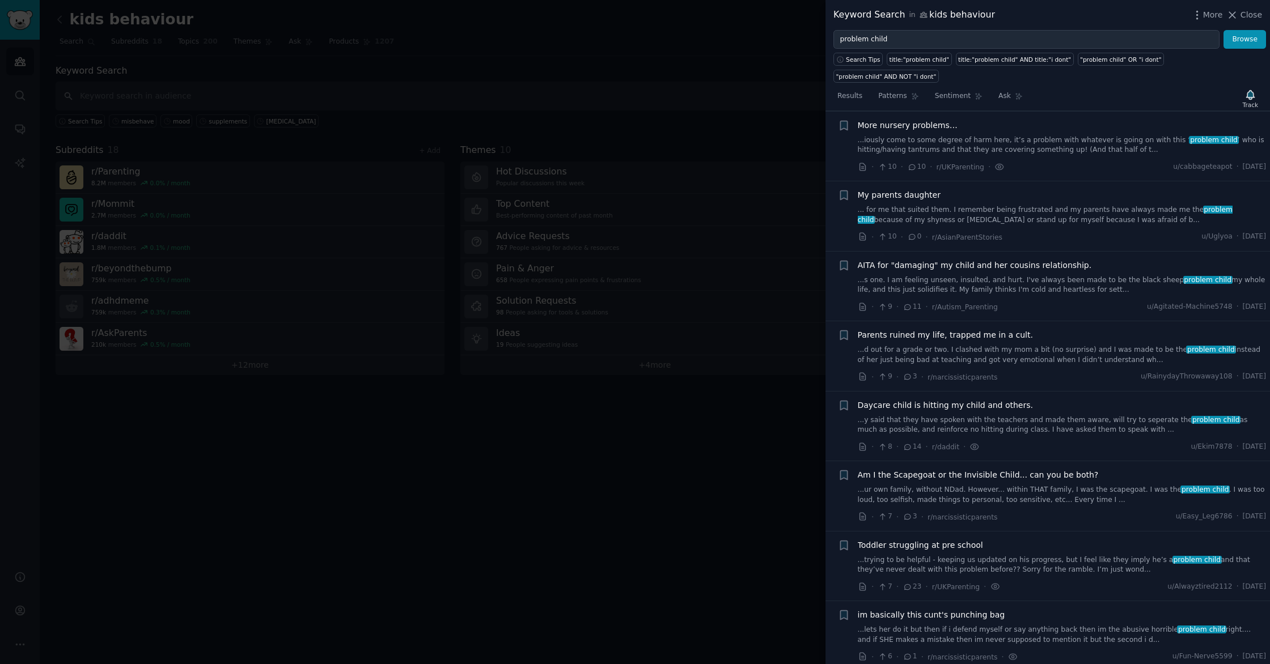
click at [1042, 149] on link "...iously come to some degree of harm here, it’s a problem with whatever is goi…" at bounding box center [1062, 145] width 409 height 20
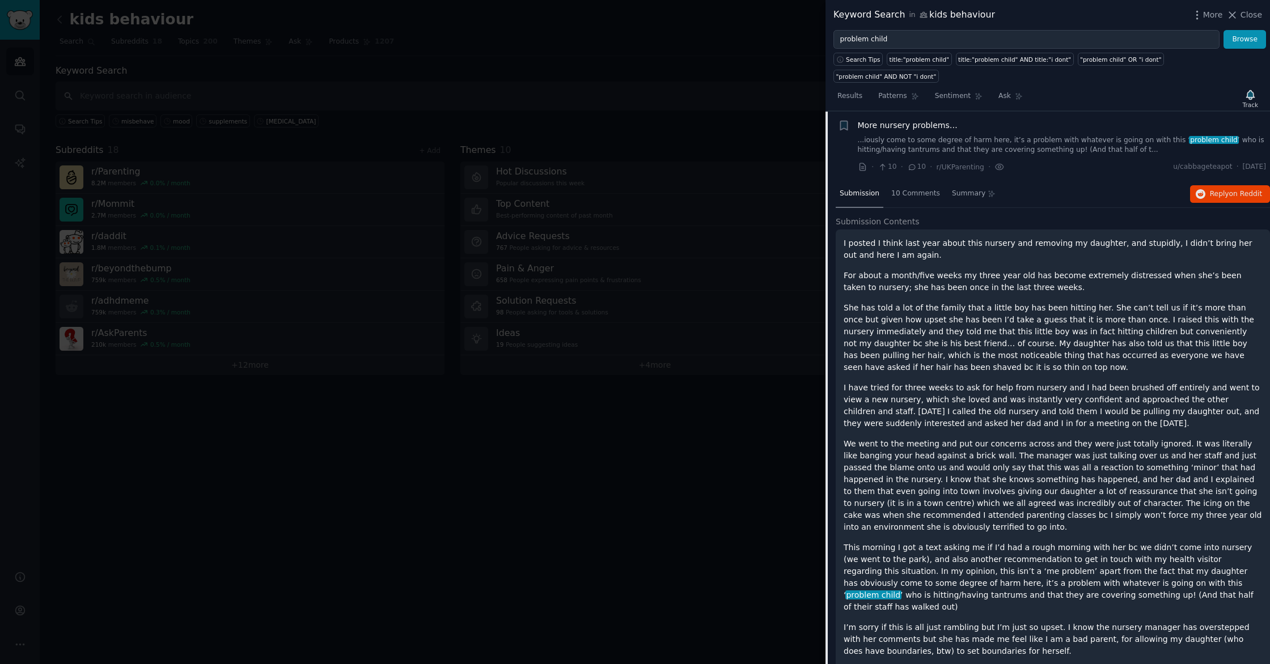
click at [1035, 144] on link "...iously come to some degree of harm here, it’s a problem with whatever is goi…" at bounding box center [1062, 145] width 409 height 20
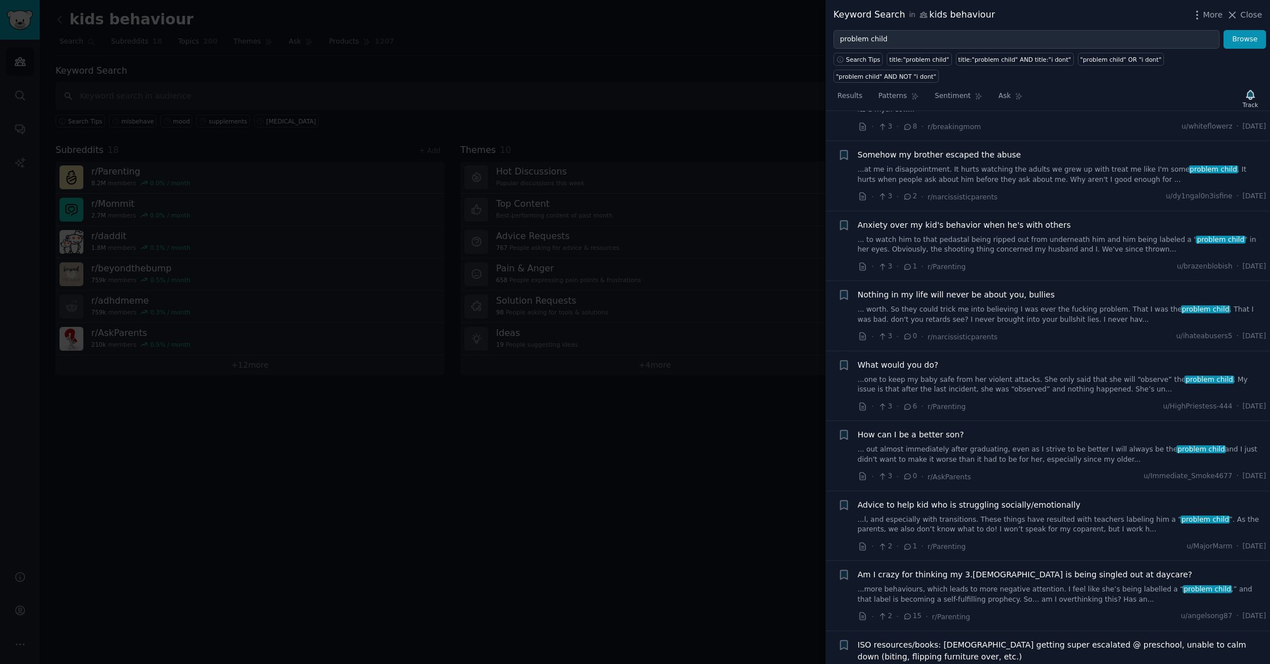
scroll to position [3483, 0]
click at [1040, 234] on link "... to watch him to that pedastal being ripped out from underneath him and him …" at bounding box center [1062, 244] width 409 height 20
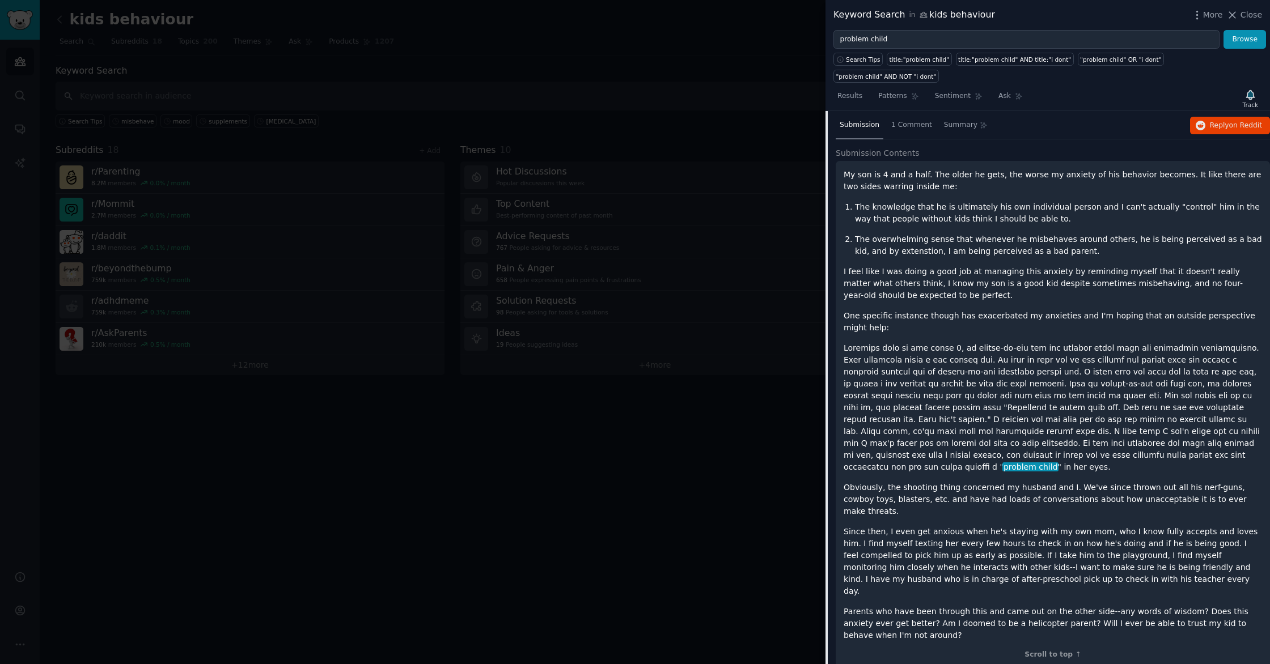
scroll to position [3654, 0]
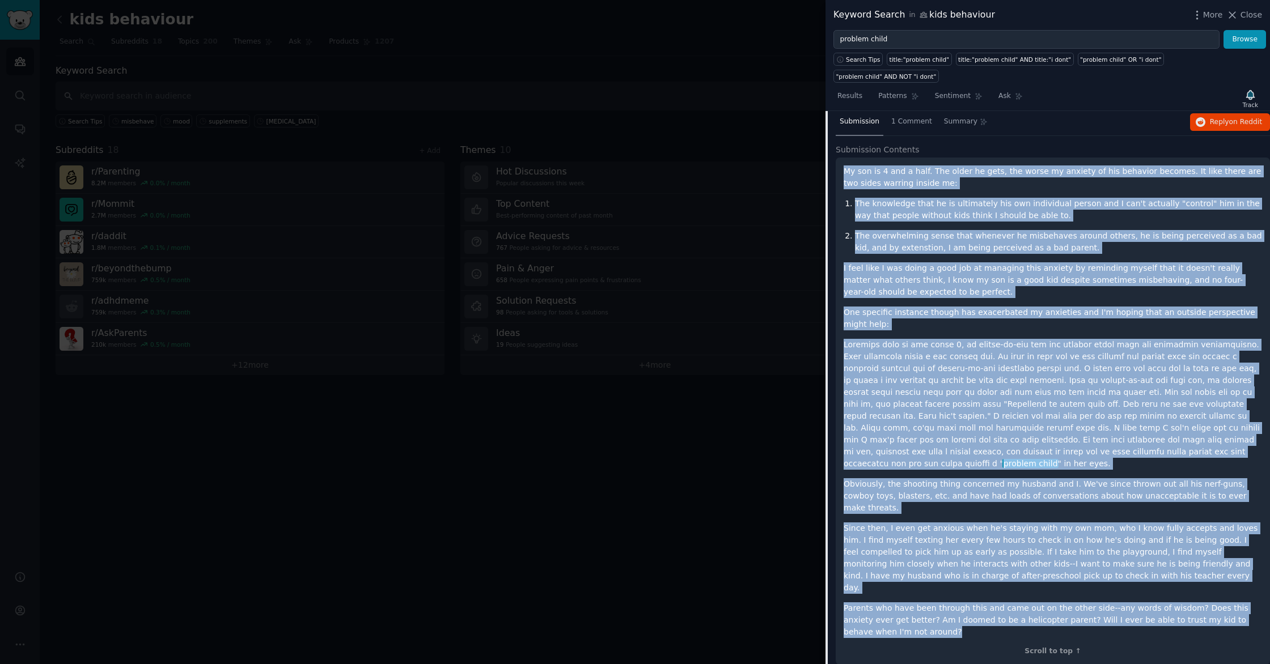
drag, startPoint x: 875, startPoint y: 579, endPoint x: 834, endPoint y: 148, distance: 432.7
click at [834, 148] on div "Submission 1 Comment Summary Reply on Reddit Submission Contents My son is 4 an…" at bounding box center [1047, 393] width 444 height 568
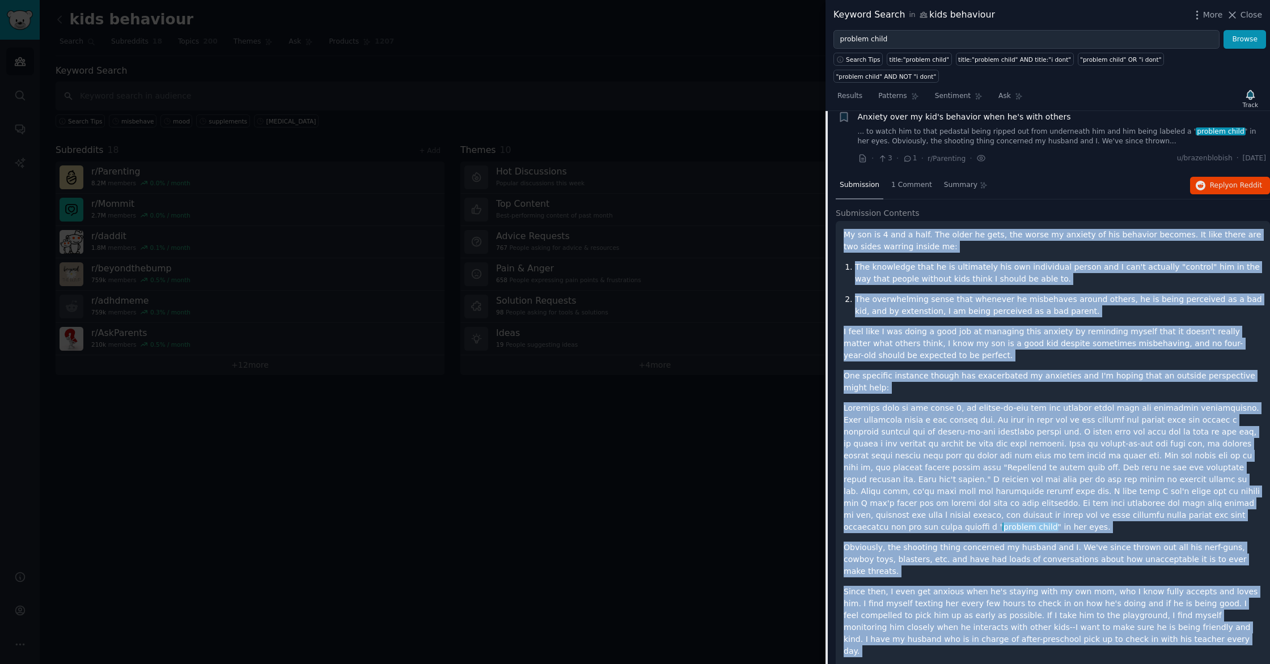
scroll to position [3592, 0]
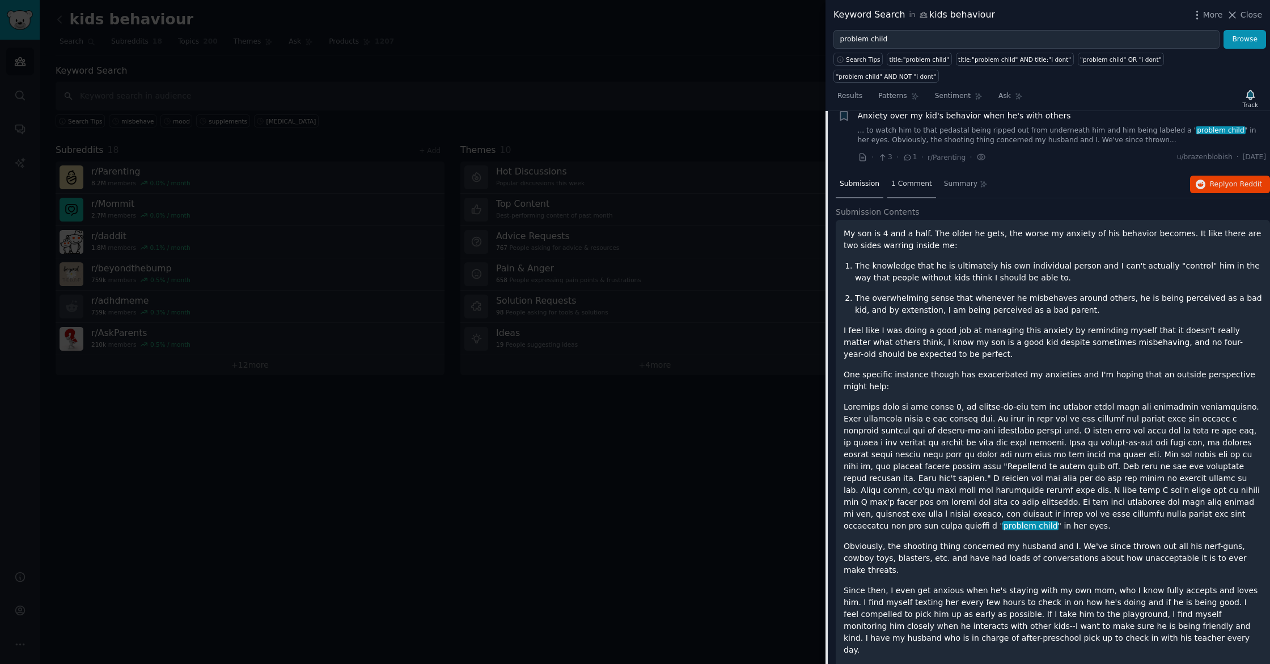
click at [914, 179] on span "1 Comment" at bounding box center [911, 184] width 41 height 10
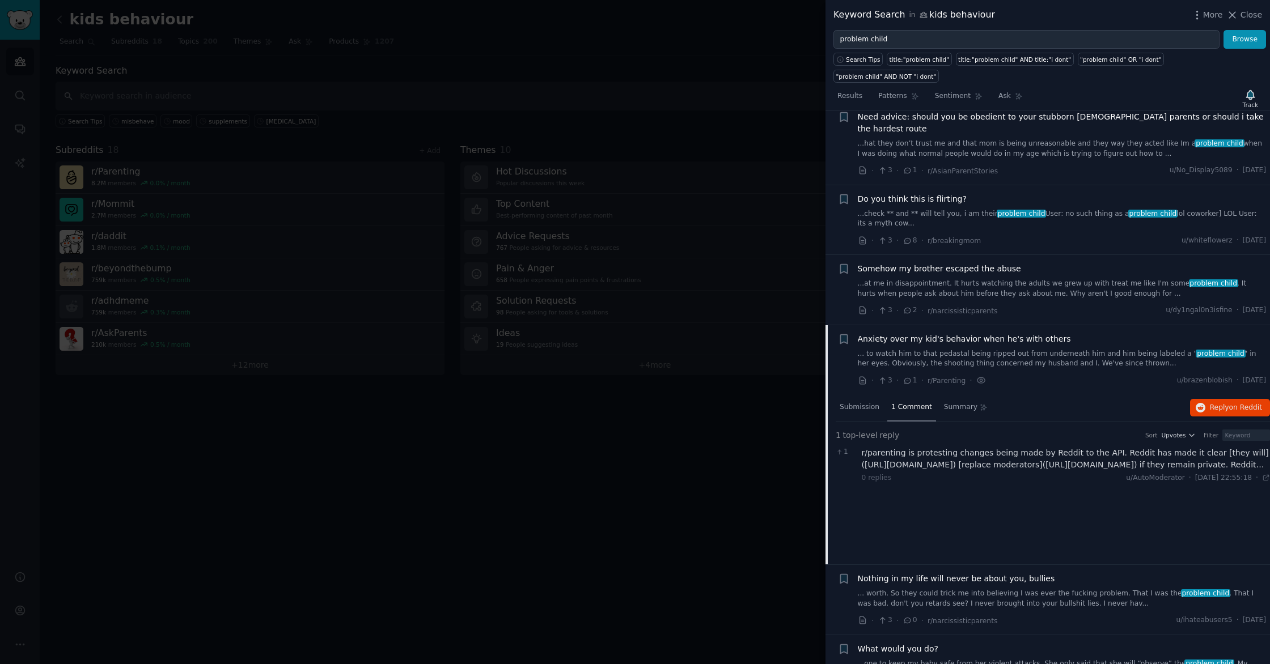
scroll to position [3369, 0]
click at [841, 334] on icon "button" at bounding box center [843, 338] width 7 height 9
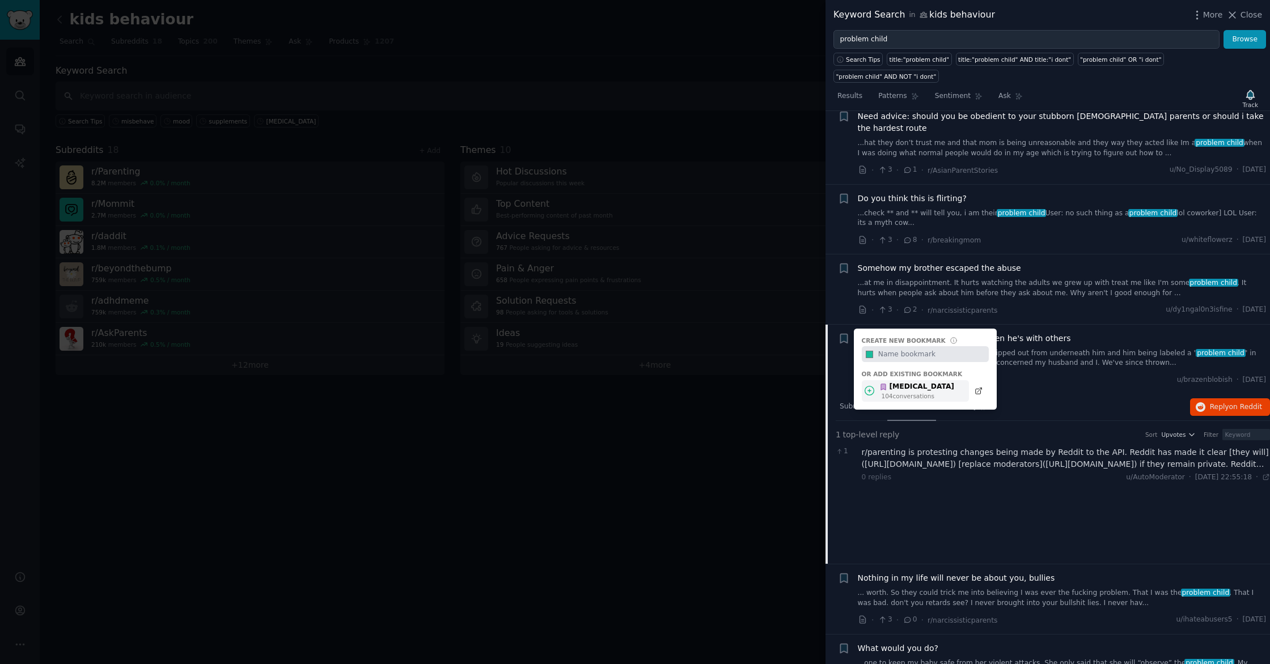
click at [900, 382] on div "[MEDICAL_DATA]" at bounding box center [916, 387] width 75 height 10
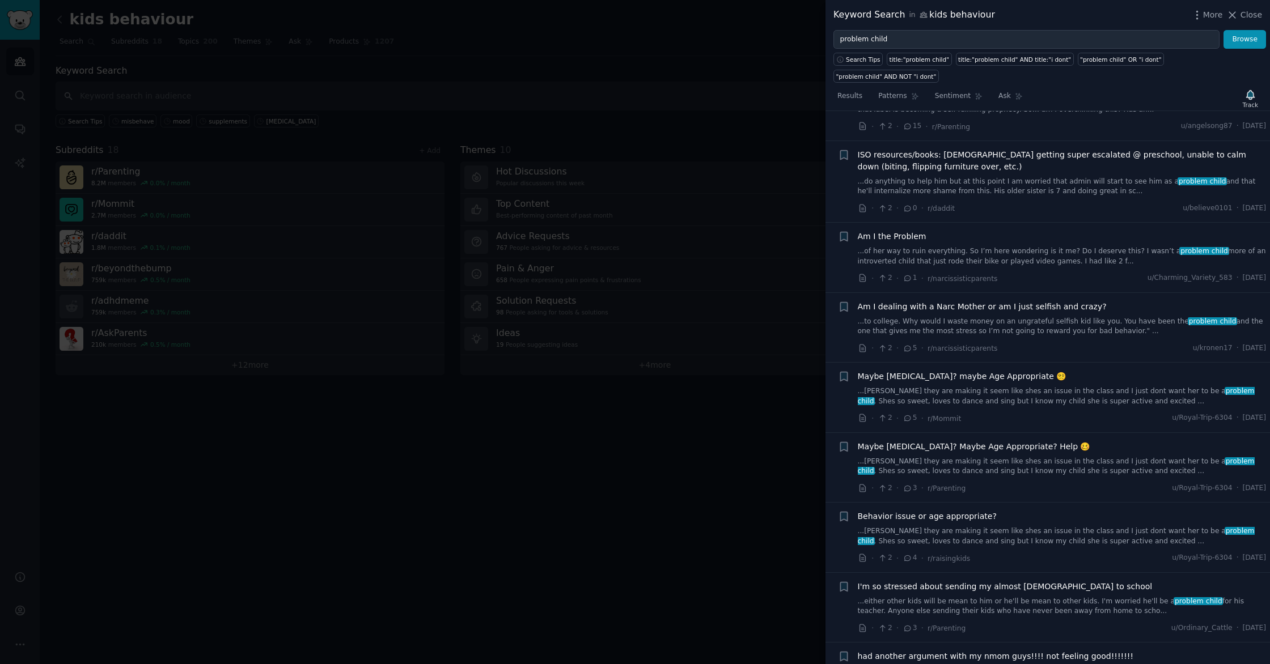
scroll to position [4144, 0]
click at [1003, 147] on span "ISO resources/books: [DEMOGRAPHIC_DATA] getting super escalated @ preschool, un…" at bounding box center [1062, 159] width 409 height 24
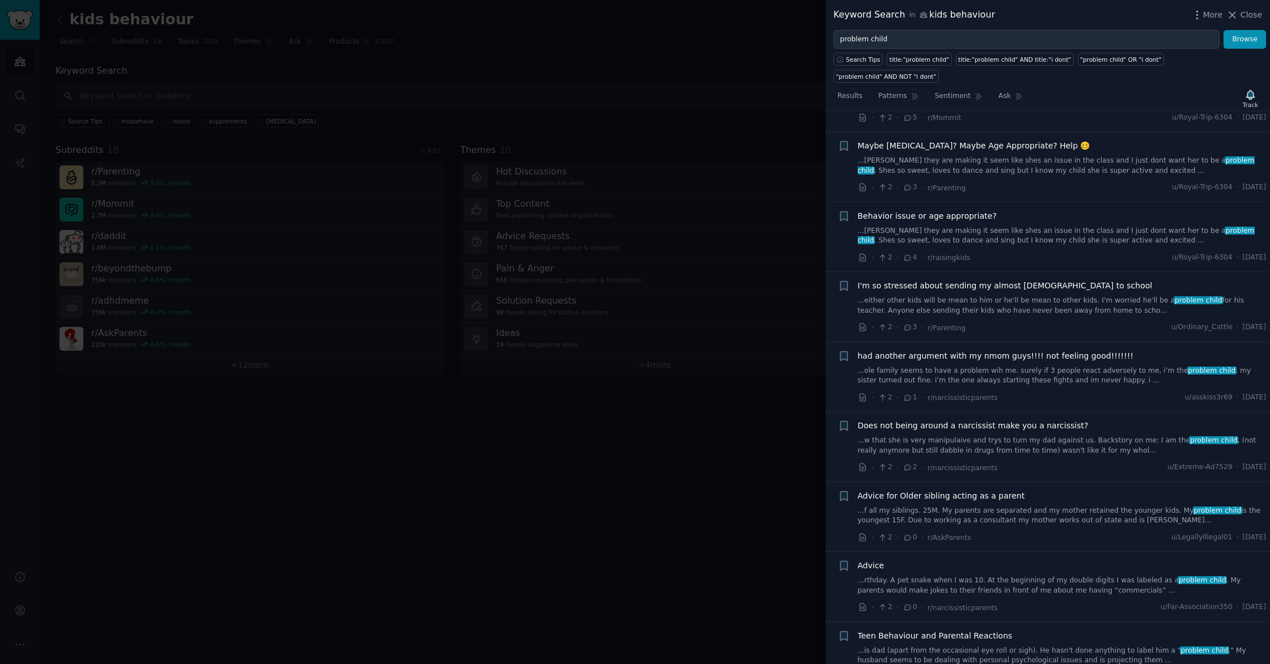
scroll to position [4811, 0]
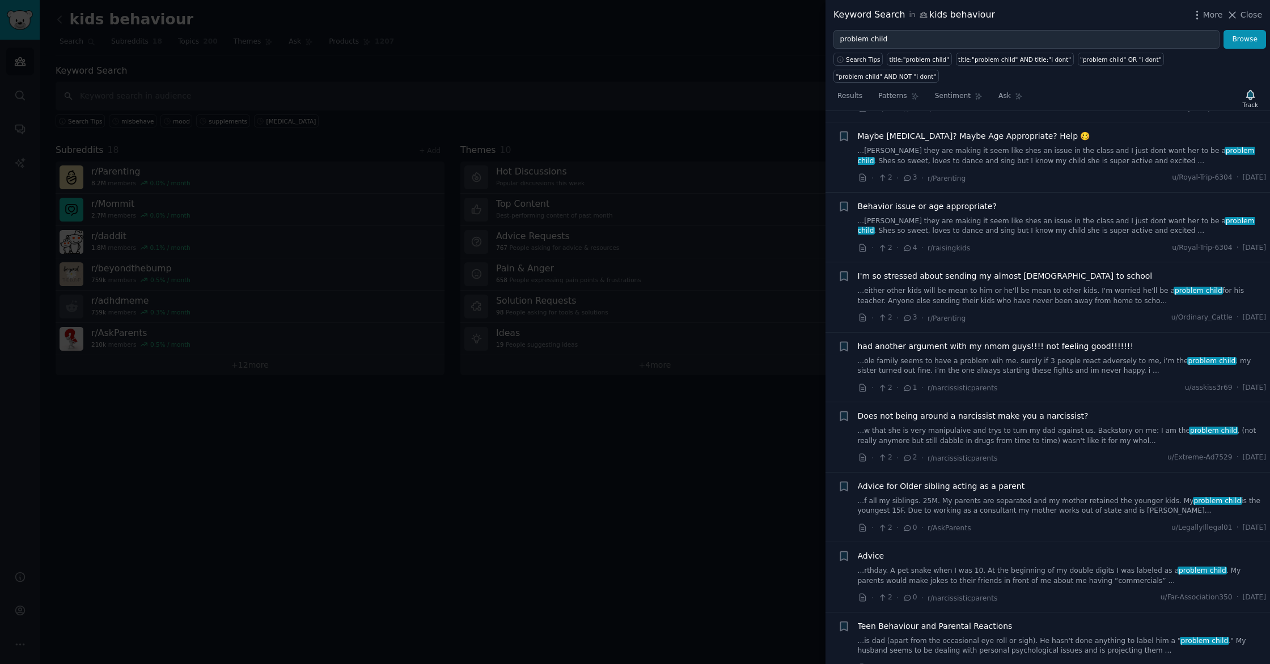
click at [1046, 286] on link "...either other kids will be mean to him or he'll be mean to other kids. I'm wo…" at bounding box center [1062, 296] width 409 height 20
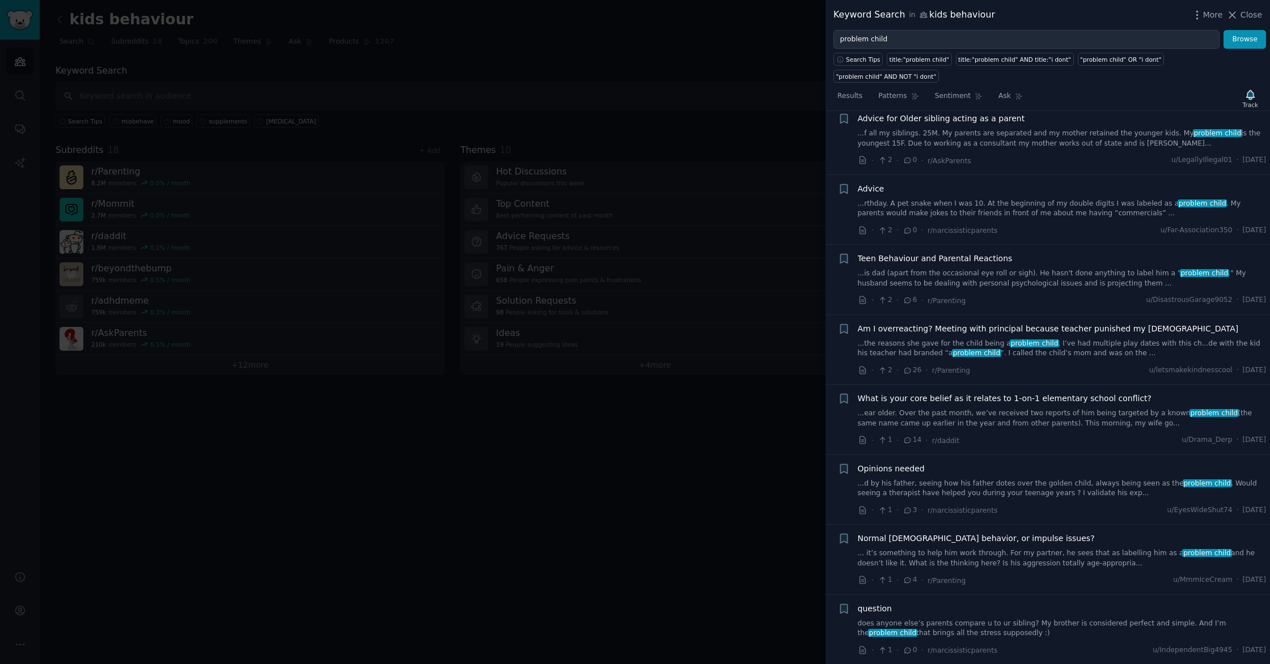
scroll to position [4875, 0]
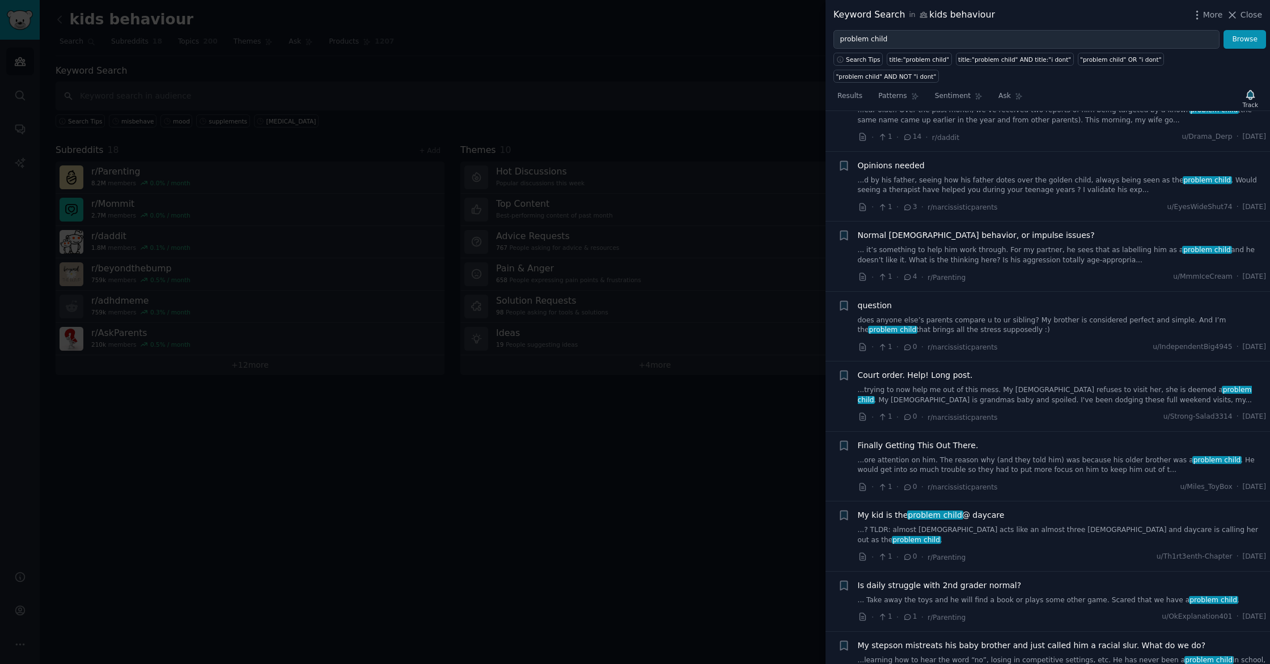
click at [1075, 245] on link "... it’s something to help him work through. For my partner, he sees that as la…" at bounding box center [1062, 255] width 409 height 20
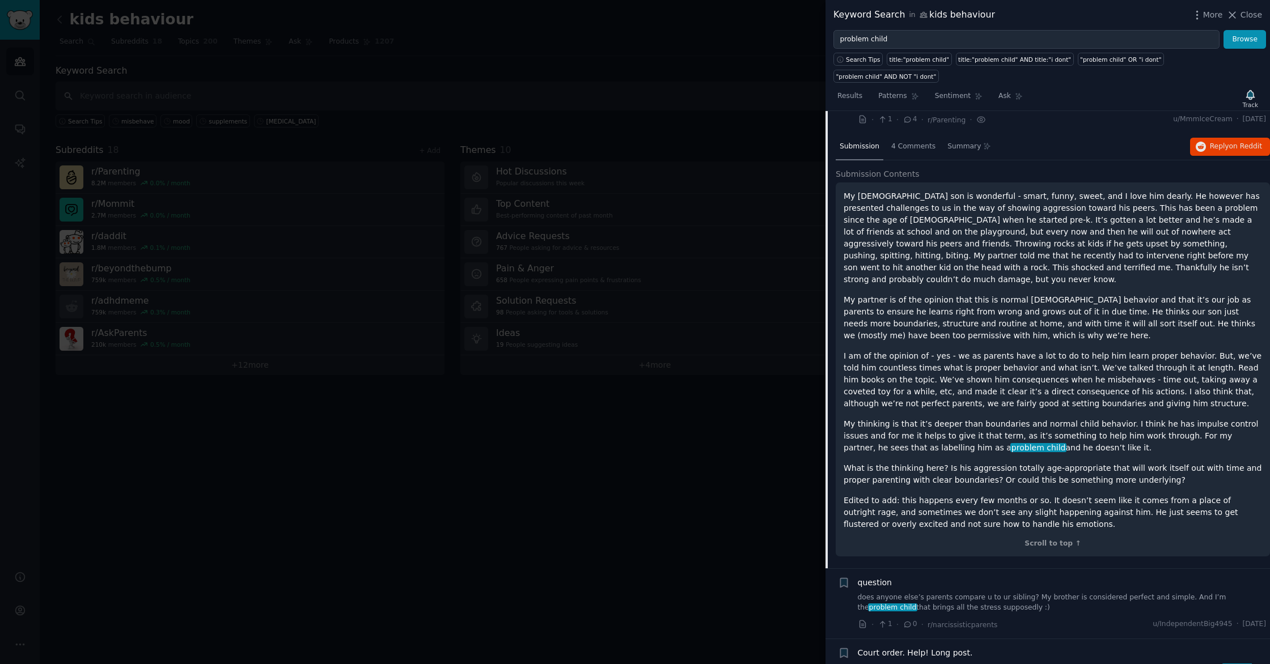
scroll to position [5114, 0]
click at [915, 132] on div "4 Comments" at bounding box center [913, 145] width 52 height 27
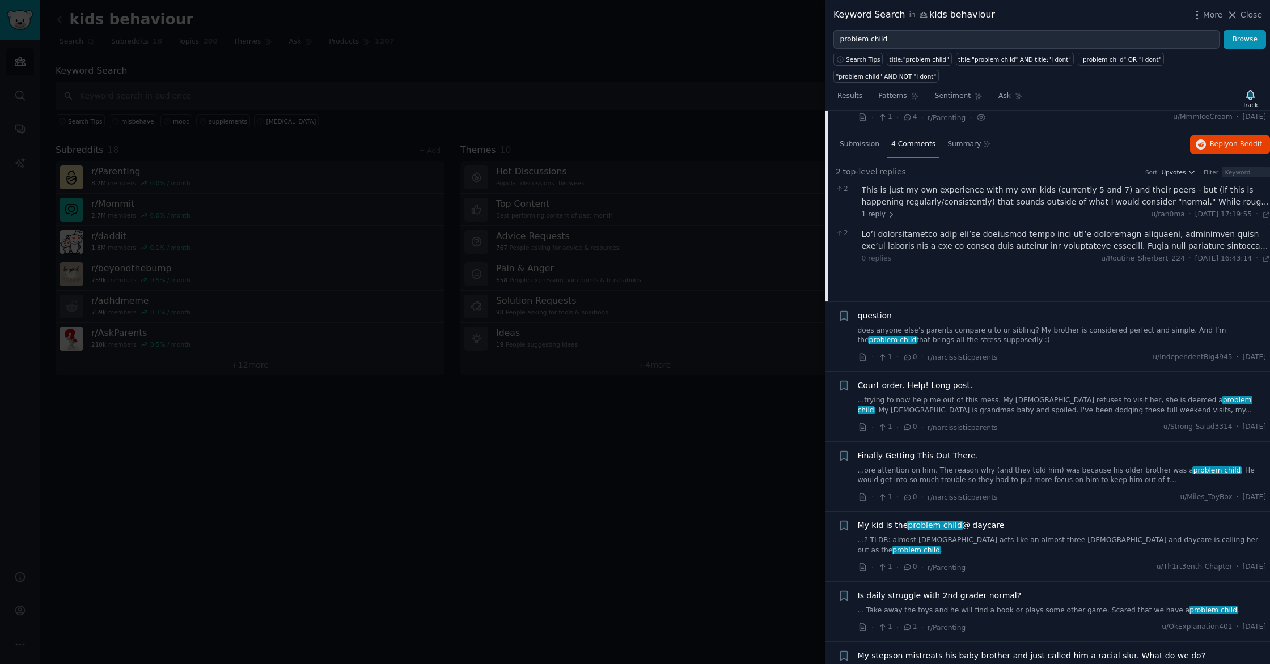
click at [968, 228] on div at bounding box center [1066, 240] width 409 height 24
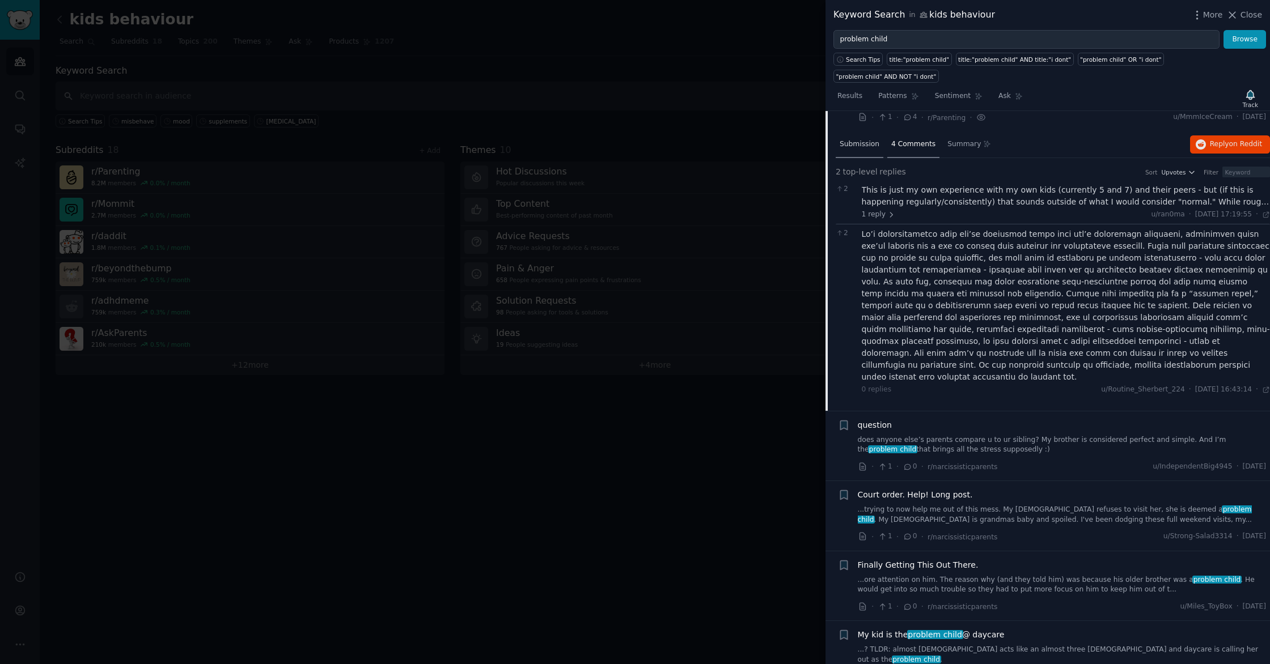
click at [867, 132] on div "Submission" at bounding box center [860, 145] width 48 height 27
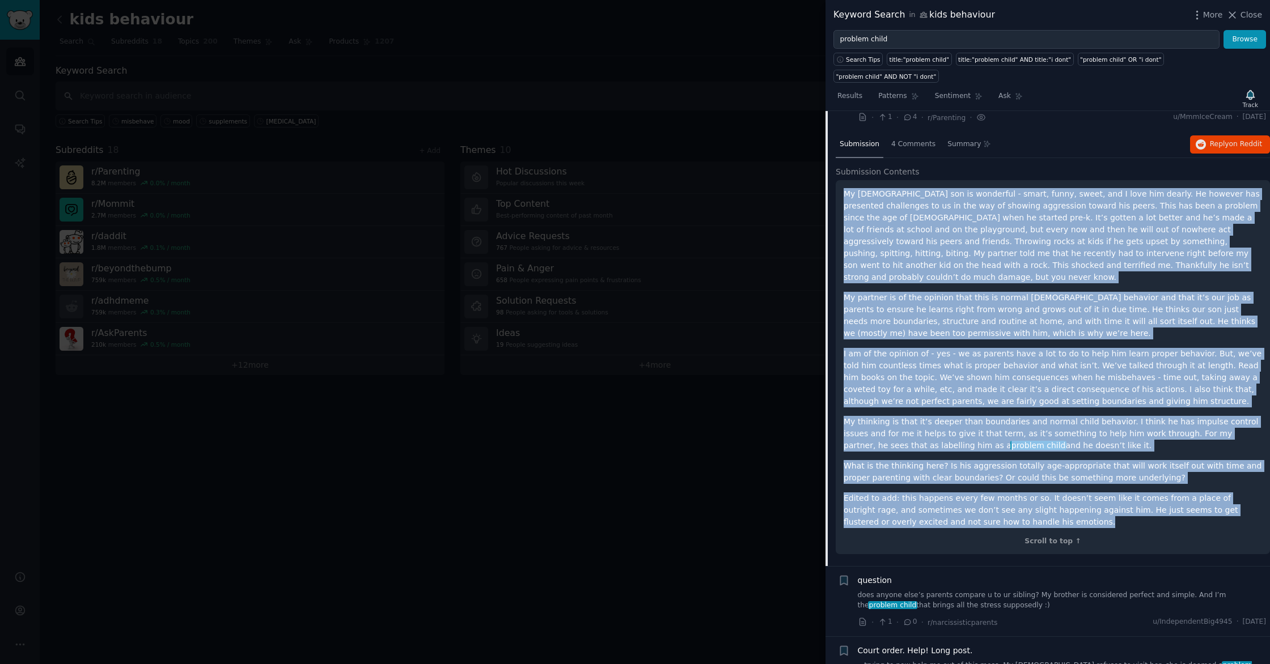
drag, startPoint x: 1005, startPoint y: 485, endPoint x: 834, endPoint y: 173, distance: 355.9
click at [834, 173] on div "Submission 4 Comments Summary Reply on Reddit Submission Contents My [DEMOGRAPH…" at bounding box center [1047, 349] width 444 height 435
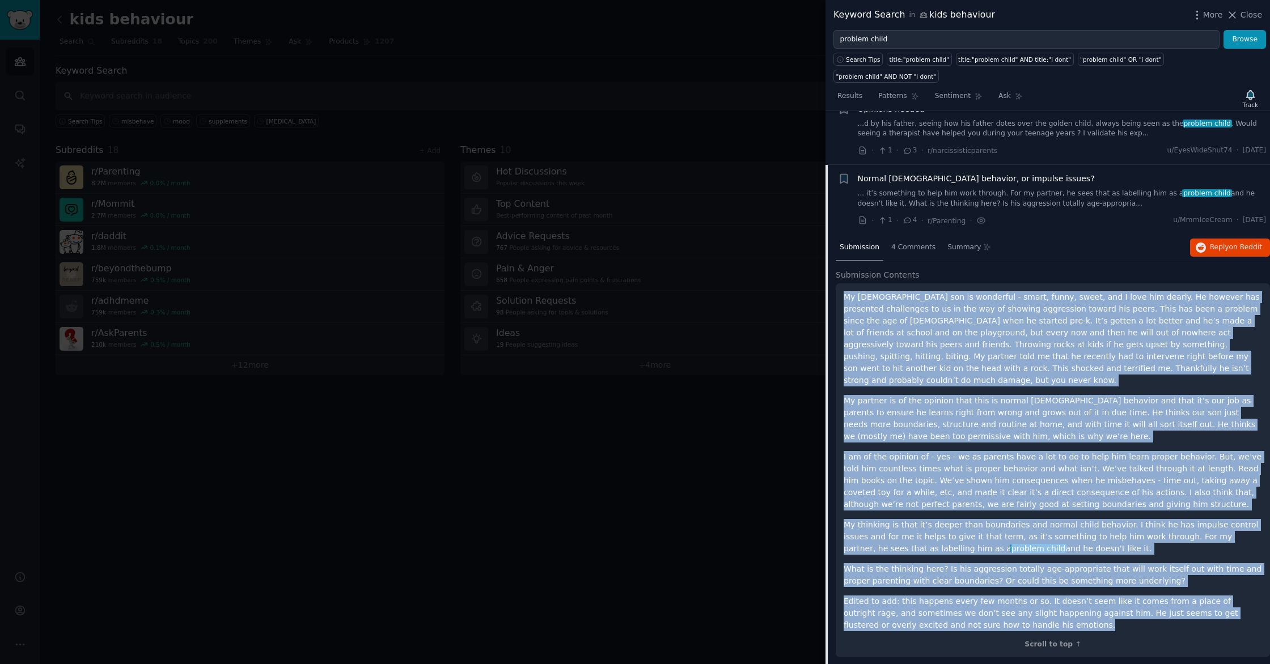
scroll to position [5016, 0]
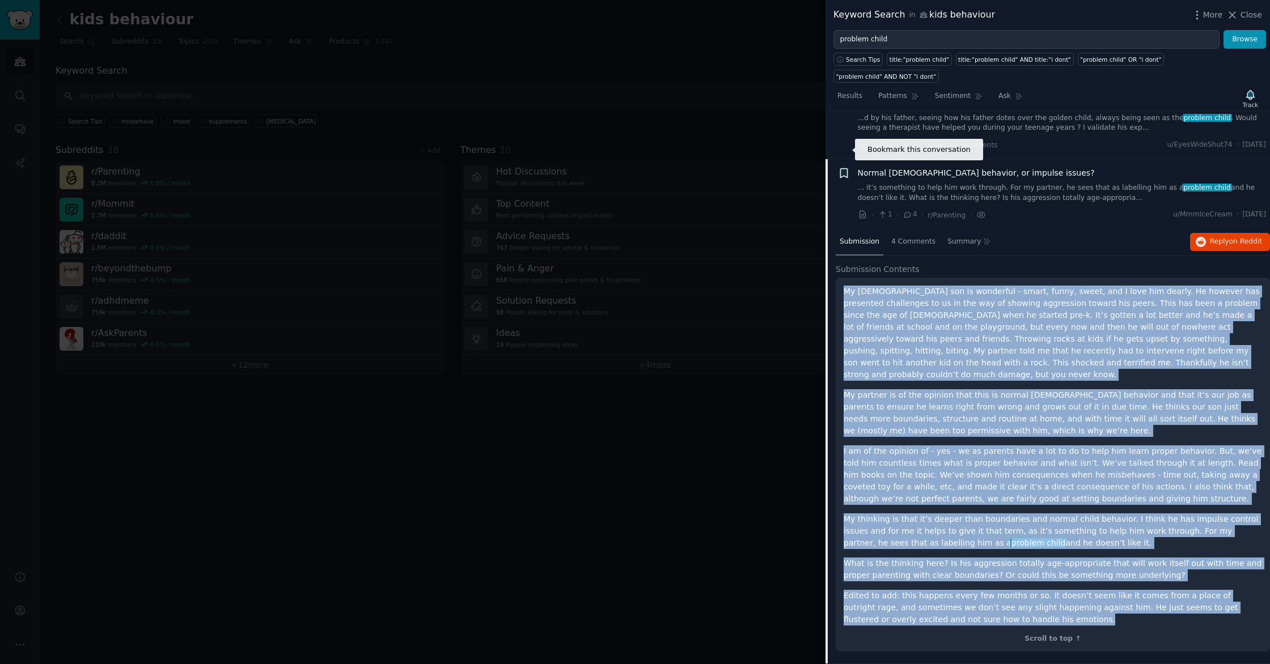
click at [841, 169] on icon "button" at bounding box center [843, 173] width 7 height 9
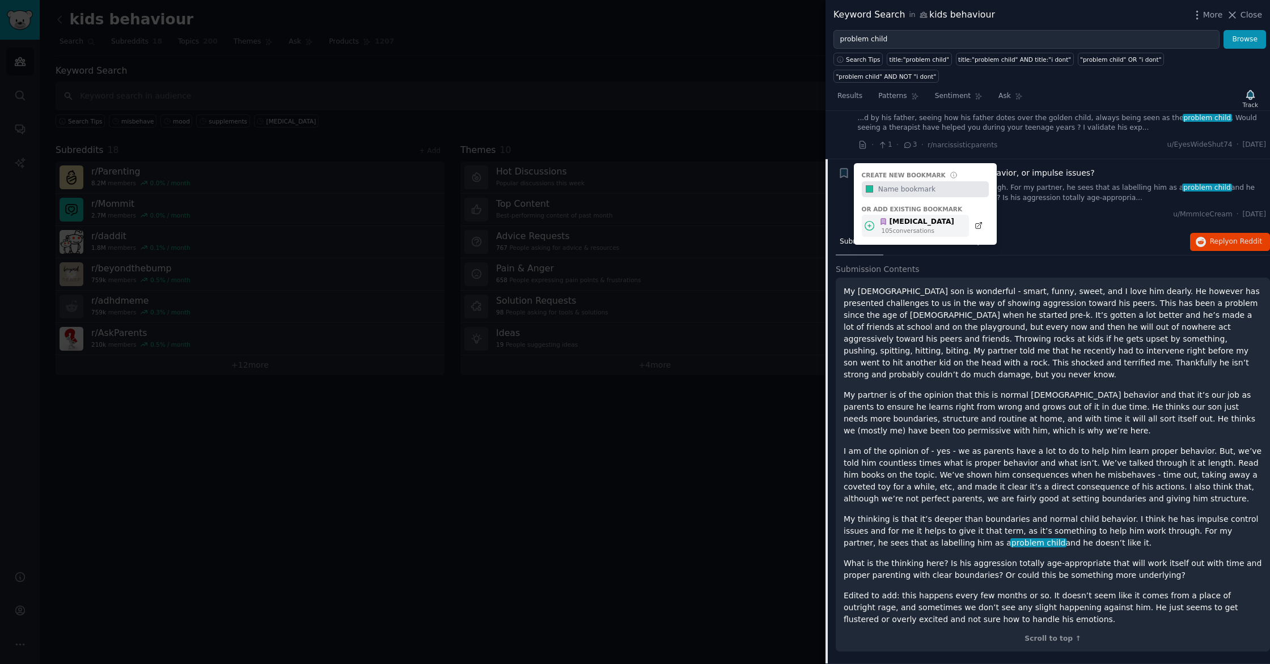
click at [899, 227] on div "105 conversation s" at bounding box center [917, 231] width 73 height 8
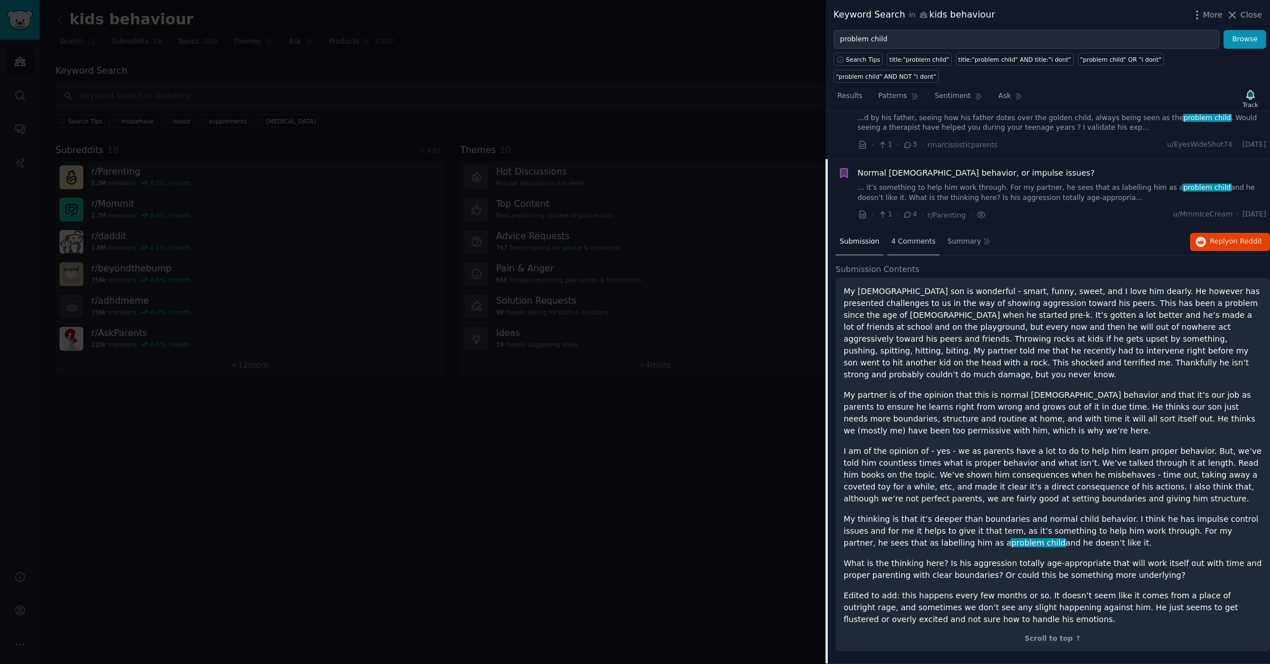
click at [923, 237] on span "4 Comments" at bounding box center [913, 242] width 44 height 10
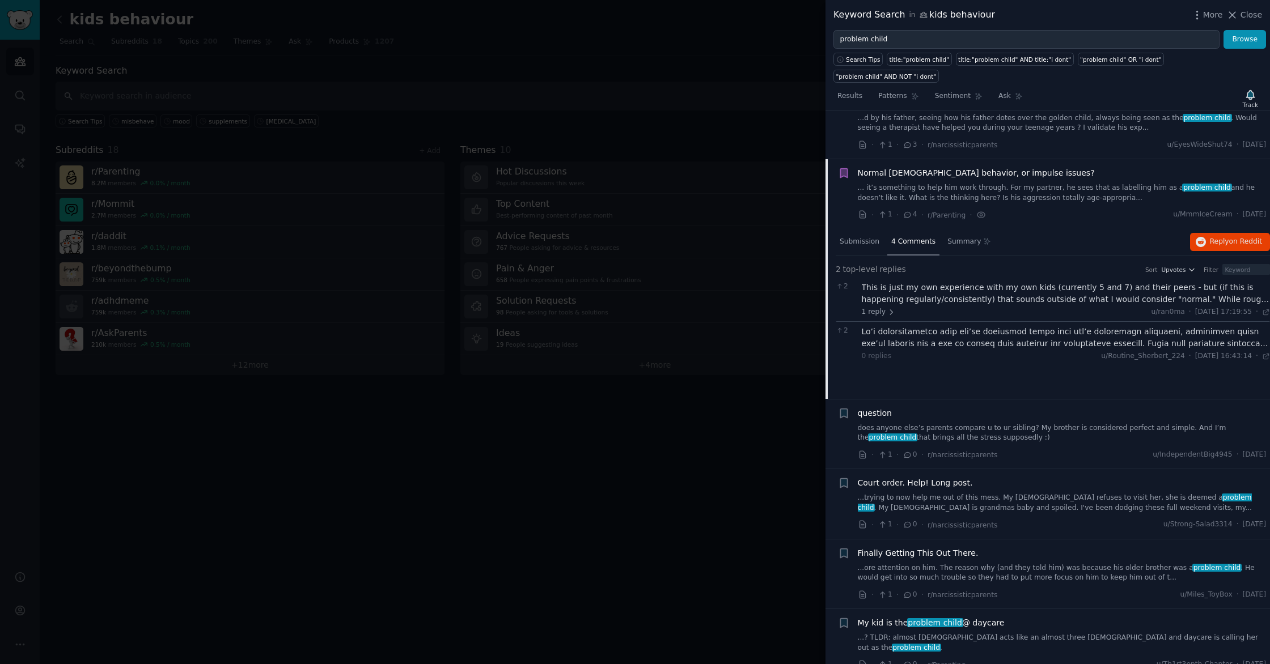
click at [935, 282] on div "This is just my own experience with my own kids (currently 5 and 7) and their p…" at bounding box center [1066, 294] width 409 height 24
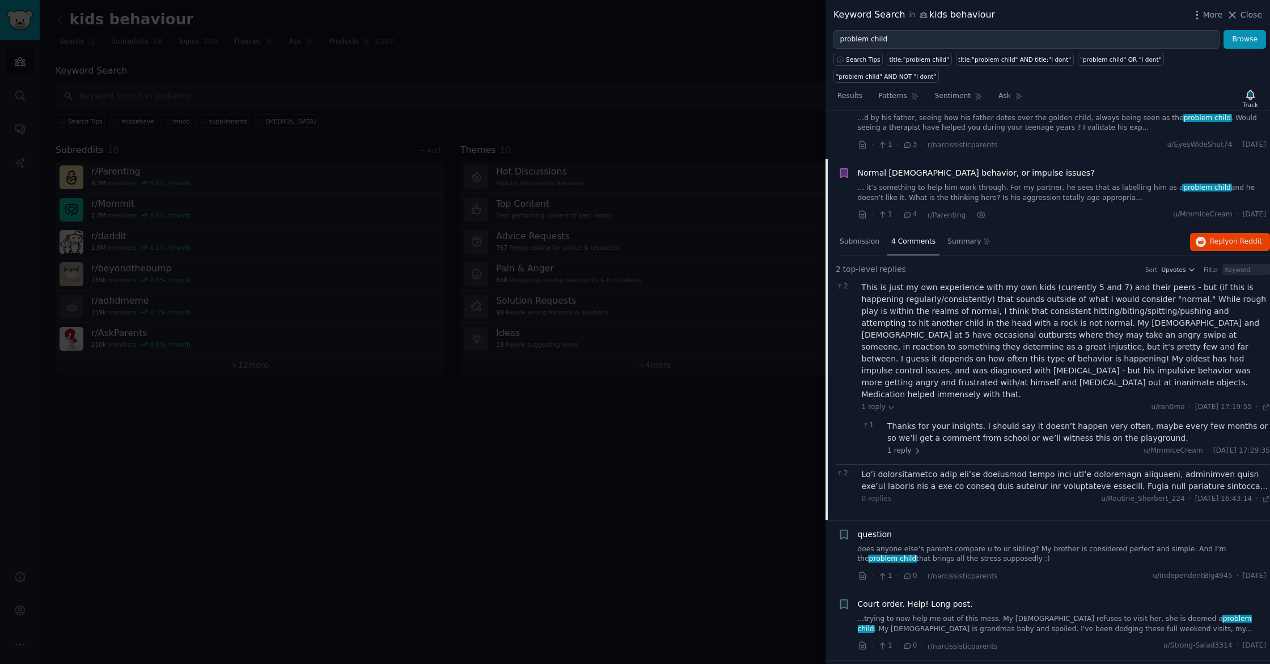
click at [983, 421] on div "Thanks for your insights. I should say it doesn’t happen very often, maybe ever…" at bounding box center [1078, 433] width 383 height 24
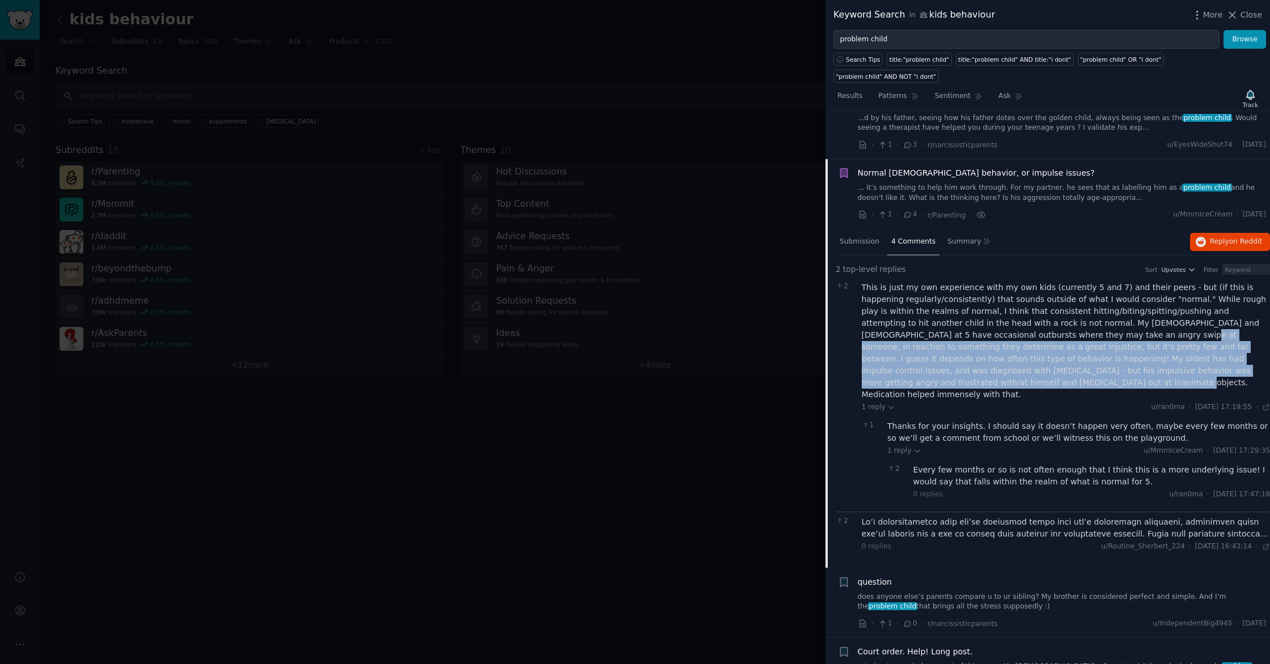
drag, startPoint x: 1243, startPoint y: 346, endPoint x: 982, endPoint y: 316, distance: 263.1
click at [983, 316] on div "This is just my own experience with my own kids (currently 5 and 7) and their p…" at bounding box center [1066, 341] width 409 height 119
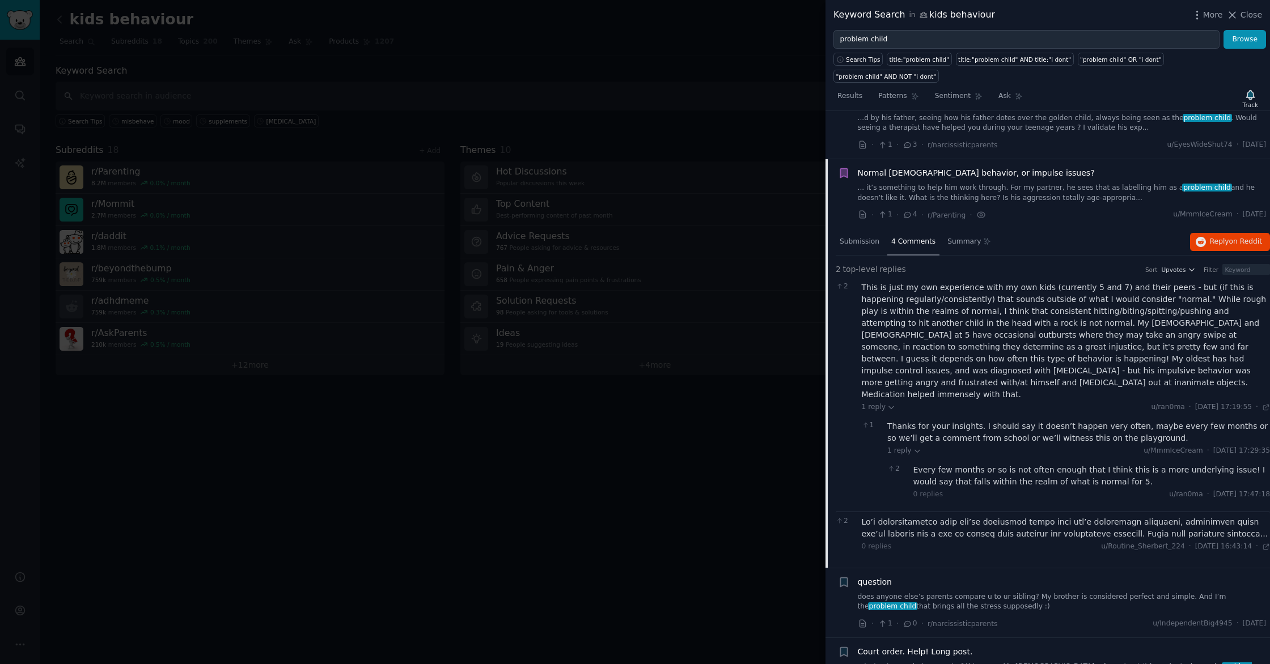
click at [1005, 516] on div at bounding box center [1066, 528] width 409 height 24
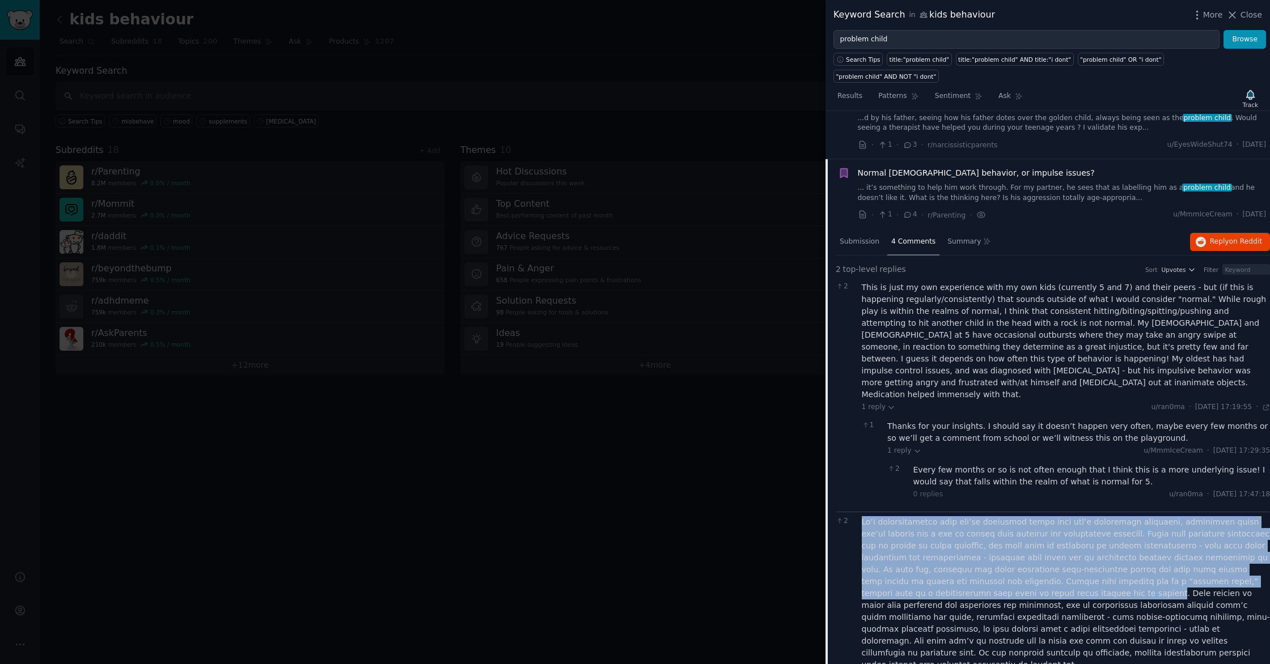
drag, startPoint x: 964, startPoint y: 546, endPoint x: 862, endPoint y: 474, distance: 125.7
click at [862, 516] on div at bounding box center [1066, 593] width 409 height 155
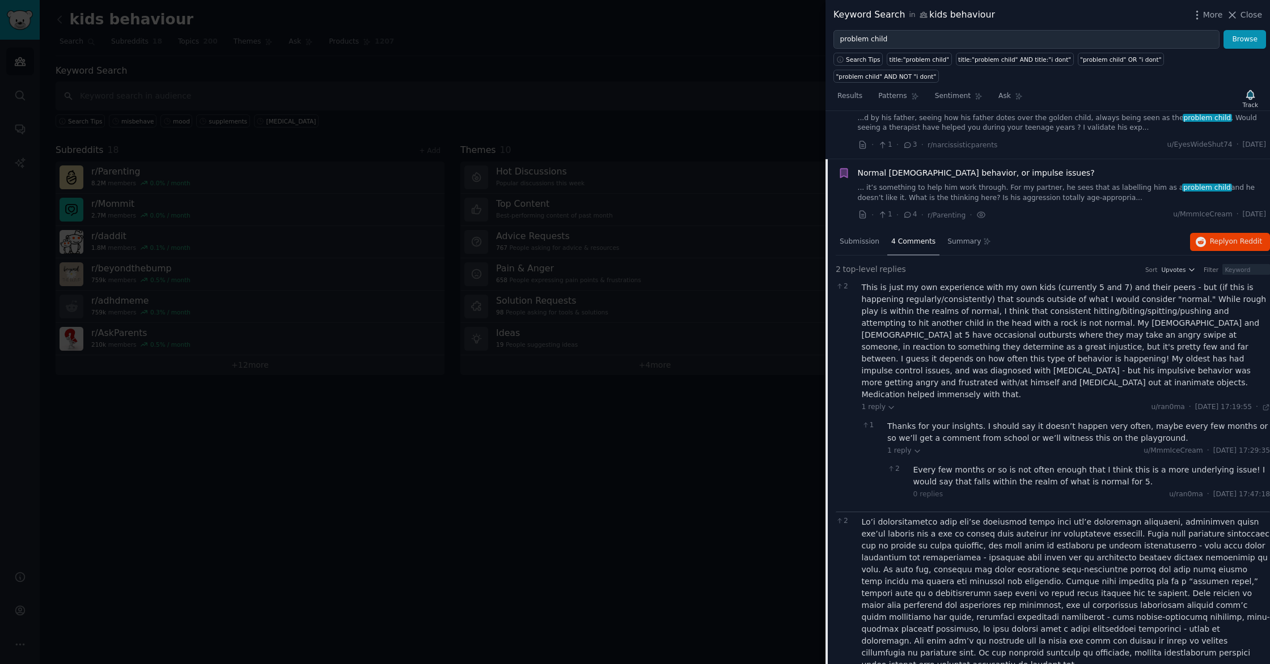
click at [1004, 167] on div "Normal [DEMOGRAPHIC_DATA] behavior, or impulse issues? ... it’s something to he…" at bounding box center [1062, 185] width 409 height 36
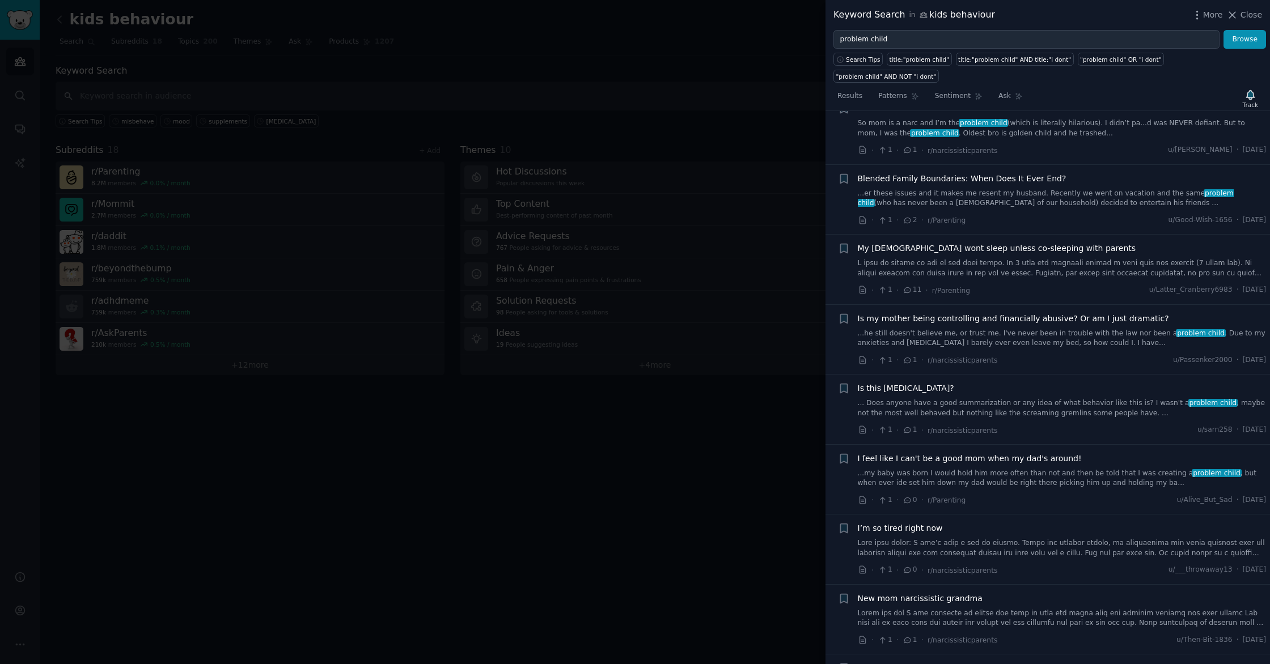
scroll to position [6031, 0]
click at [1013, 258] on link at bounding box center [1062, 268] width 409 height 20
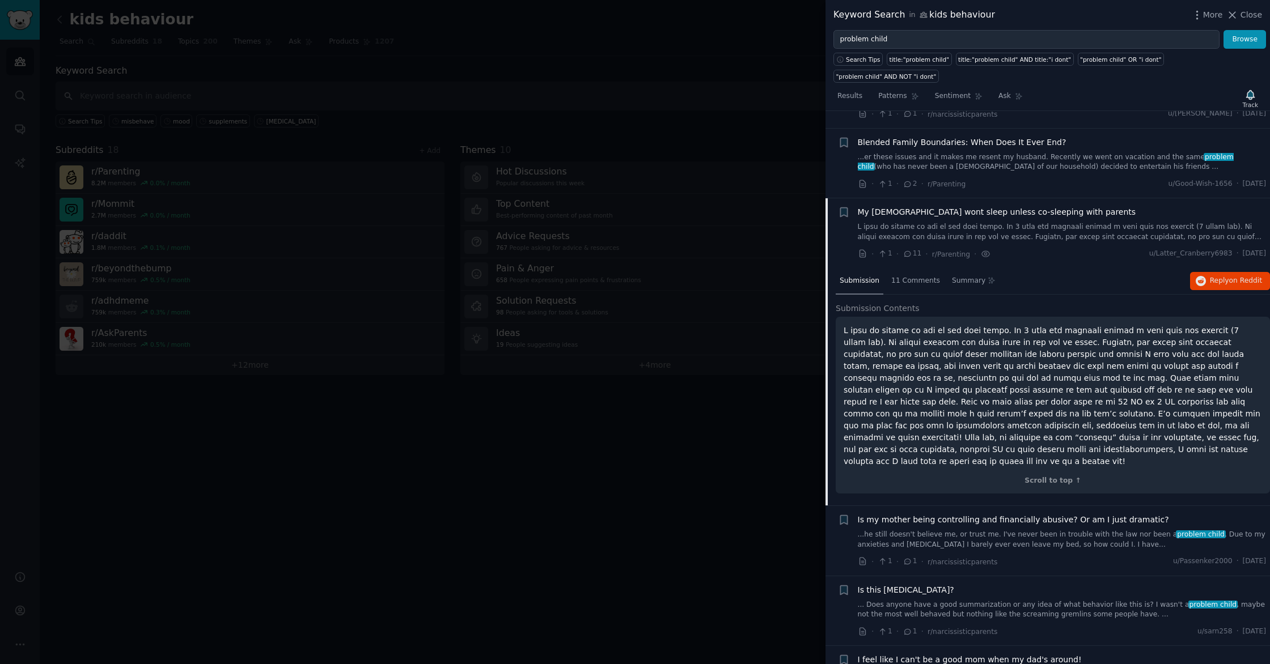
scroll to position [5650, 0]
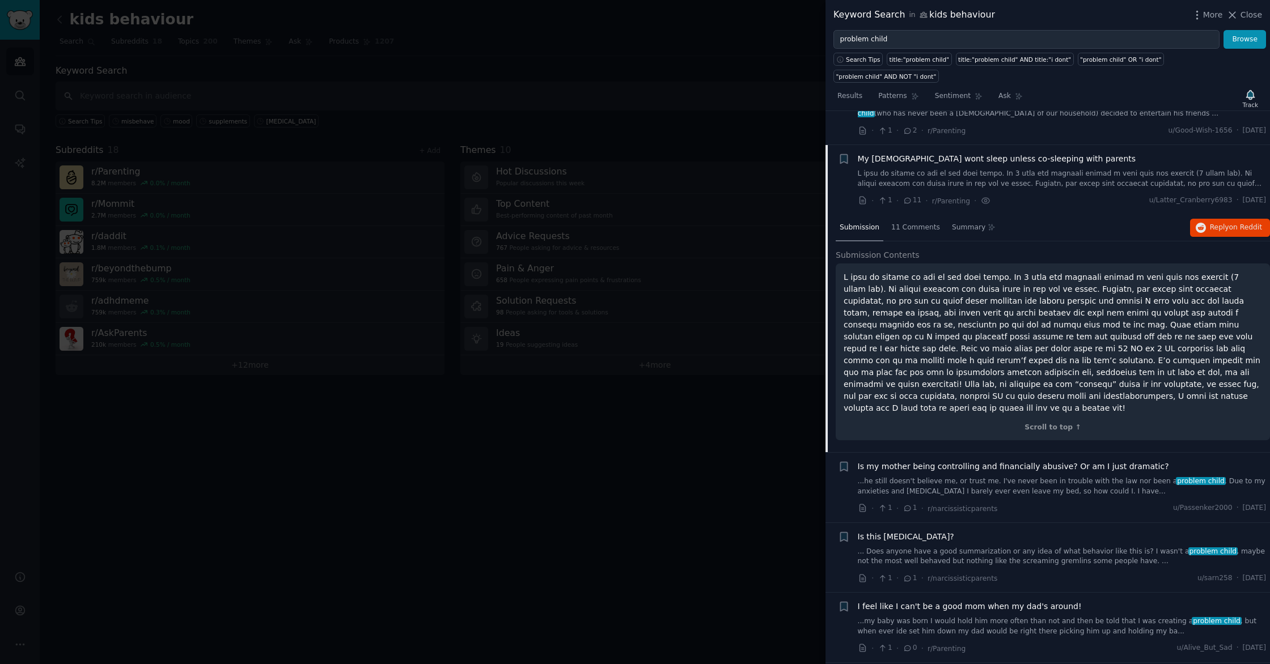
click at [1096, 153] on div "My [DEMOGRAPHIC_DATA] wont sleep unless co-sleeping with parents" at bounding box center [1062, 171] width 409 height 36
click at [1046, 169] on link at bounding box center [1062, 179] width 409 height 20
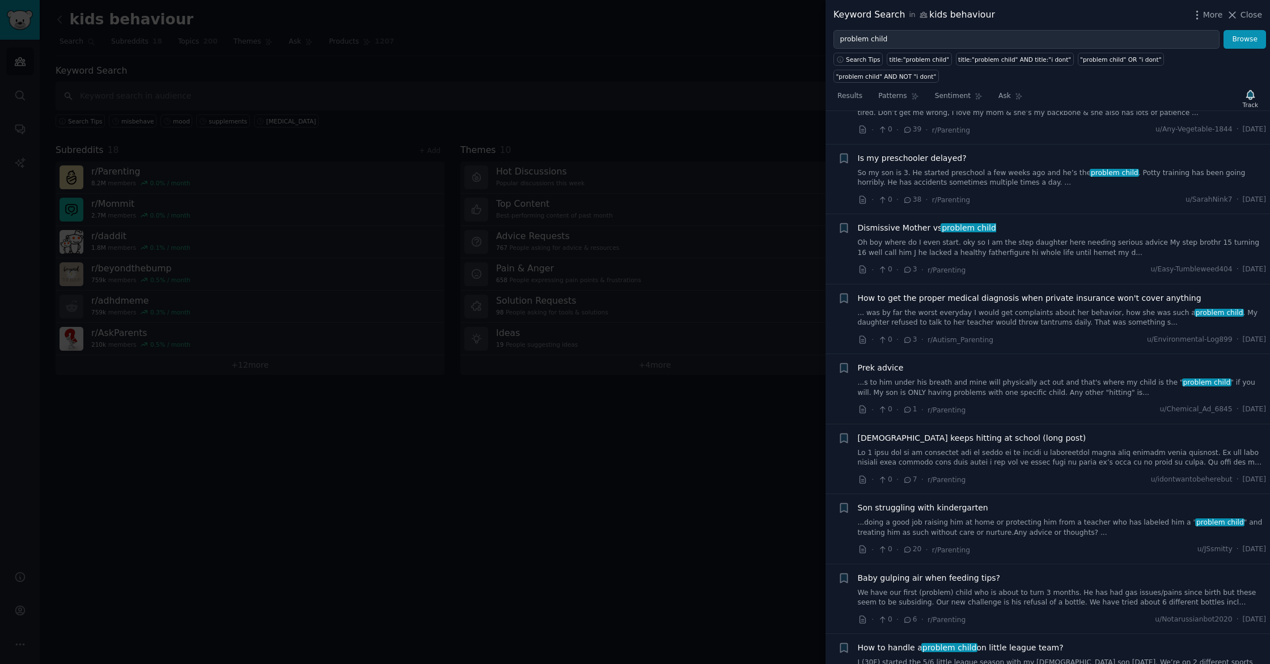
scroll to position [6427, 0]
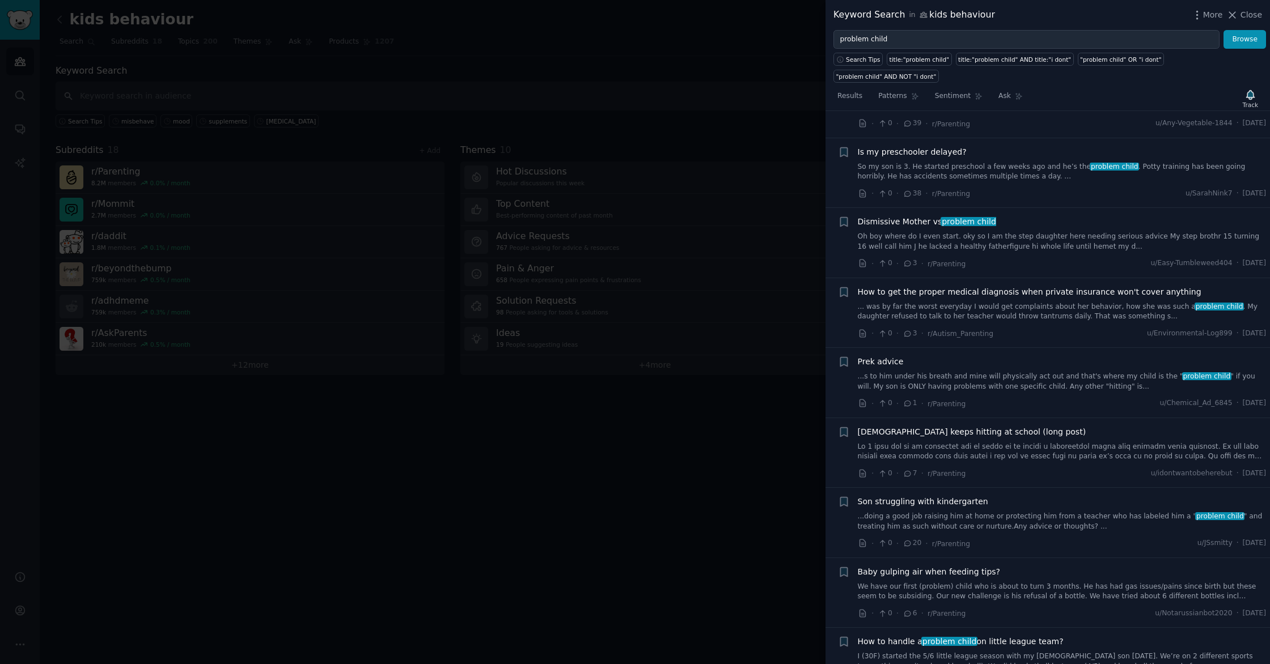
click at [1003, 652] on link "I (30F) started the 5/6 little league season with my [DEMOGRAPHIC_DATA] son [DA…" at bounding box center [1062, 662] width 409 height 20
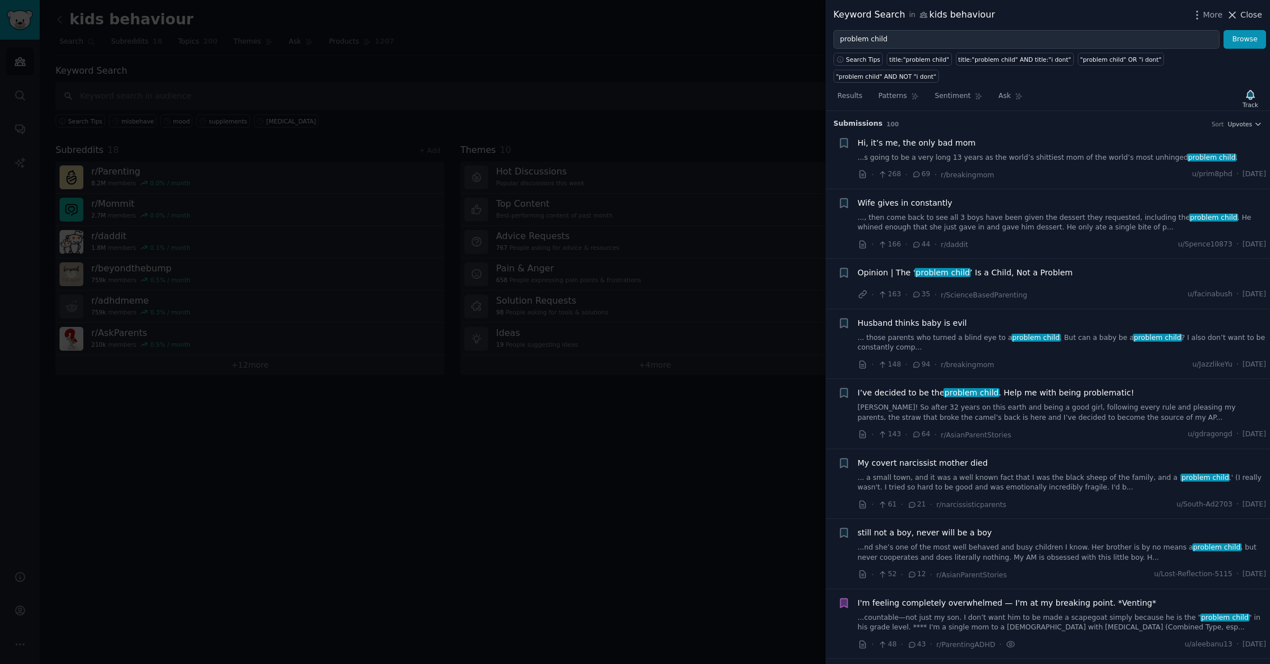
click at [1240, 15] on button "Close" at bounding box center [1244, 15] width 36 height 12
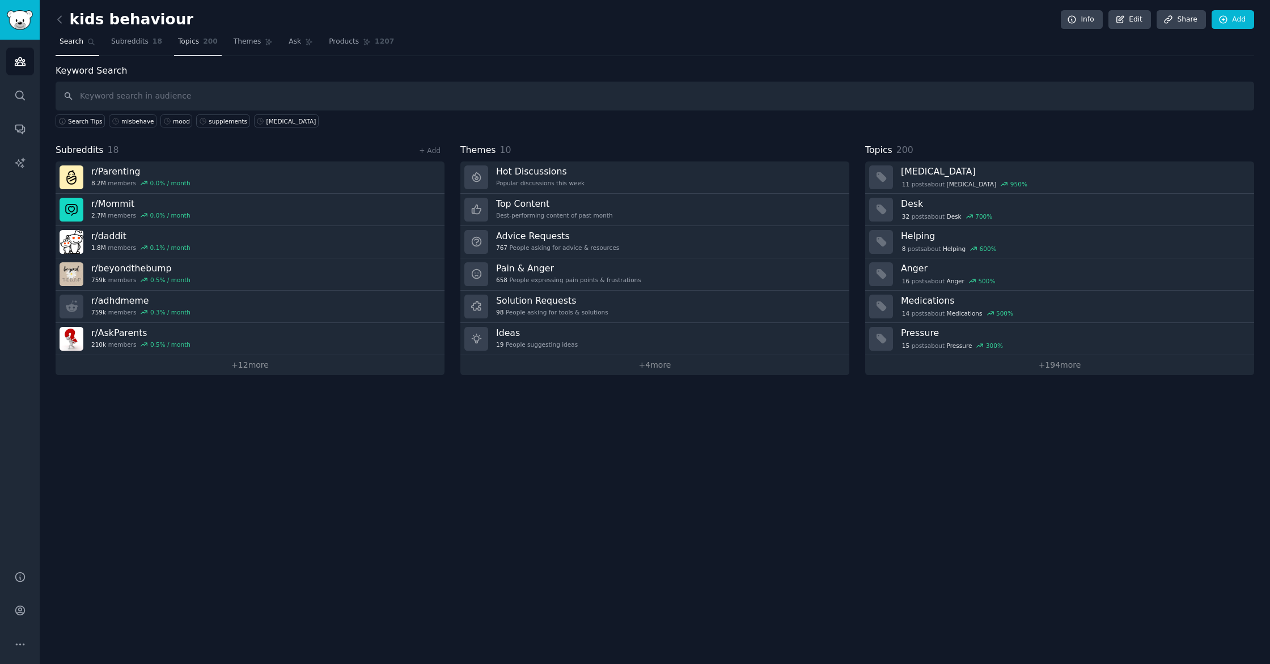
click at [197, 47] on link "Topics 200" at bounding box center [198, 44] width 48 height 23
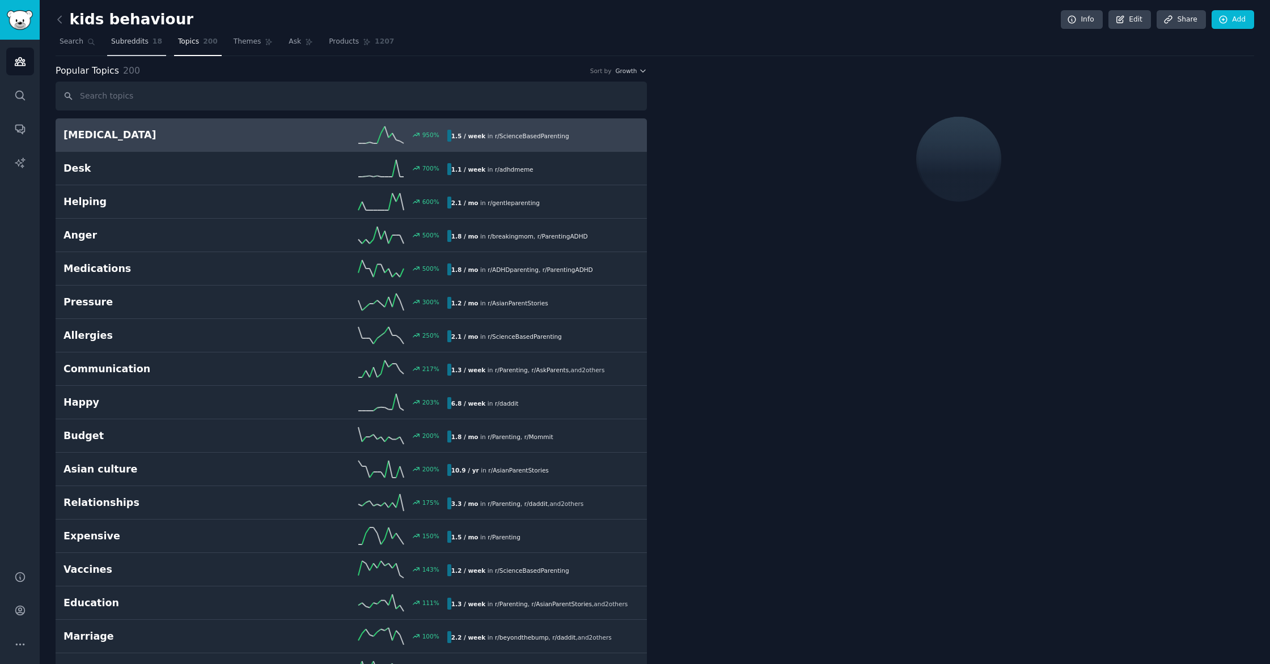
click at [152, 43] on span "18" at bounding box center [157, 42] width 10 height 10
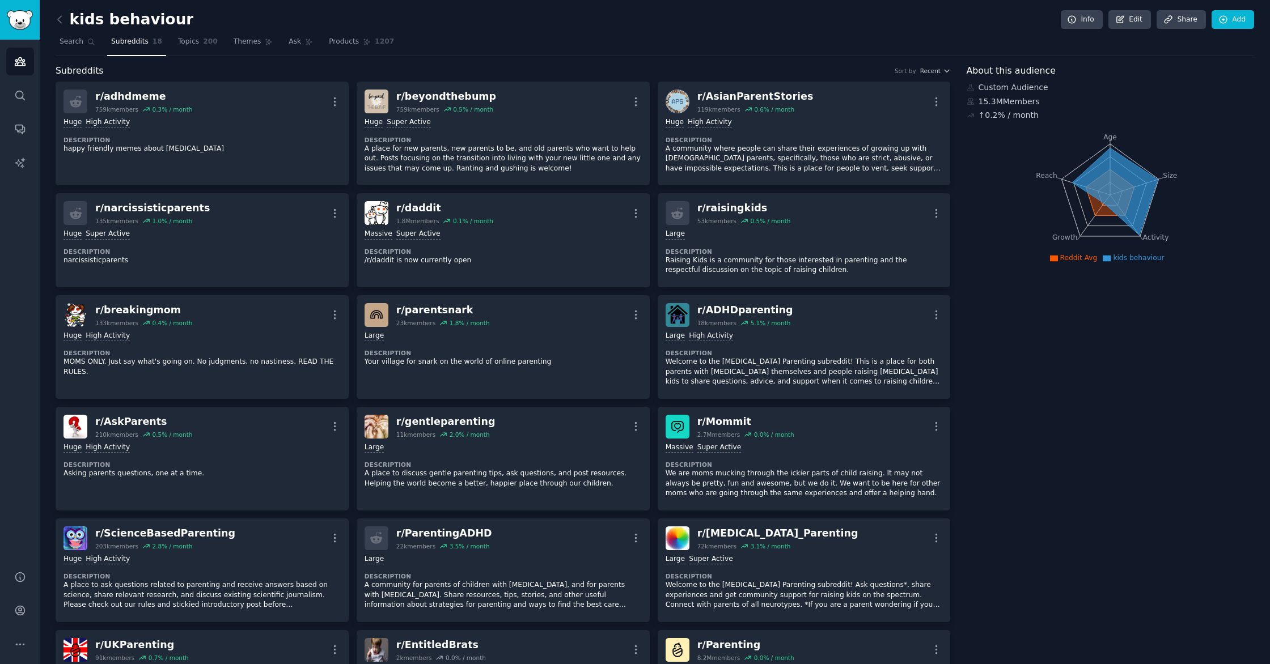
click at [107, 39] on link "Subreddits 18" at bounding box center [136, 44] width 59 height 23
click at [57, 44] on link "Search" at bounding box center [78, 44] width 44 height 23
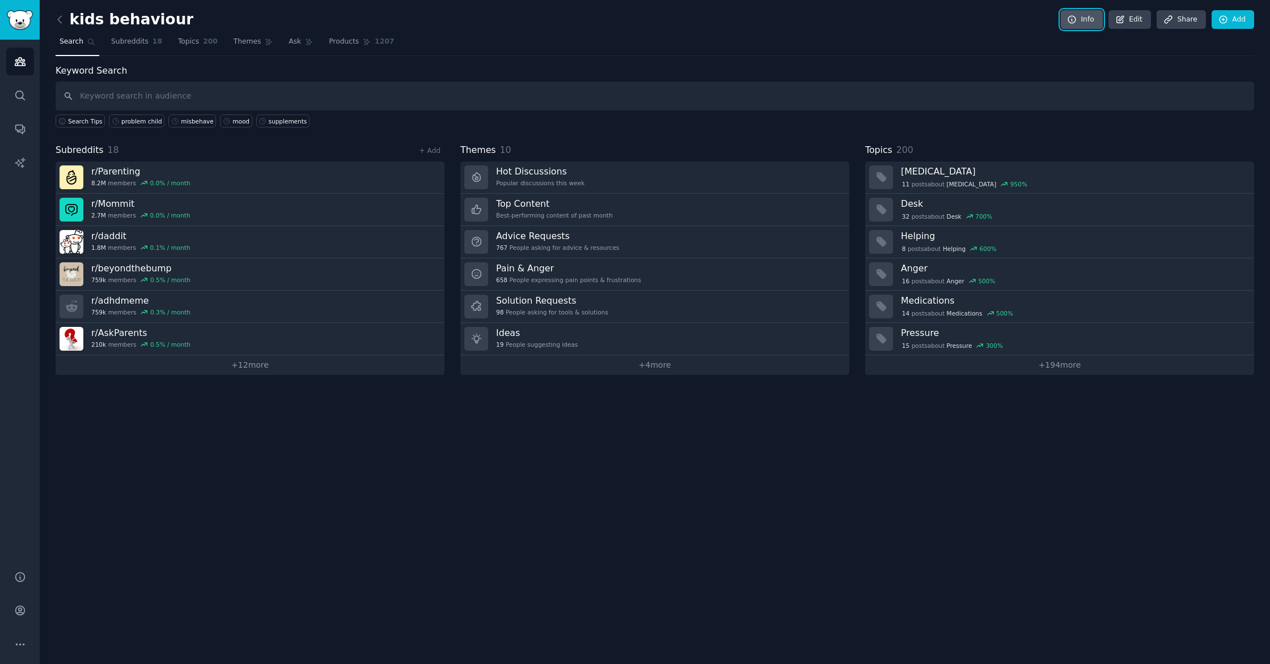
click at [1069, 20] on icon at bounding box center [1072, 20] width 10 height 10
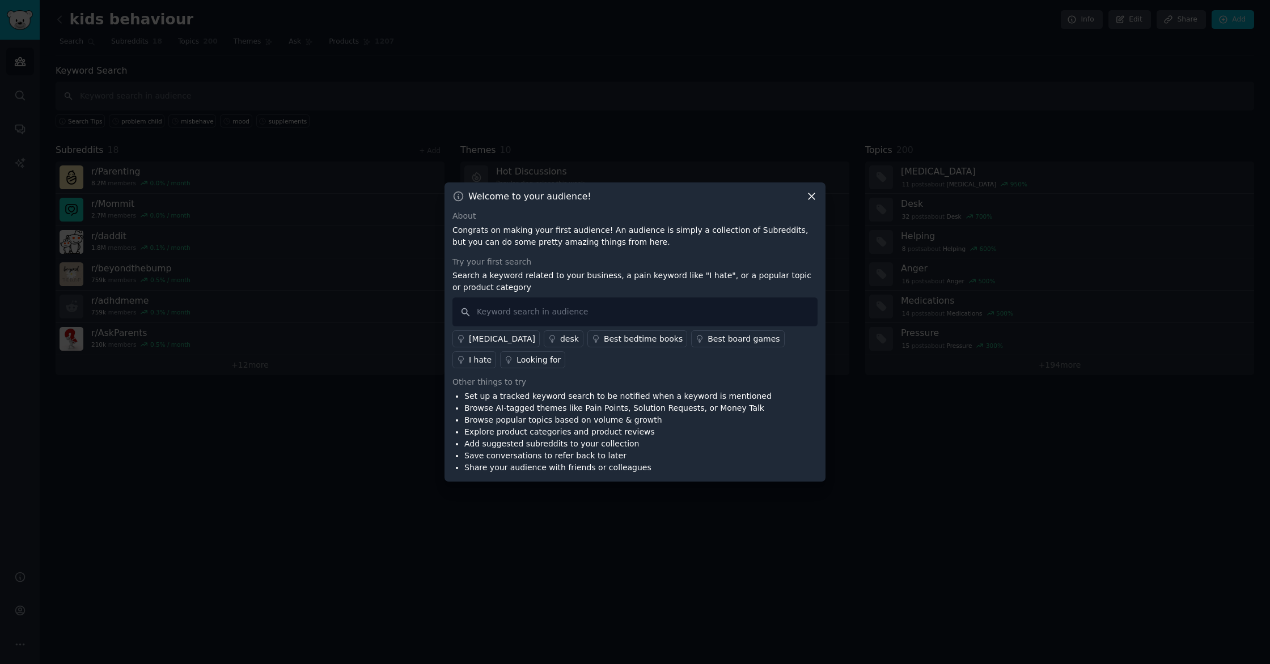
click at [813, 203] on div "Welcome to your audience! About Congrats on making your first audience! An audi…" at bounding box center [634, 332] width 381 height 299
click at [814, 200] on icon at bounding box center [811, 196] width 12 height 12
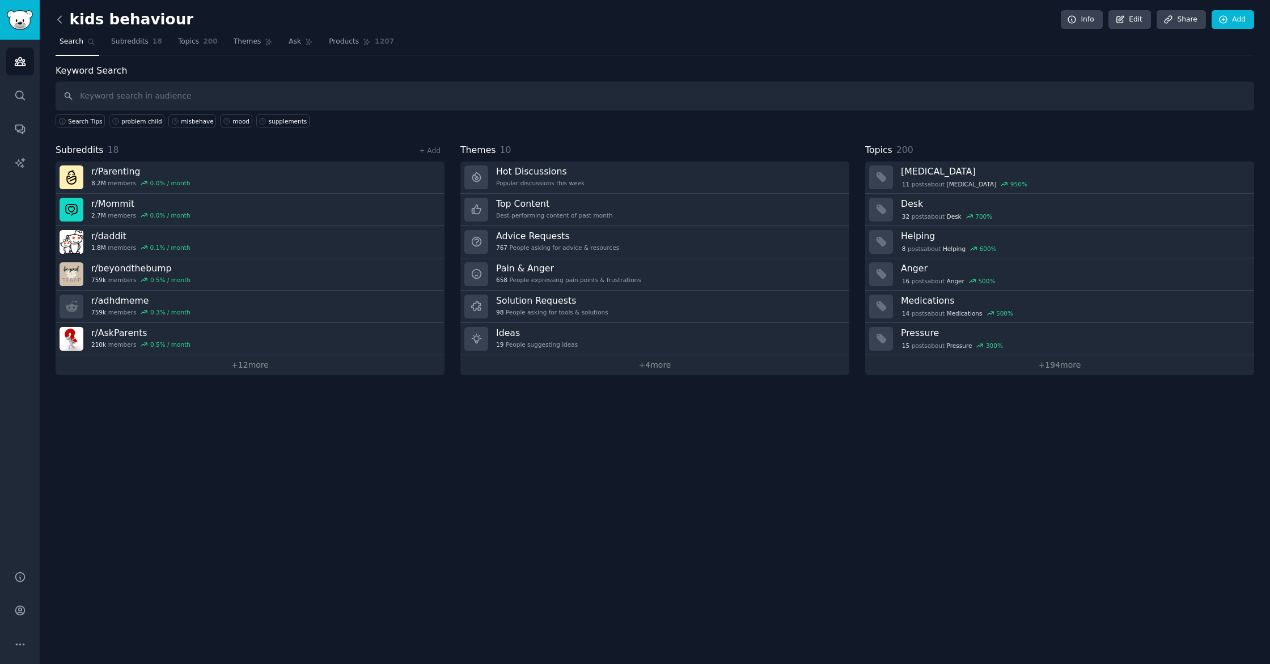
click at [60, 15] on icon at bounding box center [60, 20] width 12 height 12
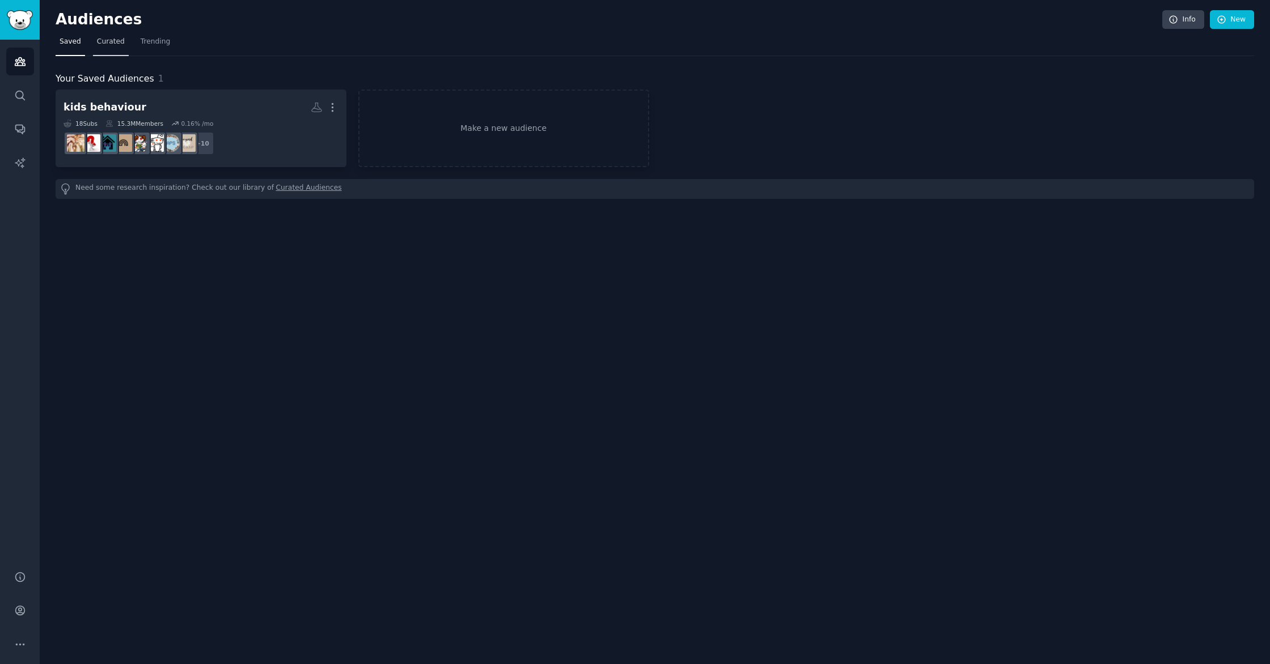
click at [120, 41] on span "Curated" at bounding box center [111, 42] width 28 height 10
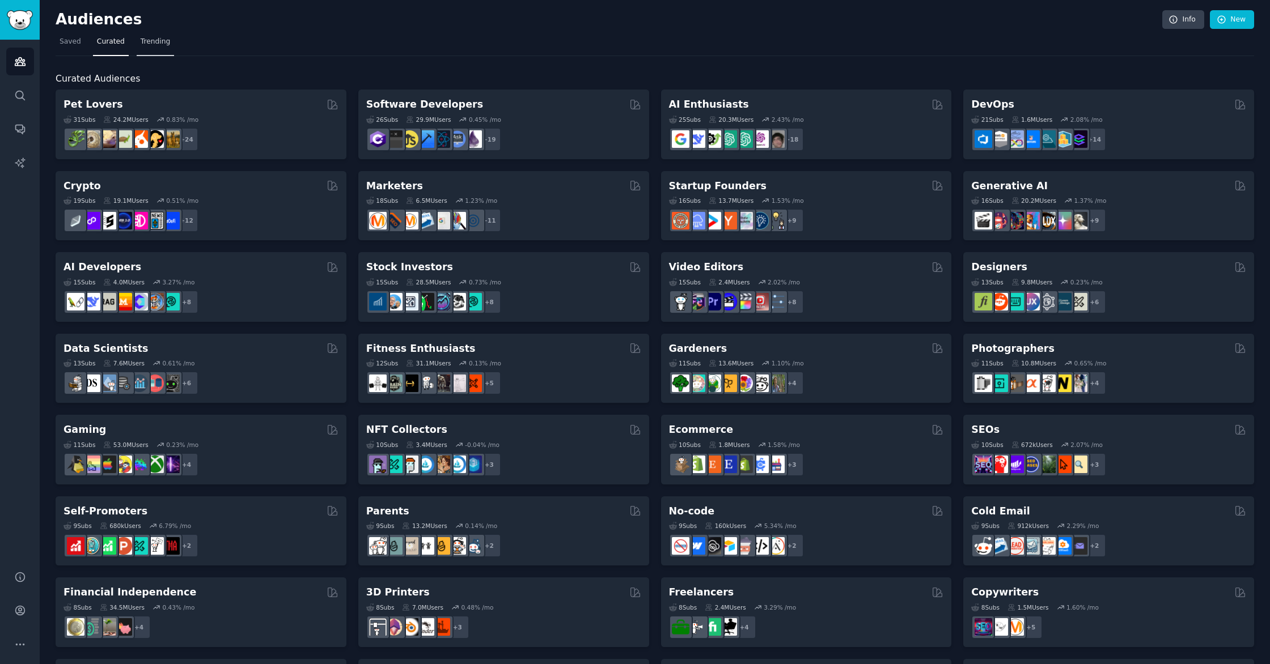
click at [149, 42] on span "Trending" at bounding box center [155, 42] width 29 height 10
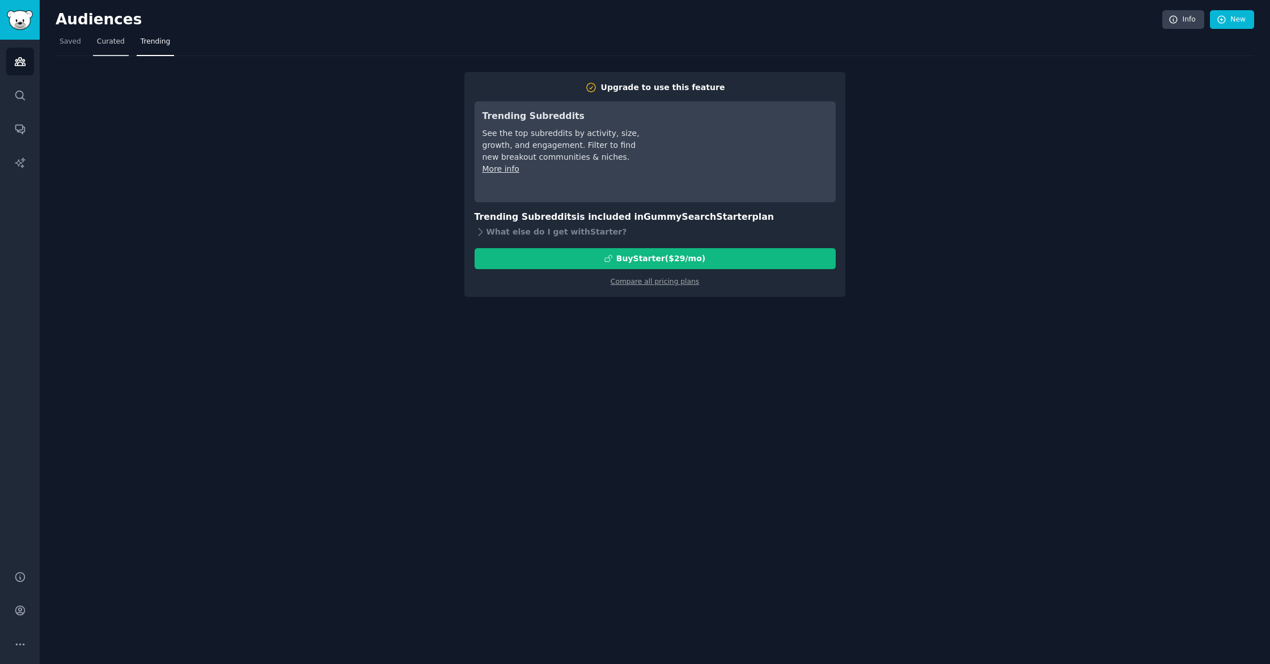
click at [98, 42] on span "Curated" at bounding box center [111, 42] width 28 height 10
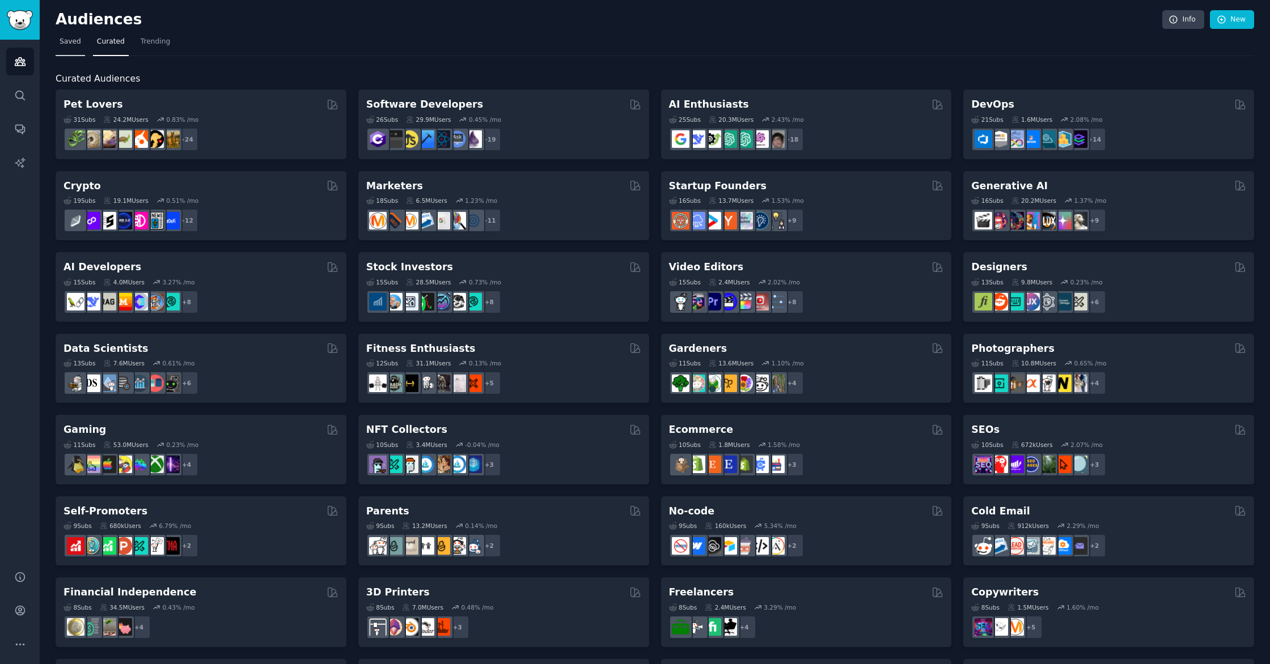
click at [78, 37] on span "Saved" at bounding box center [71, 42] width 22 height 10
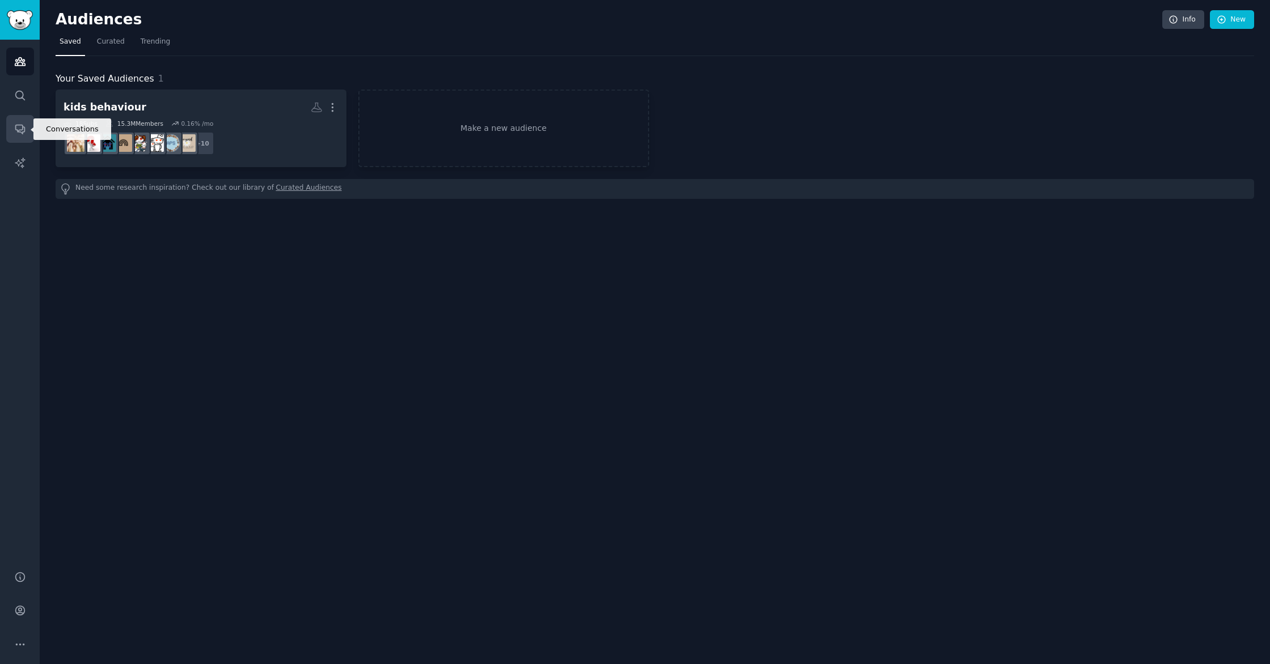
click at [16, 140] on link "Conversations" at bounding box center [20, 129] width 28 height 28
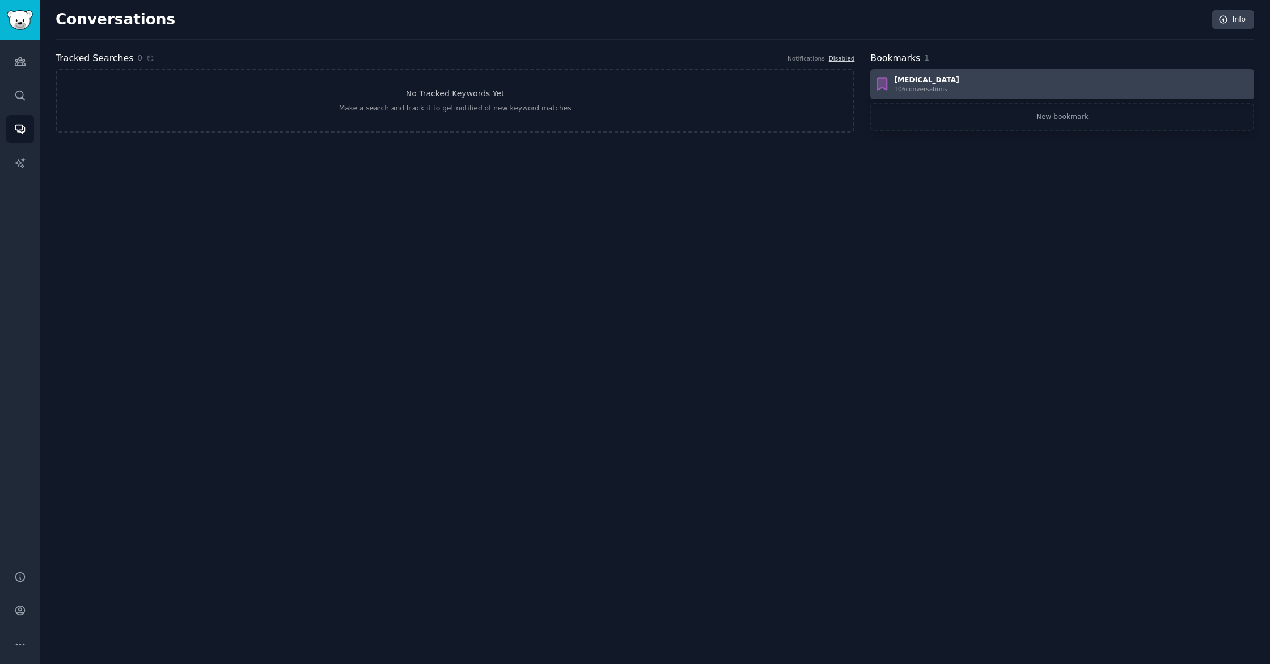
click at [922, 86] on div "106 conversation s" at bounding box center [926, 89] width 65 height 8
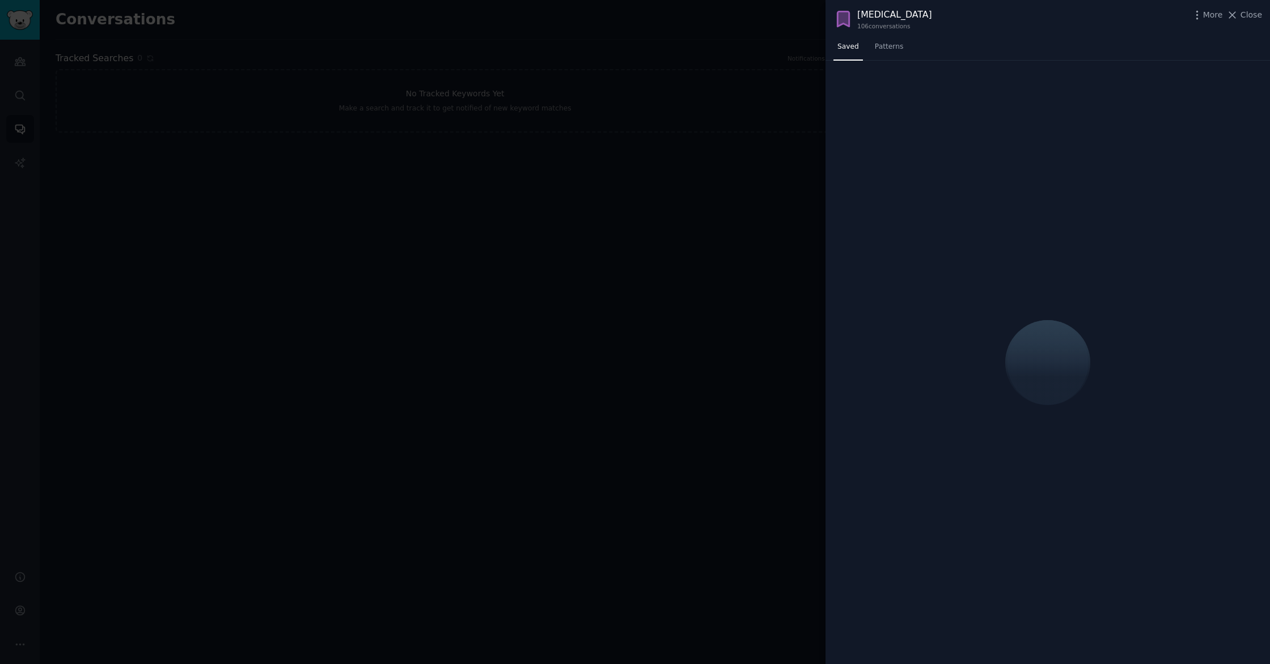
click at [886, 17] on div "[MEDICAL_DATA]" at bounding box center [894, 15] width 75 height 14
click at [1216, 13] on span "More" at bounding box center [1213, 15] width 20 height 12
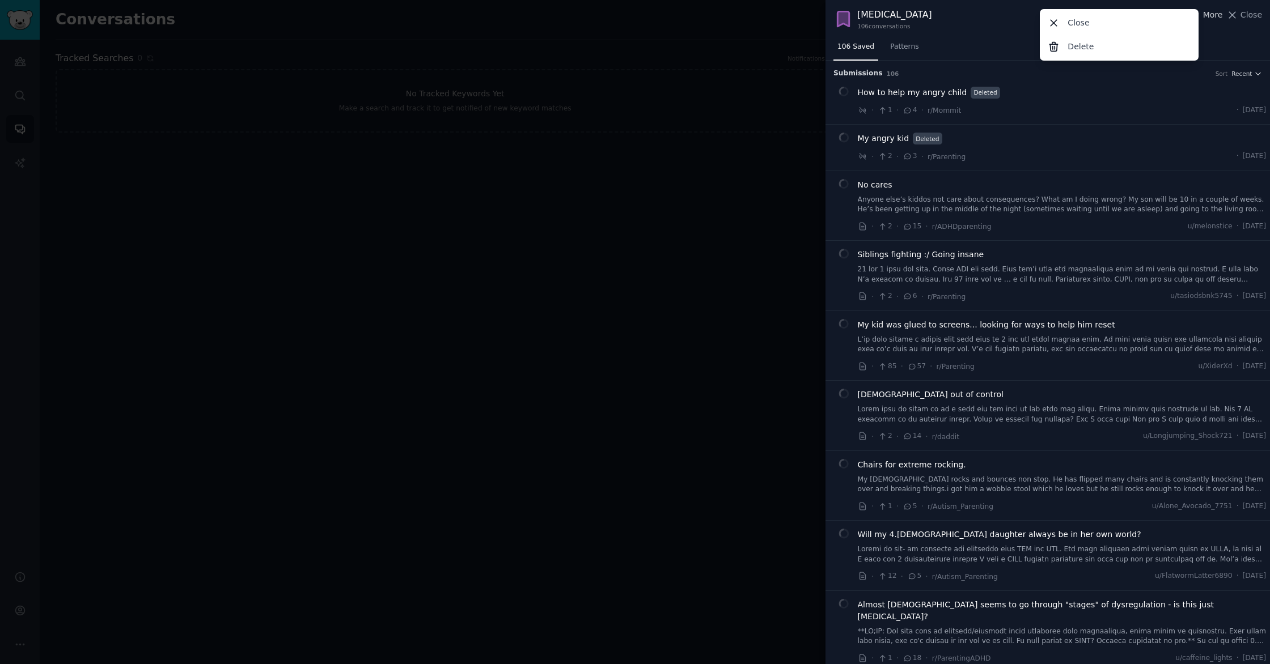
click at [1219, 12] on span "More" at bounding box center [1213, 15] width 20 height 12
click at [880, 21] on div "[MEDICAL_DATA]" at bounding box center [894, 15] width 75 height 14
click at [853, 16] on icon at bounding box center [843, 19] width 20 height 20
click at [846, 20] on icon at bounding box center [842, 18] width 11 height 15
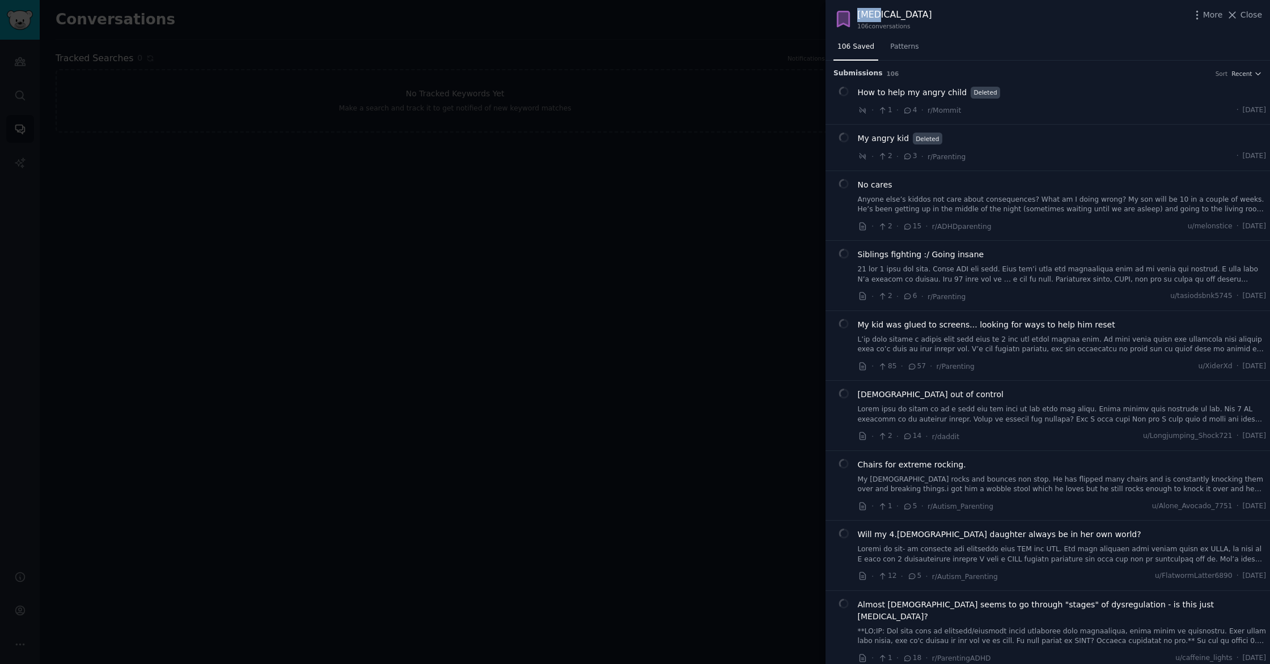
click at [846, 20] on icon at bounding box center [842, 18] width 11 height 15
click at [1244, 77] on span "Recent" at bounding box center [1241, 74] width 20 height 8
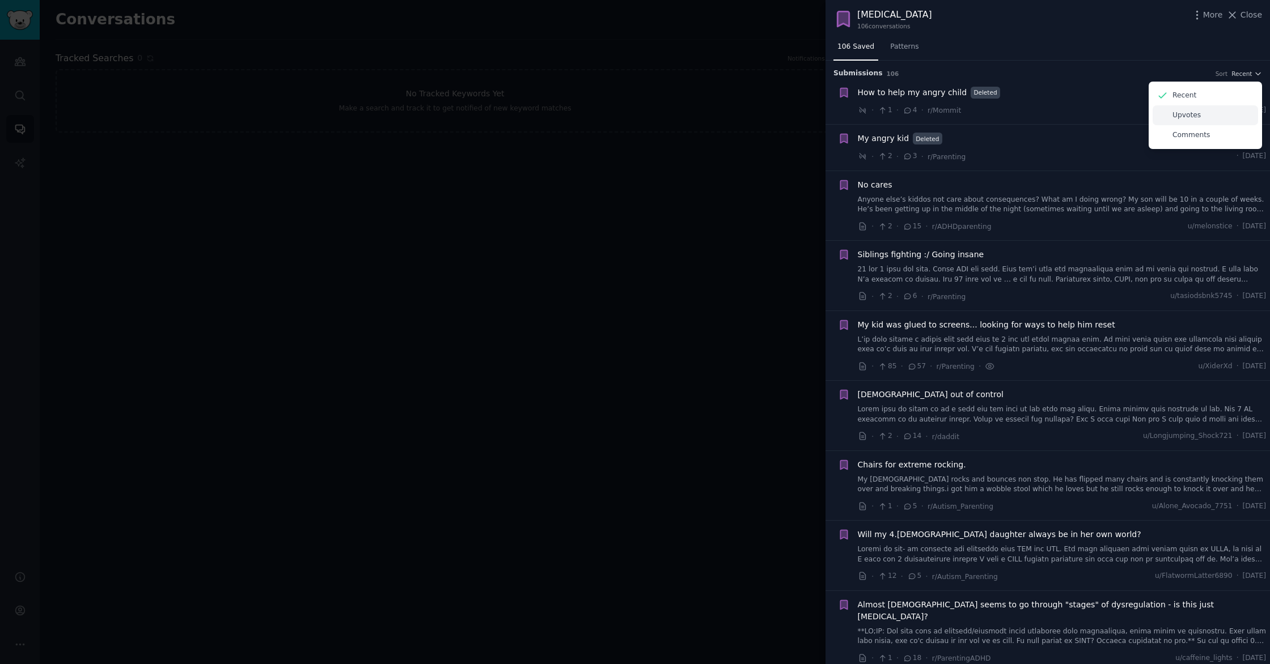
click at [1192, 117] on p "Upvotes" at bounding box center [1186, 116] width 28 height 10
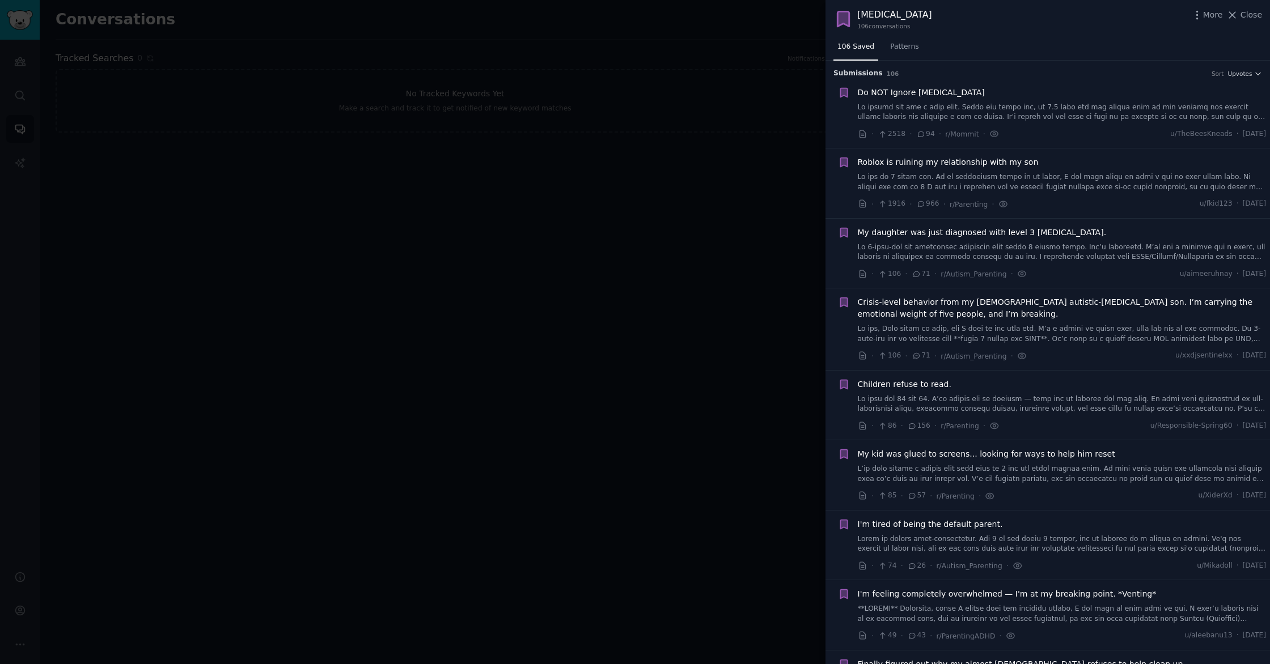
click at [1055, 107] on link at bounding box center [1062, 113] width 409 height 20
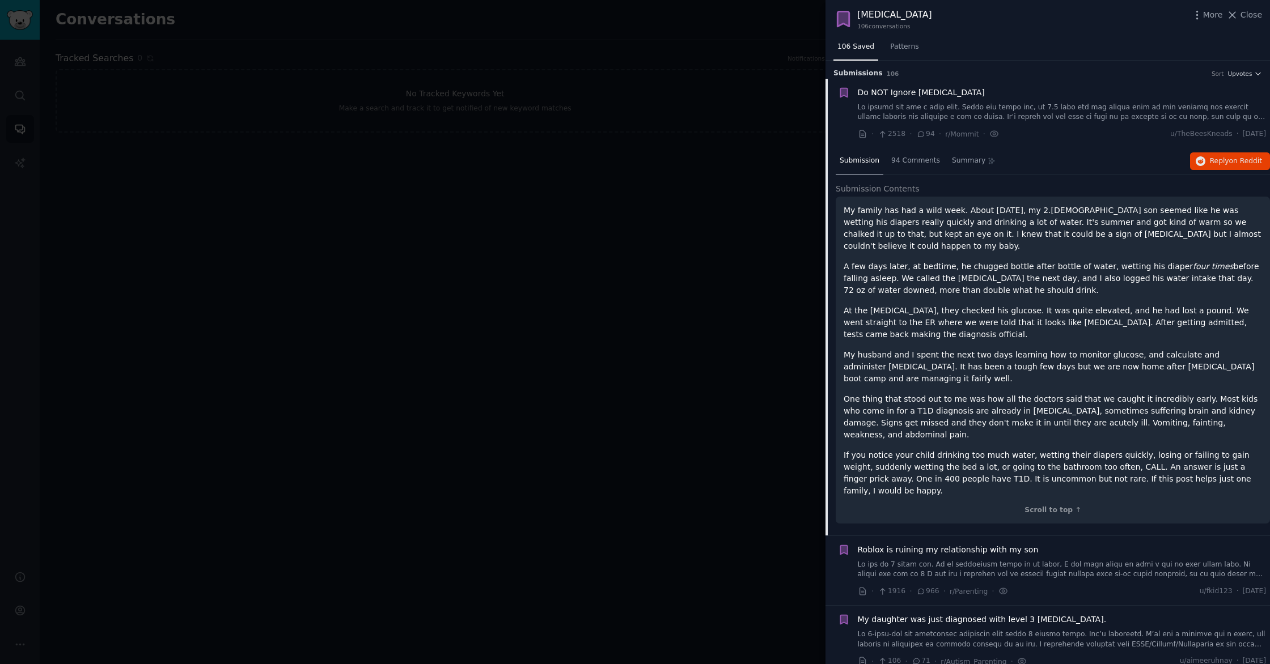
scroll to position [18, 0]
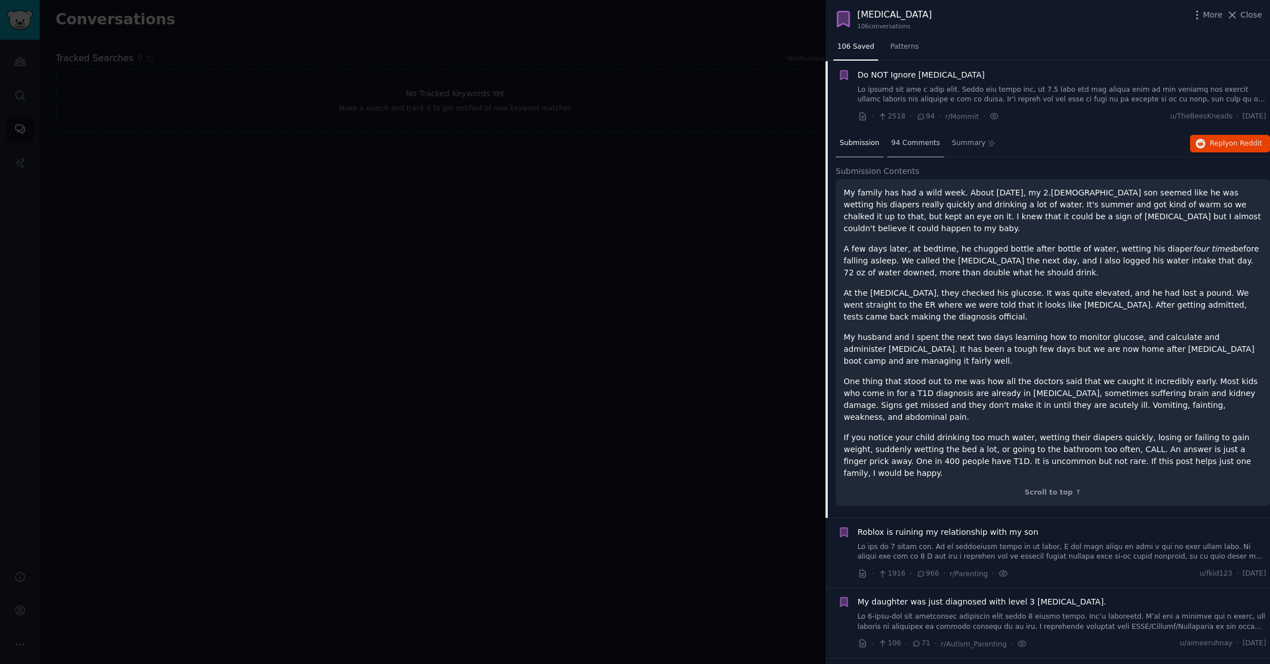
click at [925, 138] on span "94 Comments" at bounding box center [915, 143] width 49 height 10
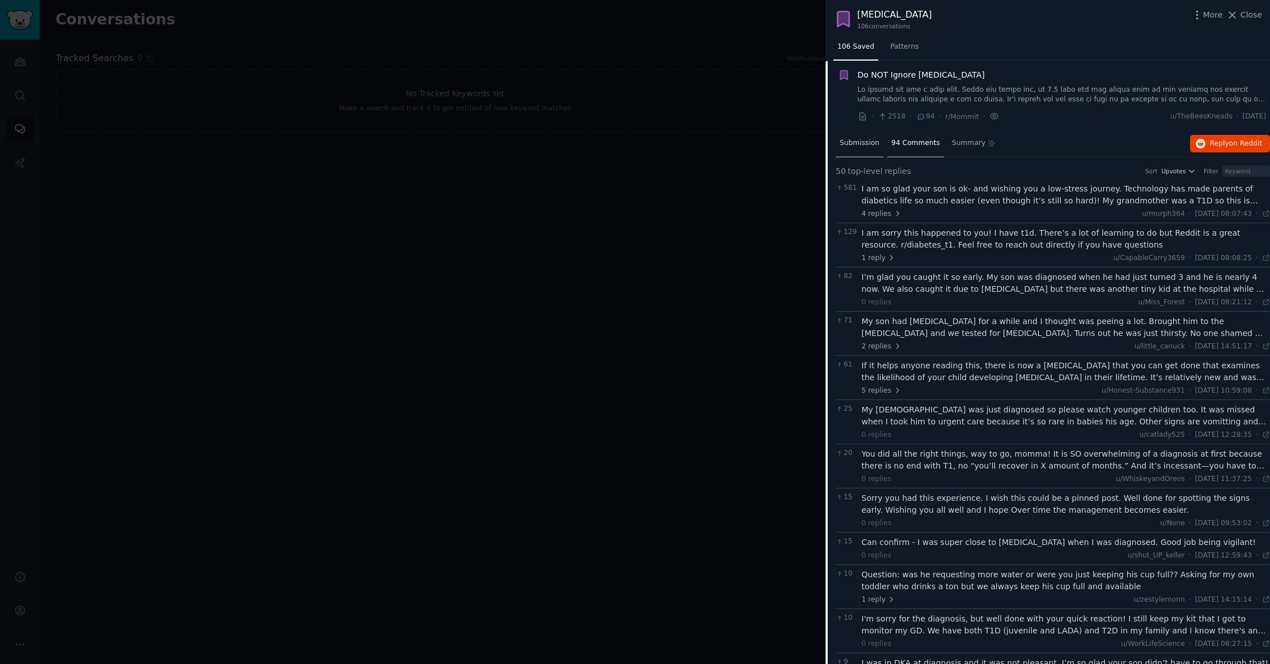
click at [859, 143] on span "Submission" at bounding box center [859, 143] width 40 height 10
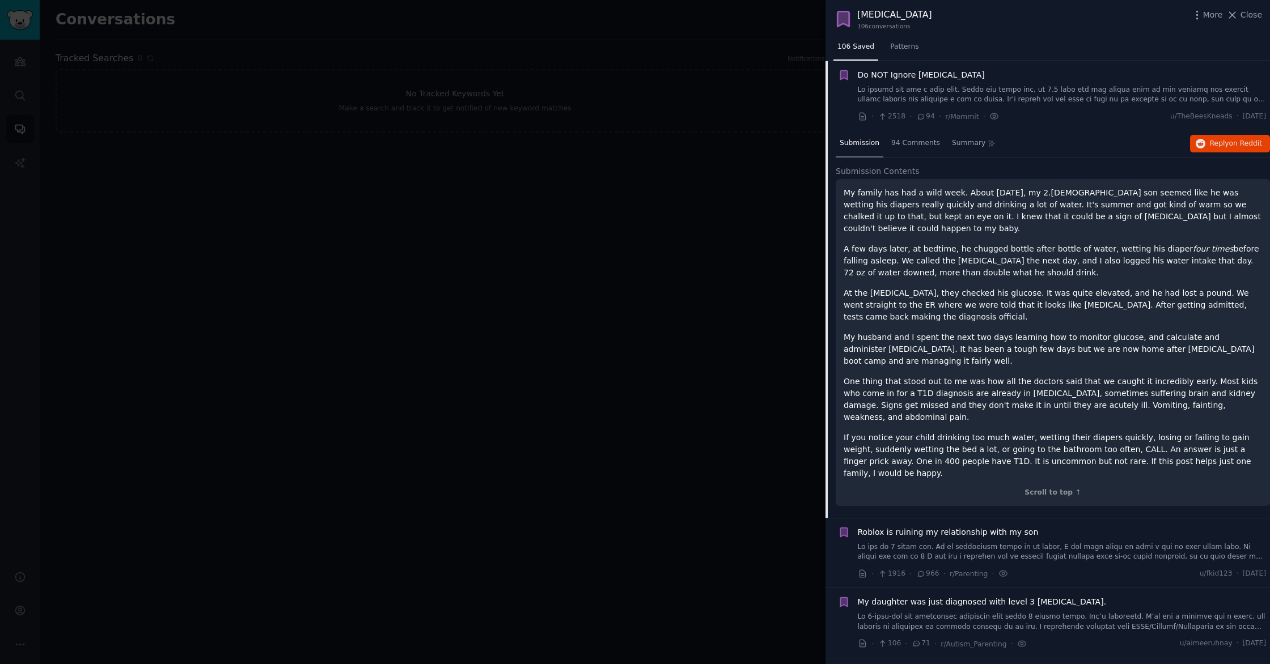
click at [1014, 86] on link at bounding box center [1062, 95] width 409 height 20
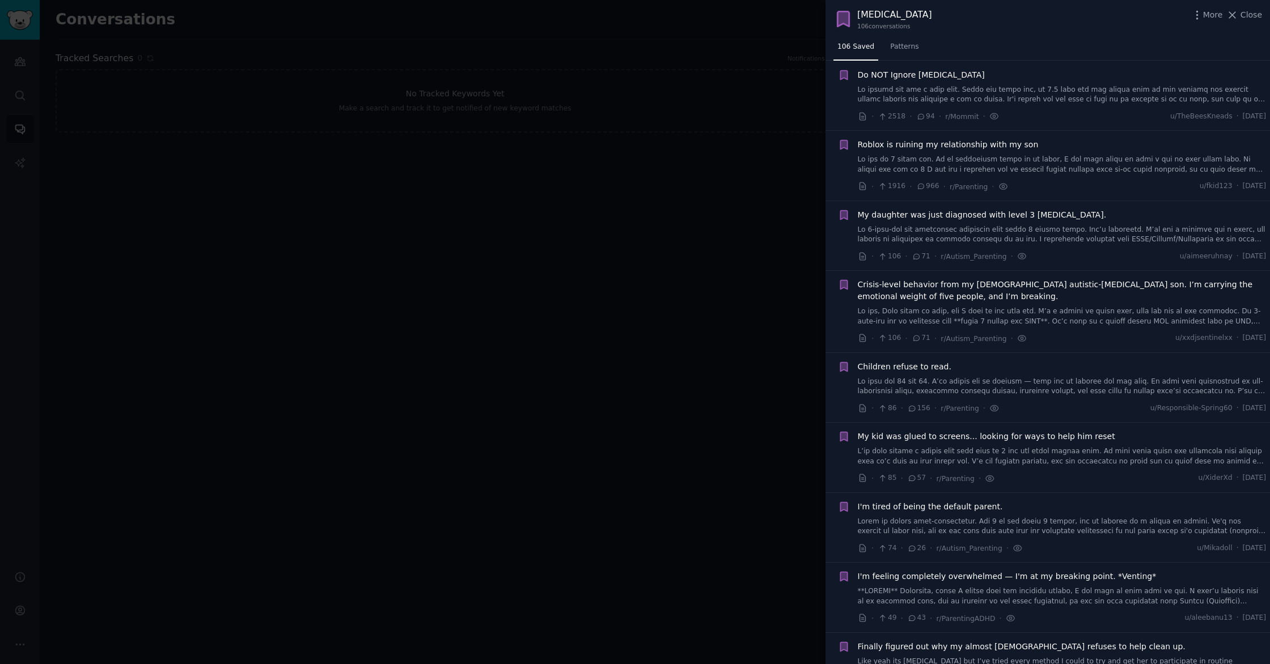
click at [1088, 159] on link at bounding box center [1062, 165] width 409 height 20
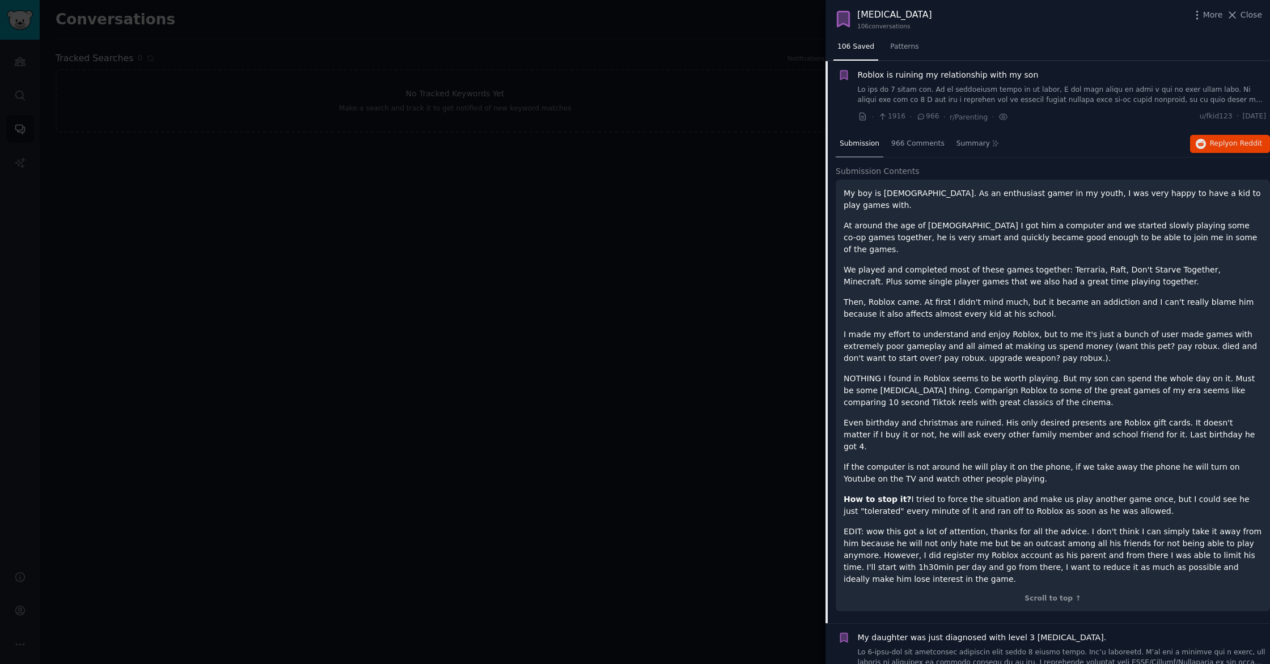
scroll to position [88, 0]
click at [901, 143] on span "966 Comments" at bounding box center [917, 143] width 53 height 10
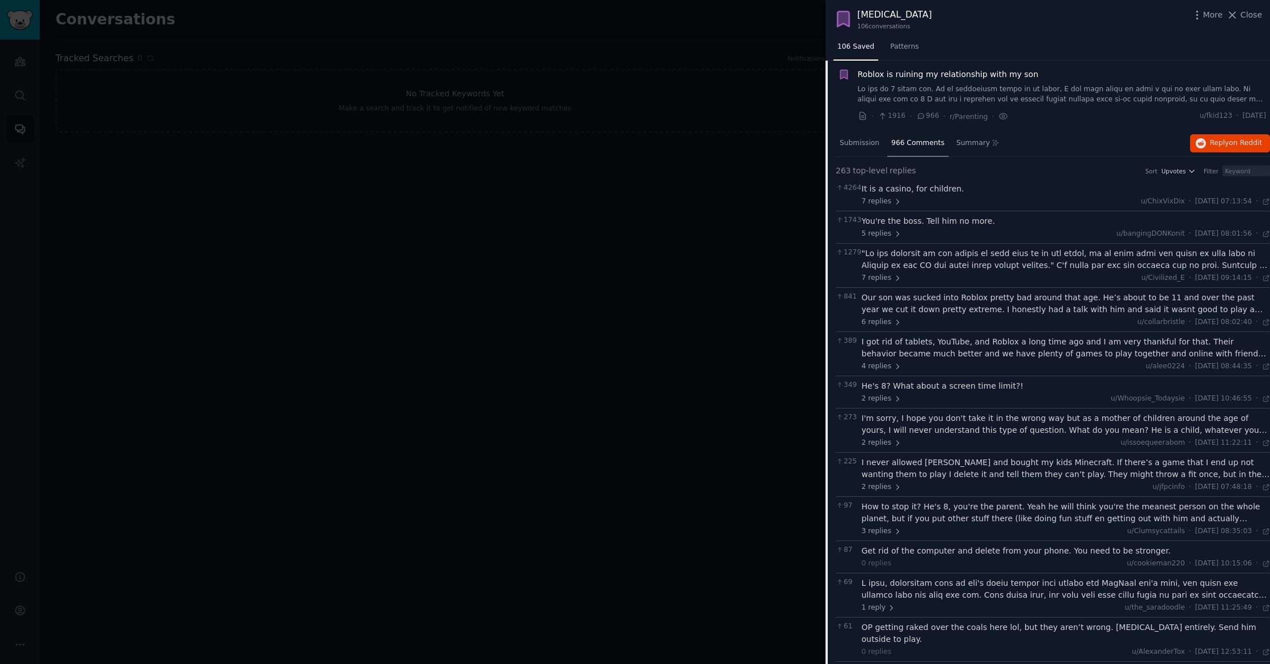
click at [932, 80] on div "Roblox is ruining my relationship with my son" at bounding box center [1062, 87] width 409 height 36
click at [914, 78] on span "Roblox is ruining my relationship with my son" at bounding box center [948, 75] width 181 height 12
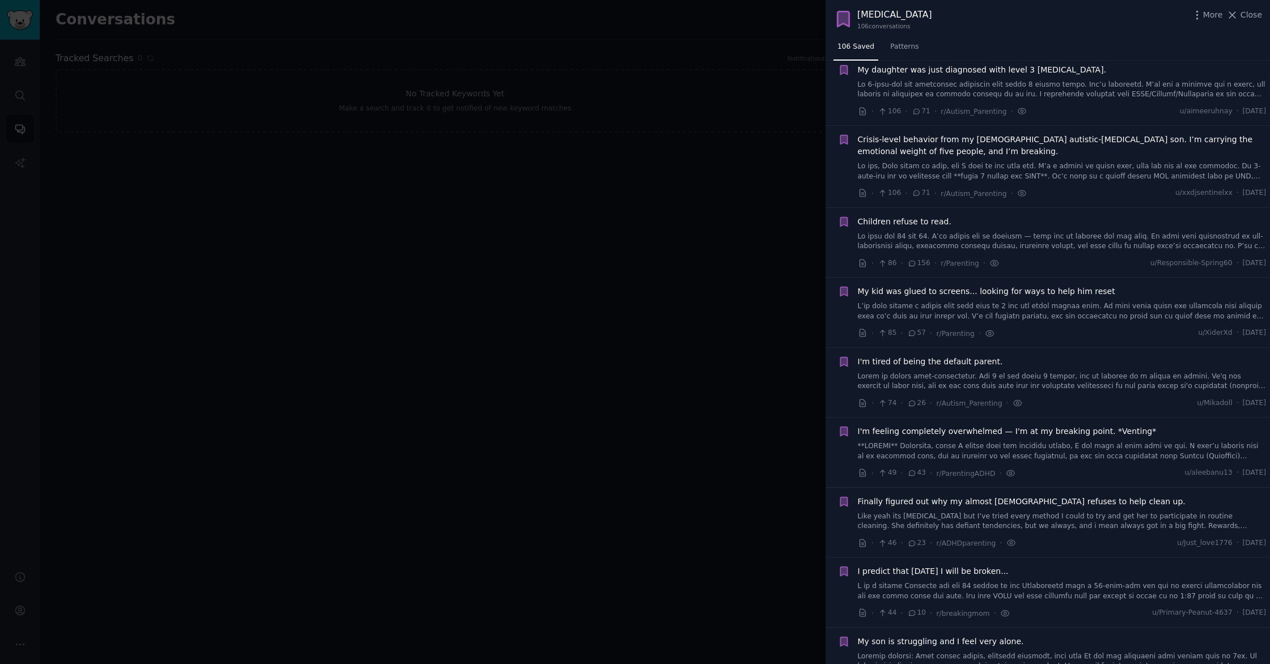
scroll to position [166, 0]
click at [976, 142] on span "Crisis-level behavior from my [DEMOGRAPHIC_DATA] autistic-[MEDICAL_DATA] son. I…" at bounding box center [1062, 142] width 409 height 24
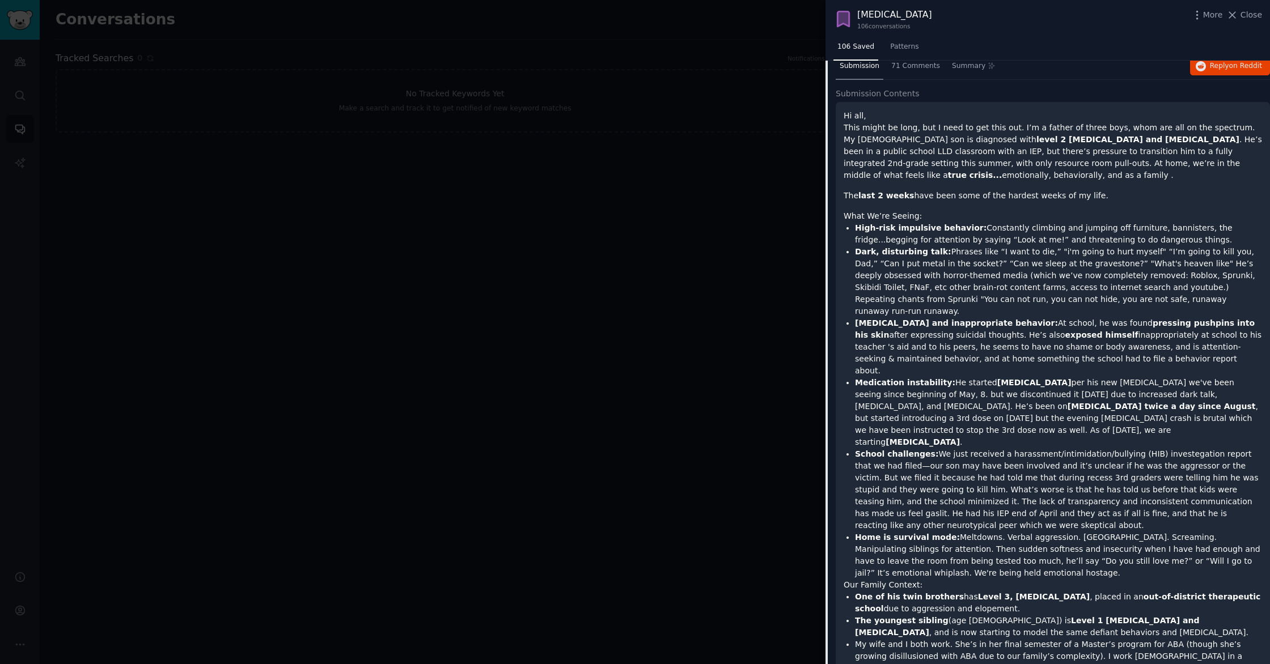
scroll to position [319, 0]
click at [905, 67] on span "71 Comments" at bounding box center [915, 64] width 49 height 10
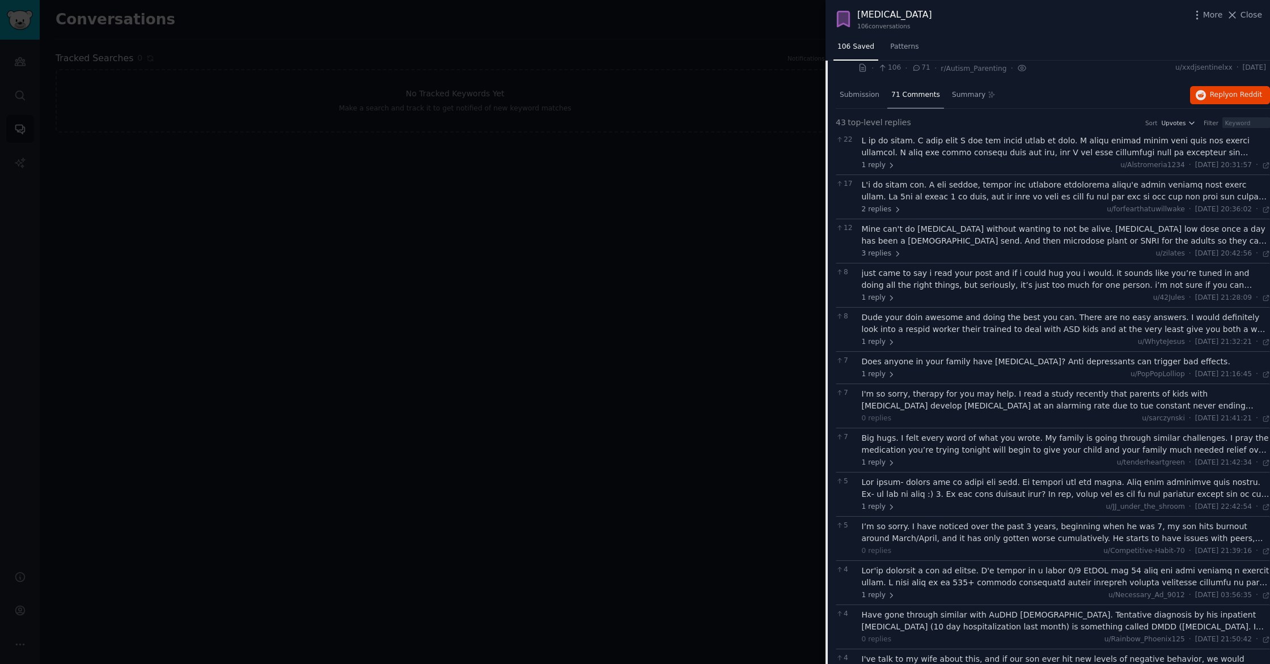
scroll to position [285, 0]
click at [859, 99] on span "Submission" at bounding box center [859, 99] width 40 height 10
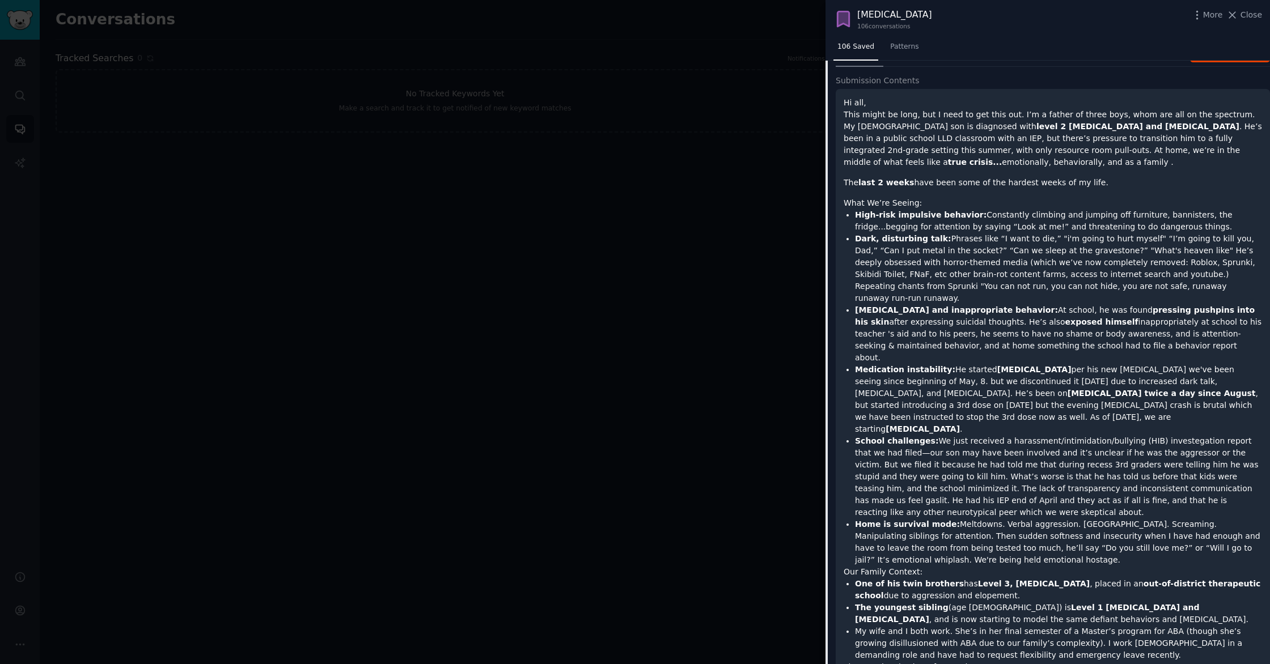
scroll to position [330, 0]
